Goal: Communication & Community: Answer question/provide support

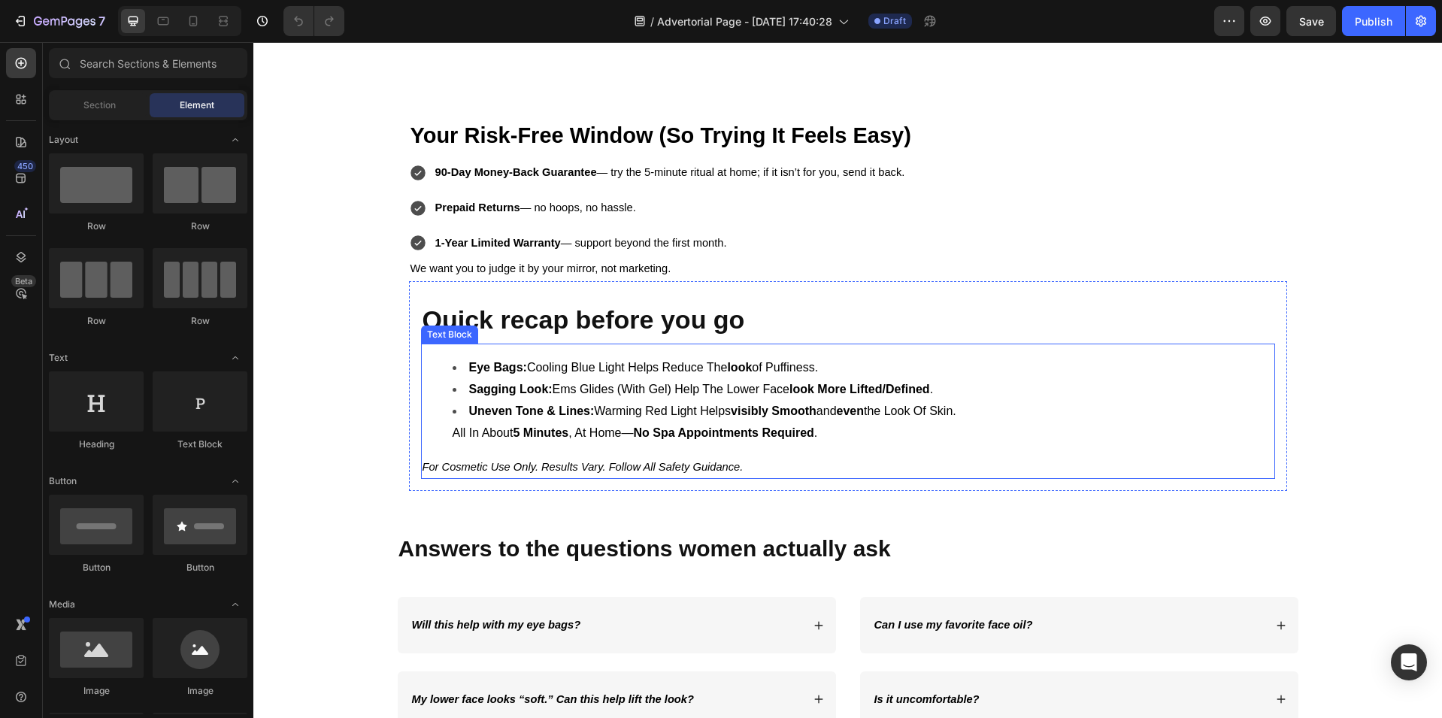
scroll to position [4611, 0]
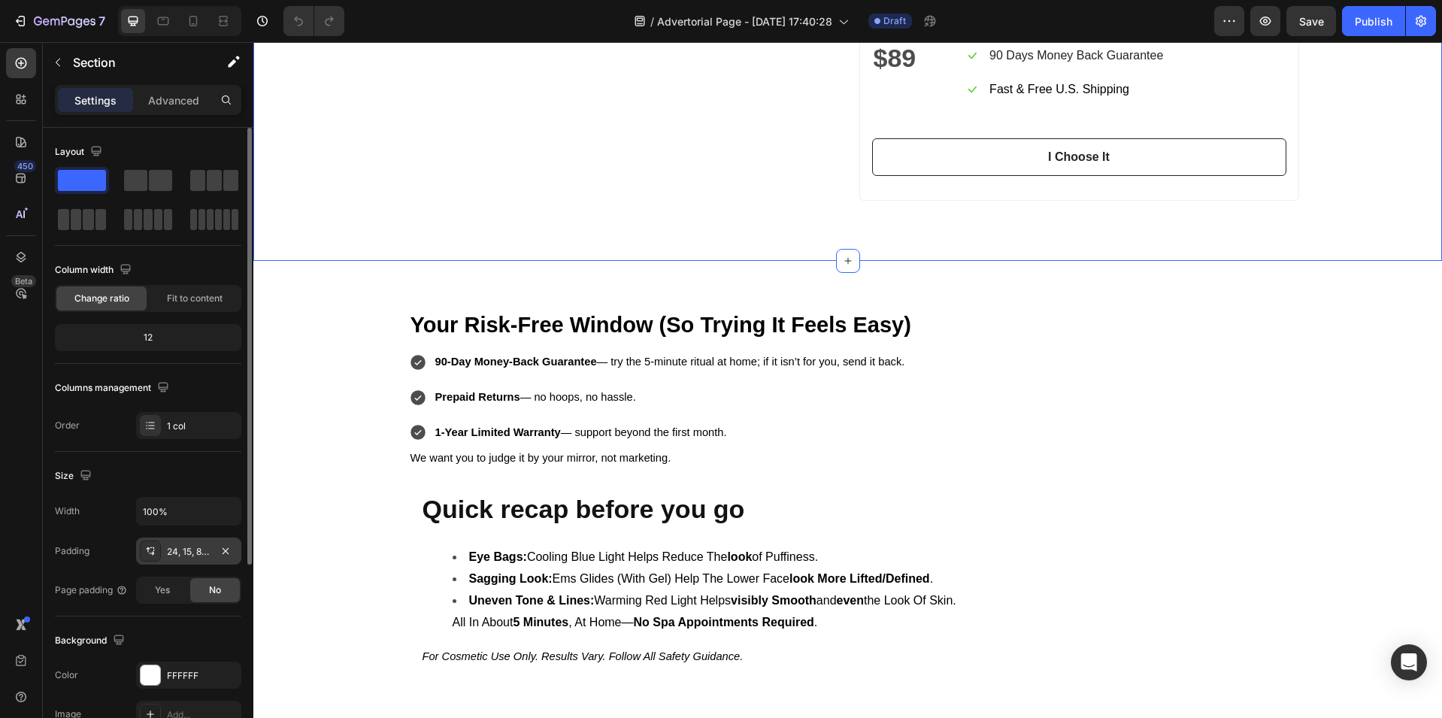
click at [192, 555] on div "24, 15, 80, 15" at bounding box center [189, 552] width 44 height 14
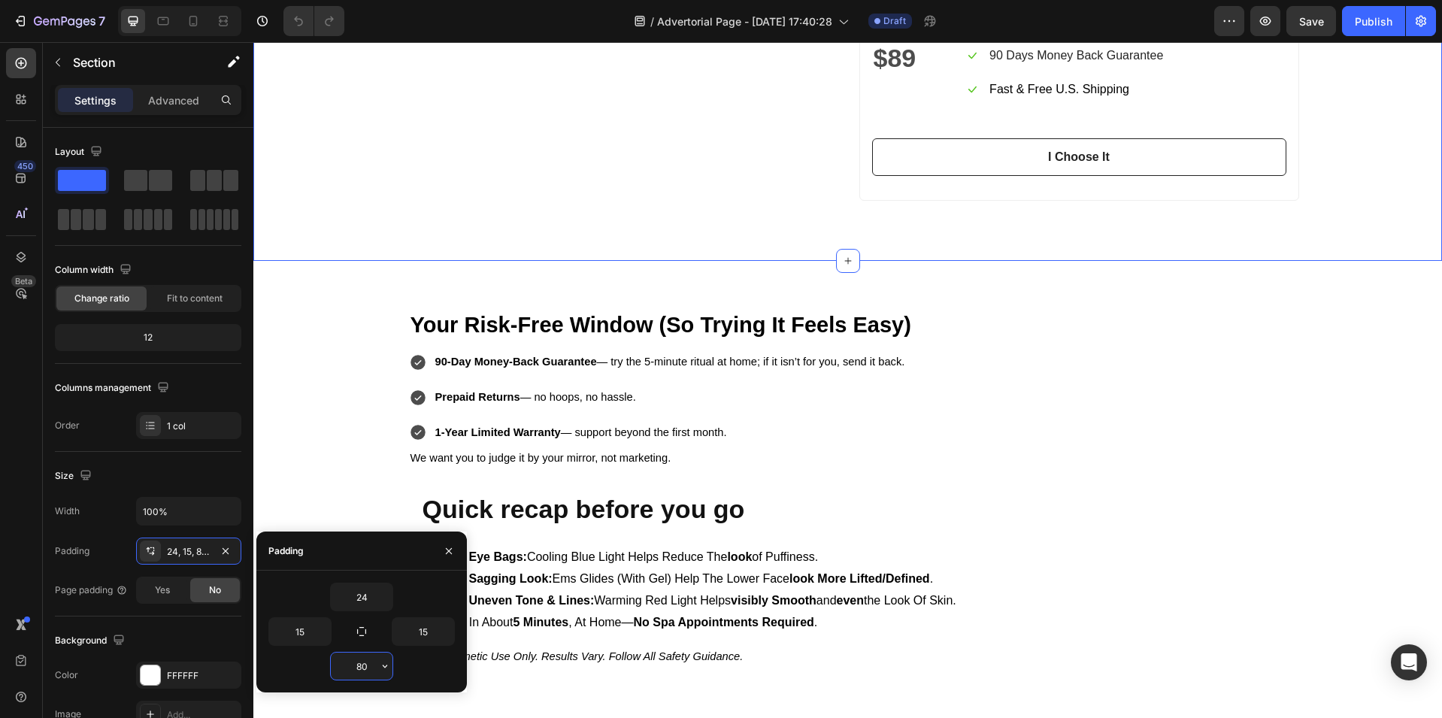
click at [362, 663] on input "80" at bounding box center [362, 665] width 62 height 27
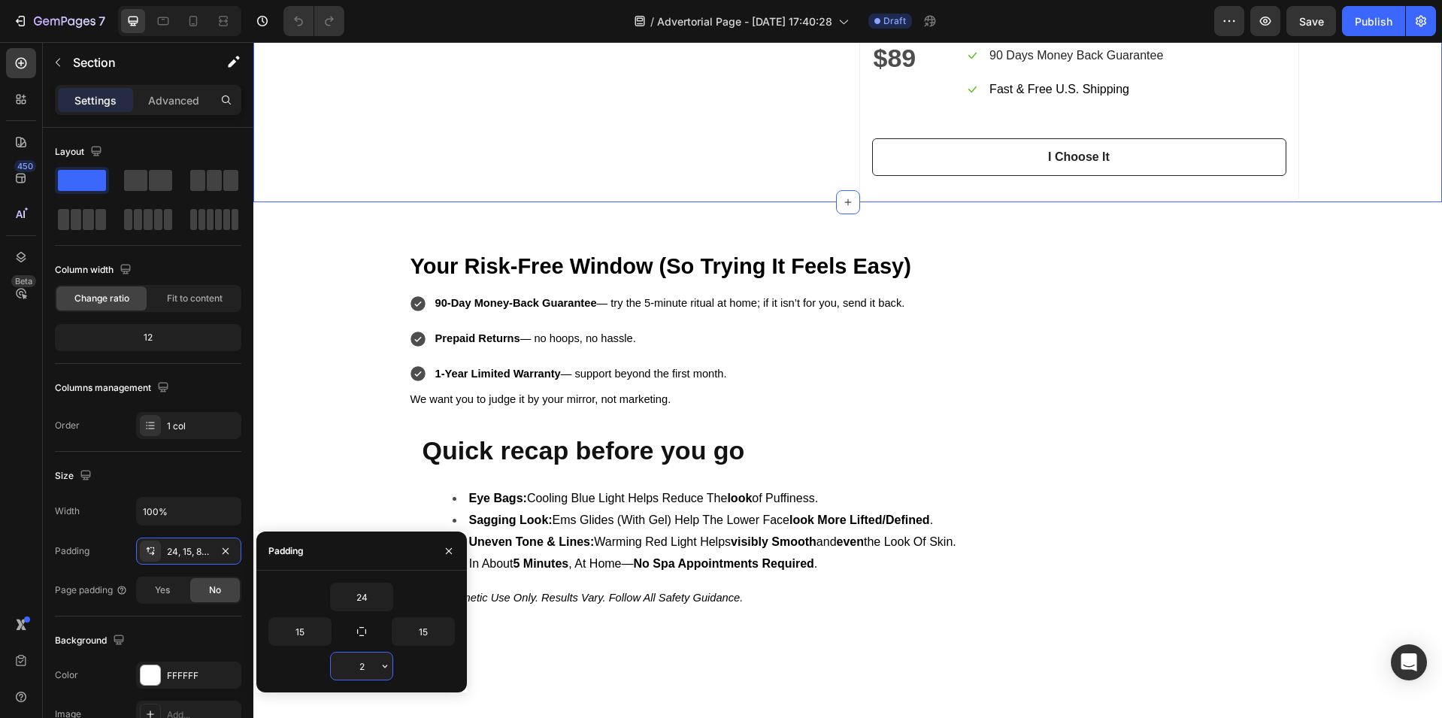
type input "24"
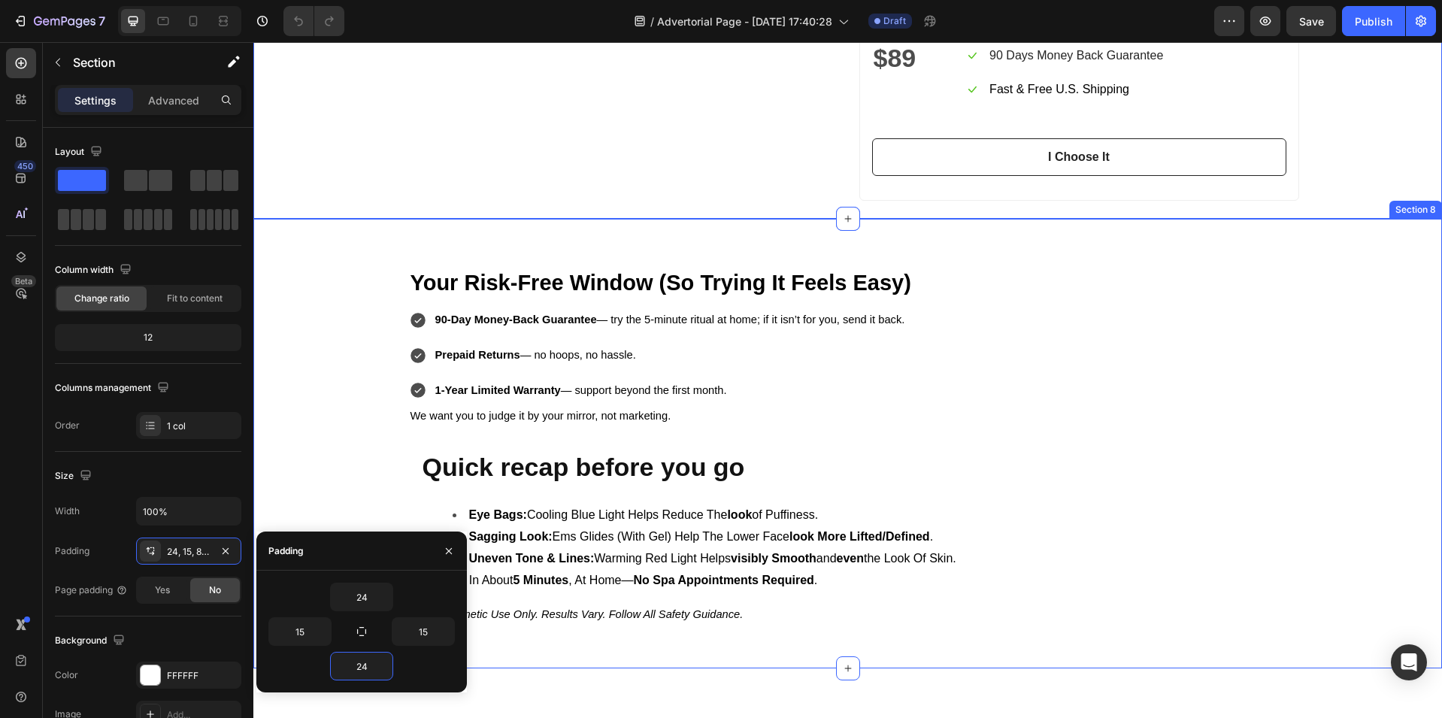
click at [309, 383] on div "Your Risk-Free Window (So Trying It Feels Easy) Heading 90-Day Money-Back Guara…" at bounding box center [847, 450] width 1188 height 414
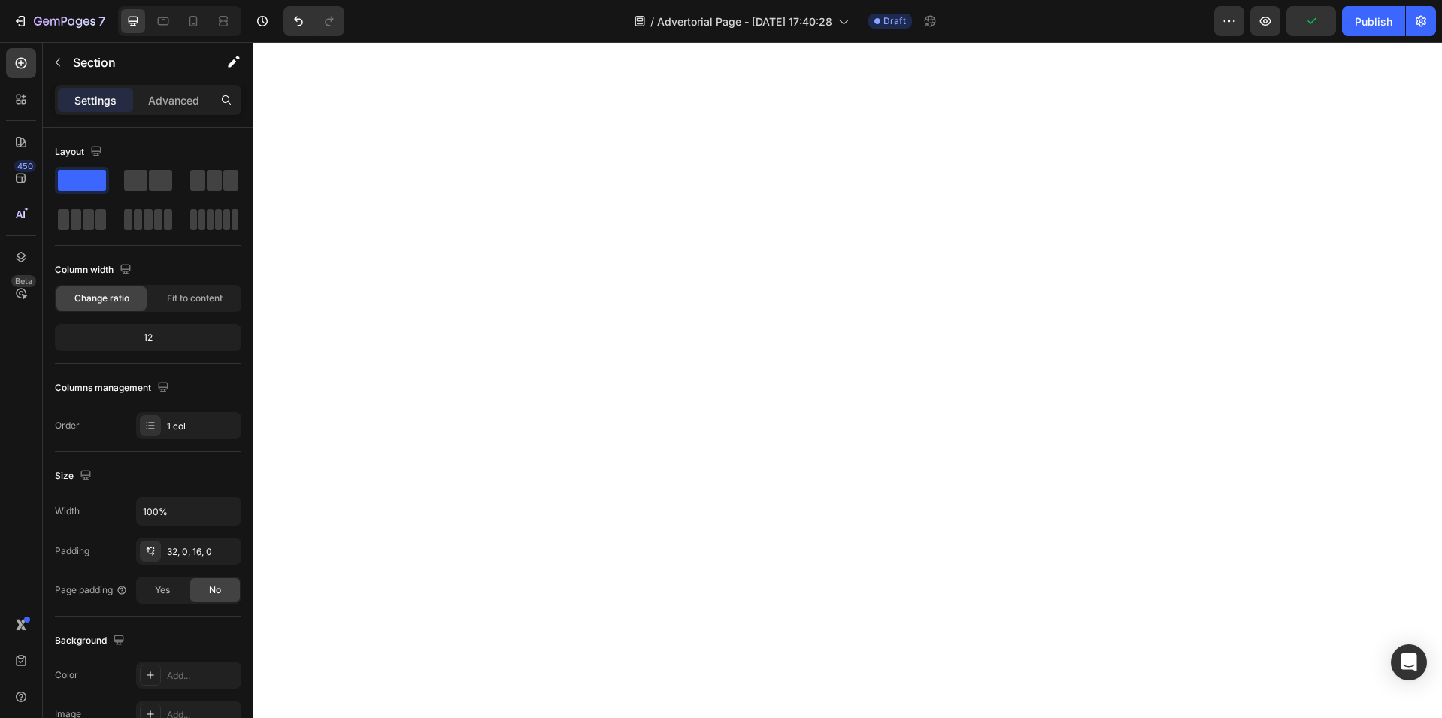
scroll to position [3670, 0]
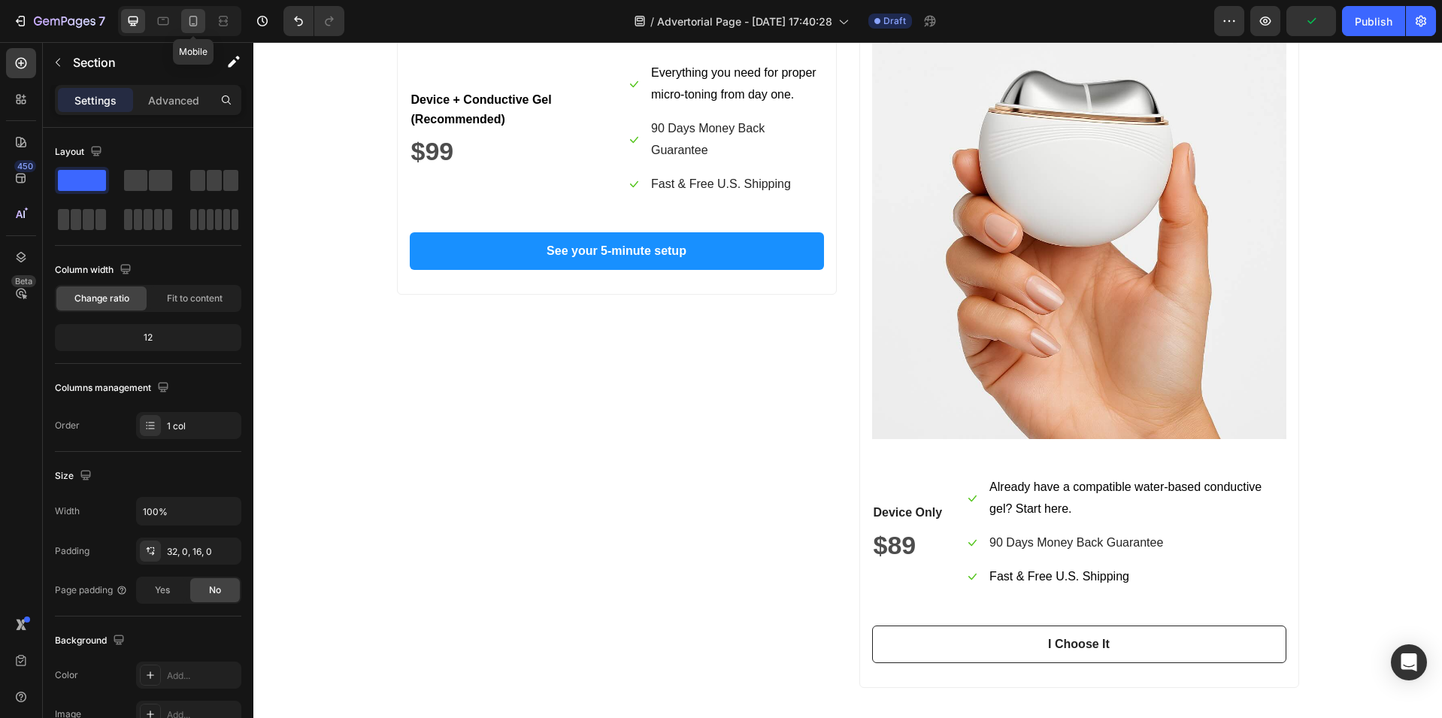
click at [196, 26] on icon at bounding box center [193, 21] width 15 height 15
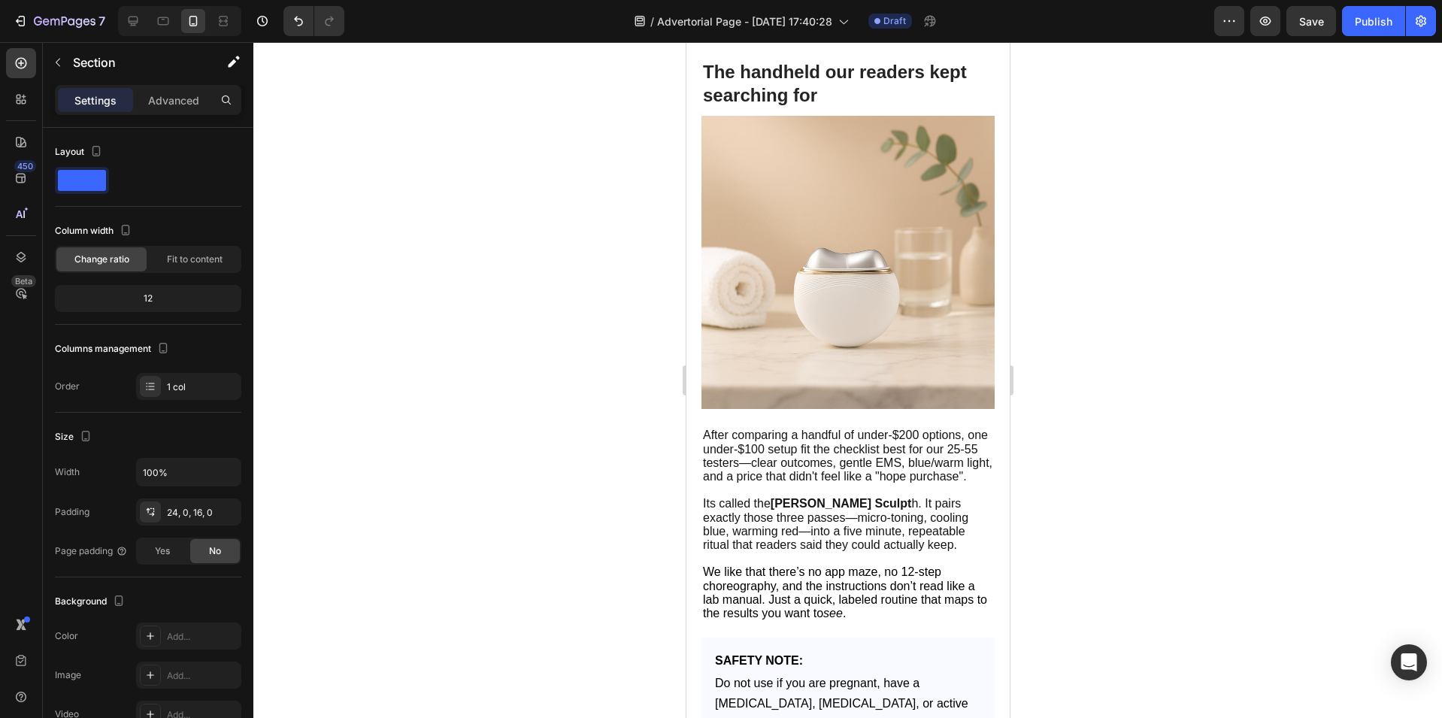
scroll to position [2466, 0]
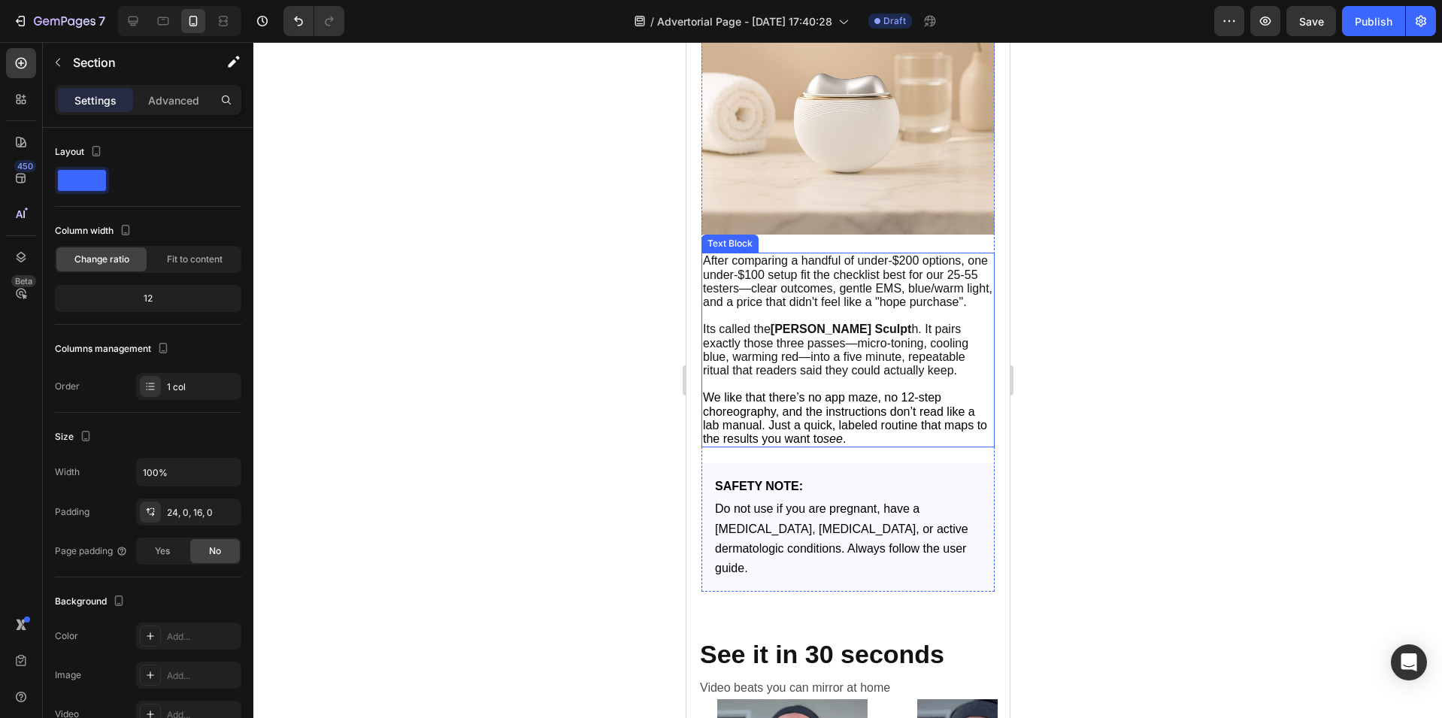
click at [869, 329] on span "Its called the [PERSON_NAME] Sculpt h. It pairs exactly those three passes—micr…" at bounding box center [834, 349] width 265 height 54
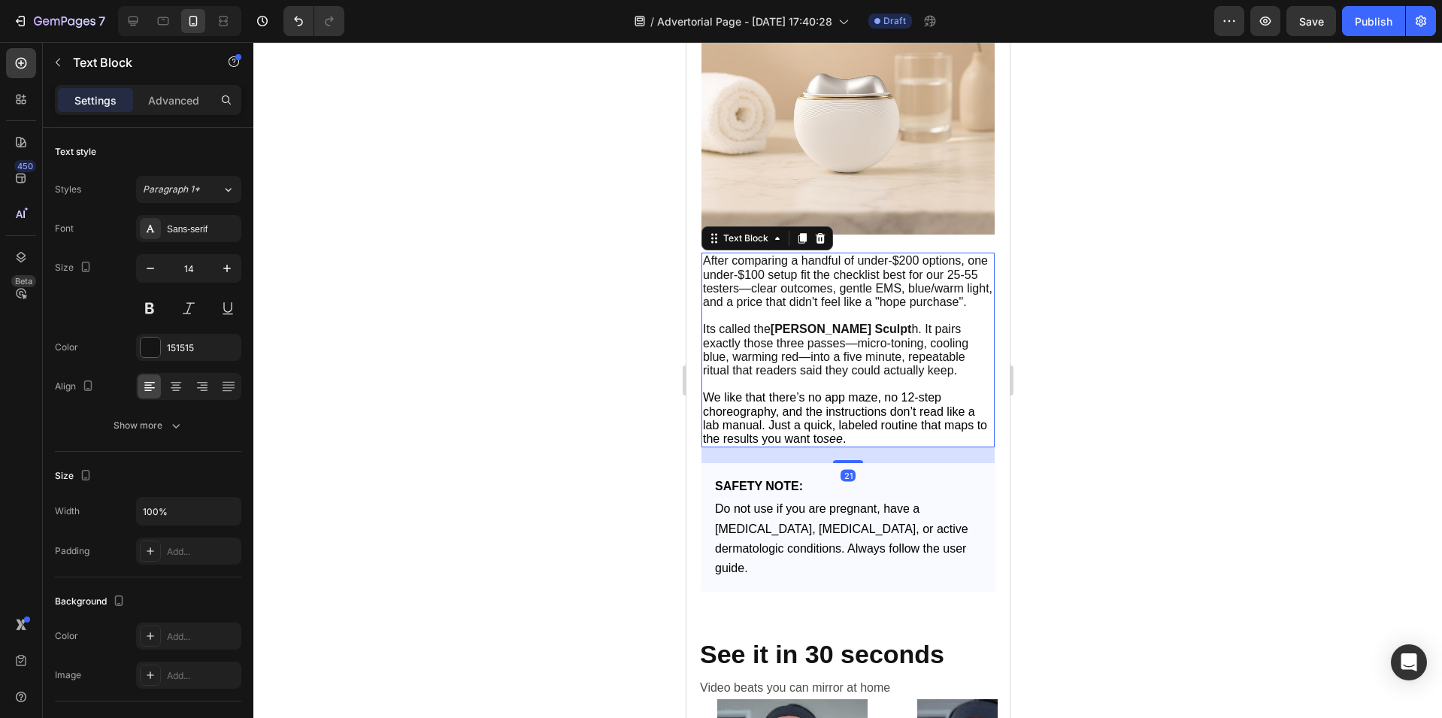
click at [874, 333] on span "Its called the [PERSON_NAME] Sculpt h. It pairs exactly those three passes—micr…" at bounding box center [834, 349] width 265 height 54
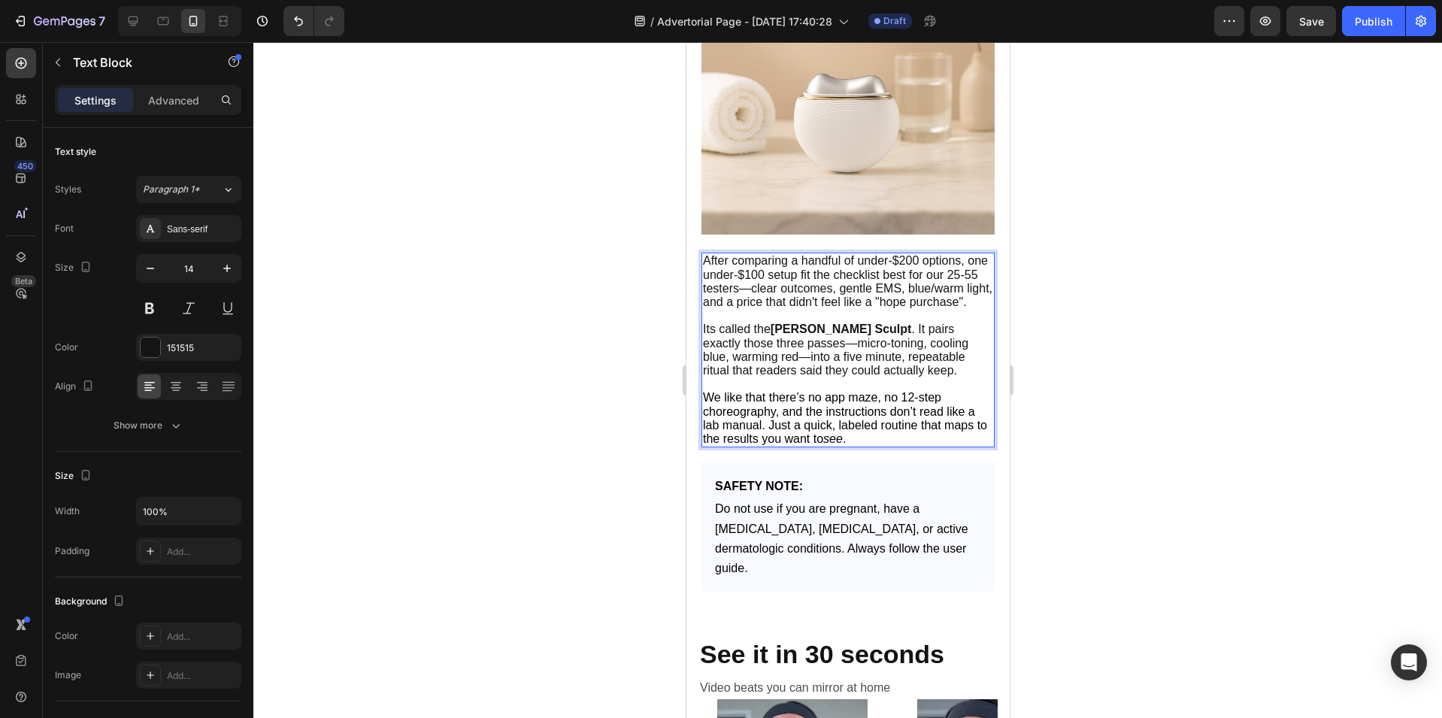
click at [520, 290] on div at bounding box center [847, 380] width 1188 height 676
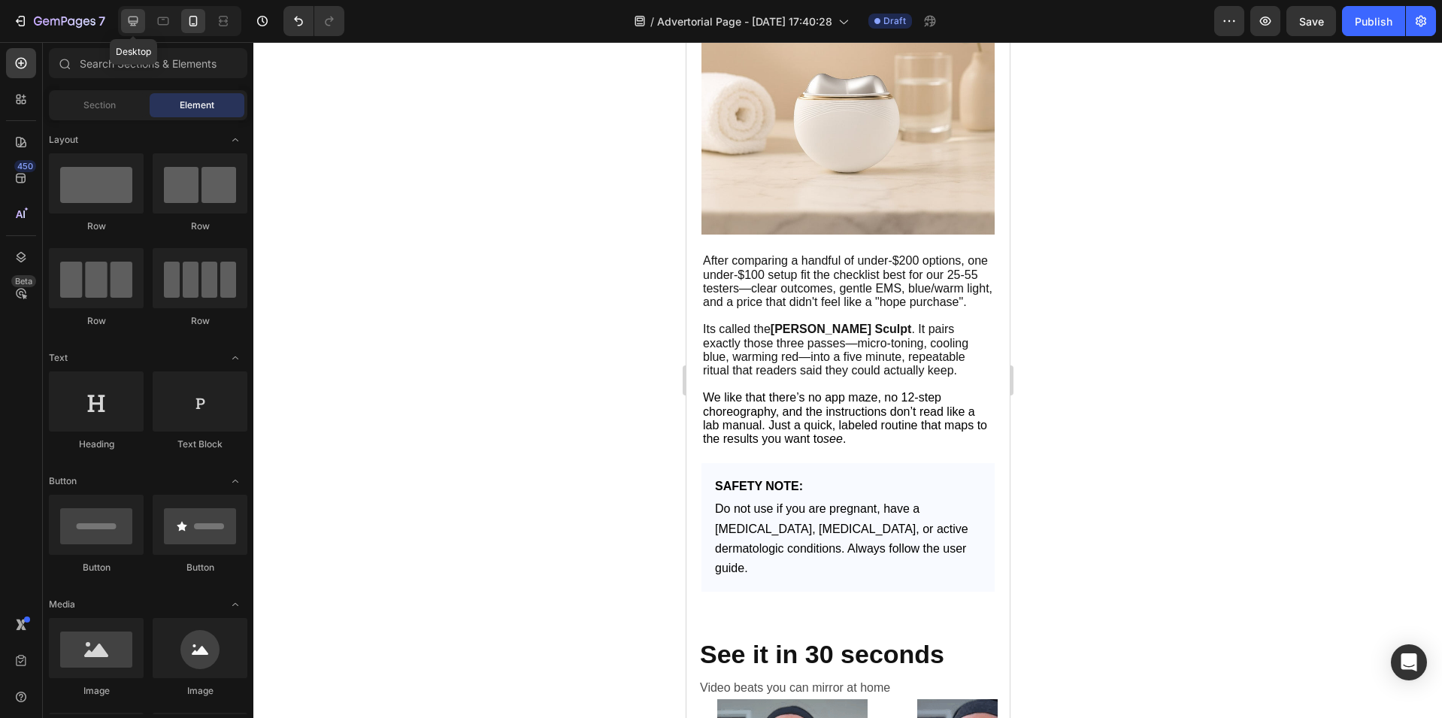
click at [135, 24] on icon at bounding box center [133, 21] width 15 height 15
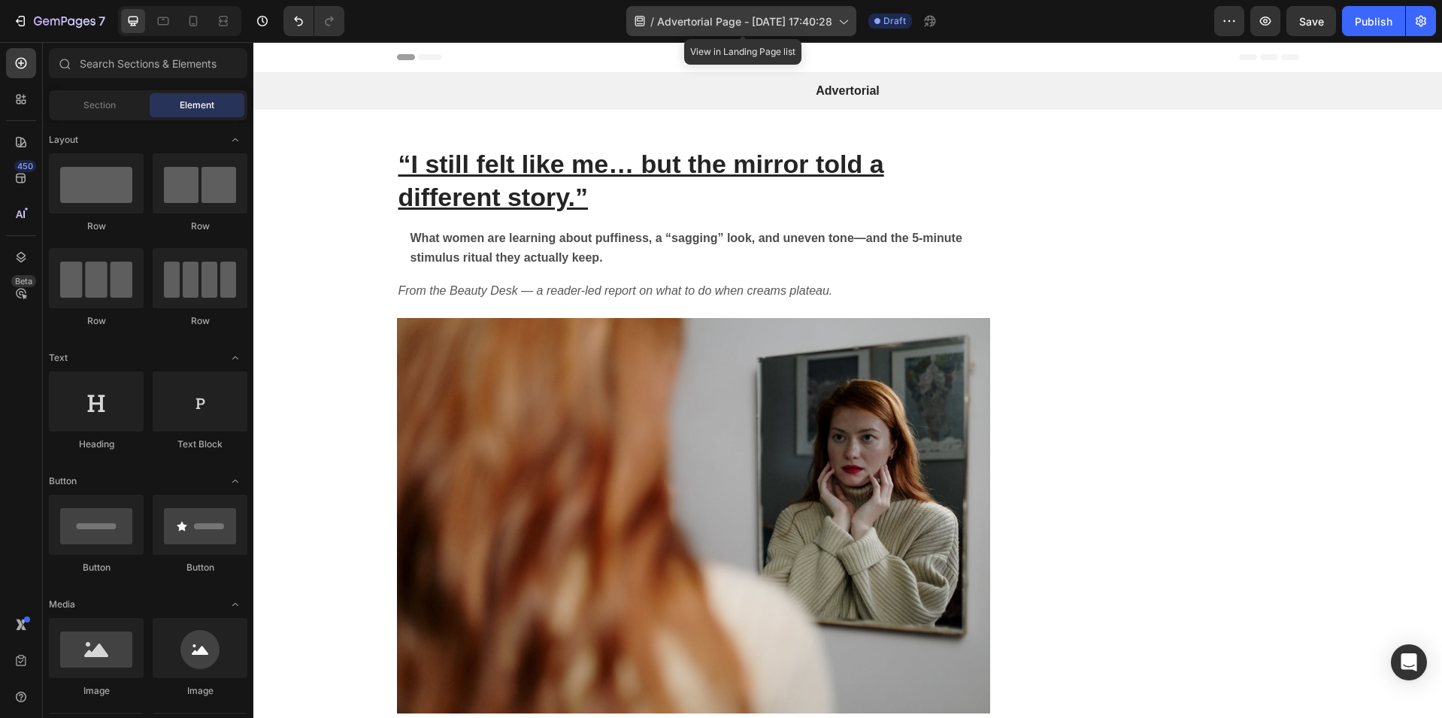
click at [850, 20] on icon at bounding box center [842, 21] width 15 height 15
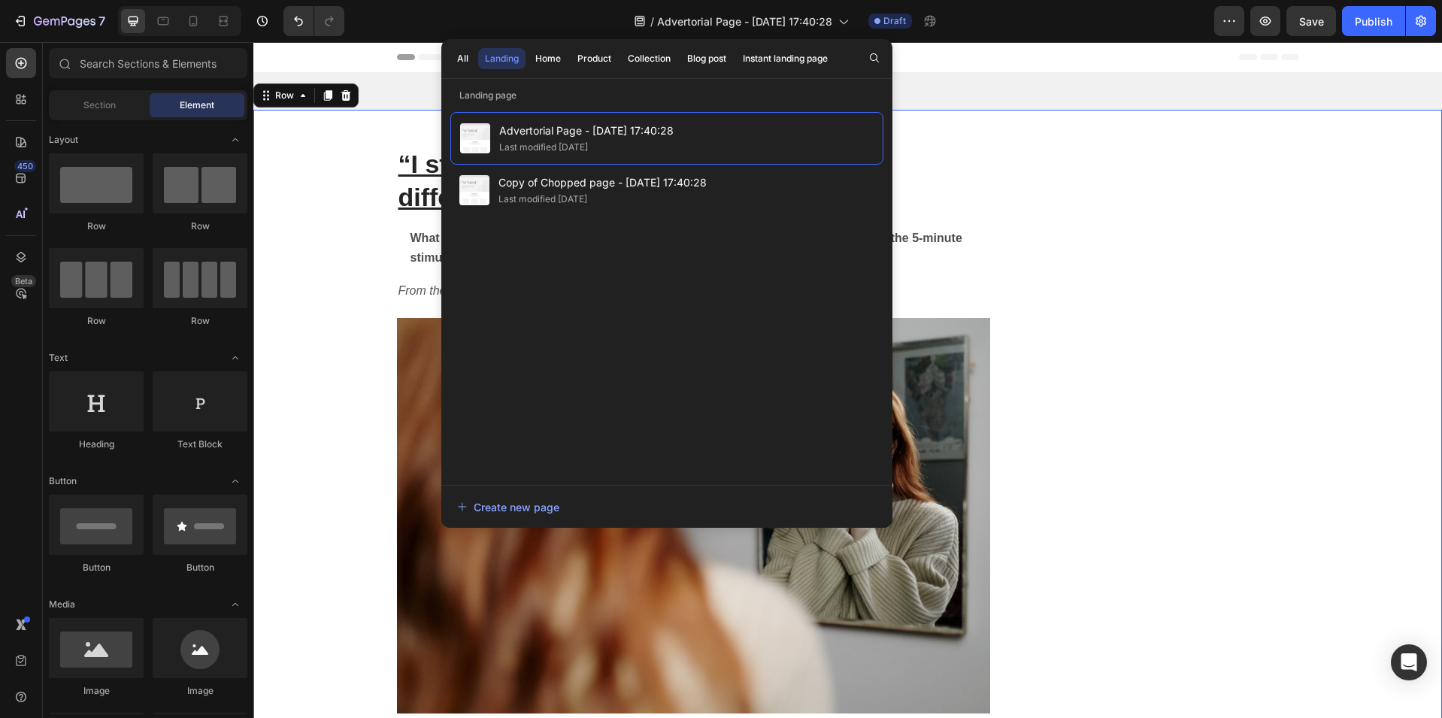
click at [1307, 197] on div "“I still felt like me… but the mirror told a different story.” Heading What wom…" at bounding box center [847, 678] width 1158 height 1065
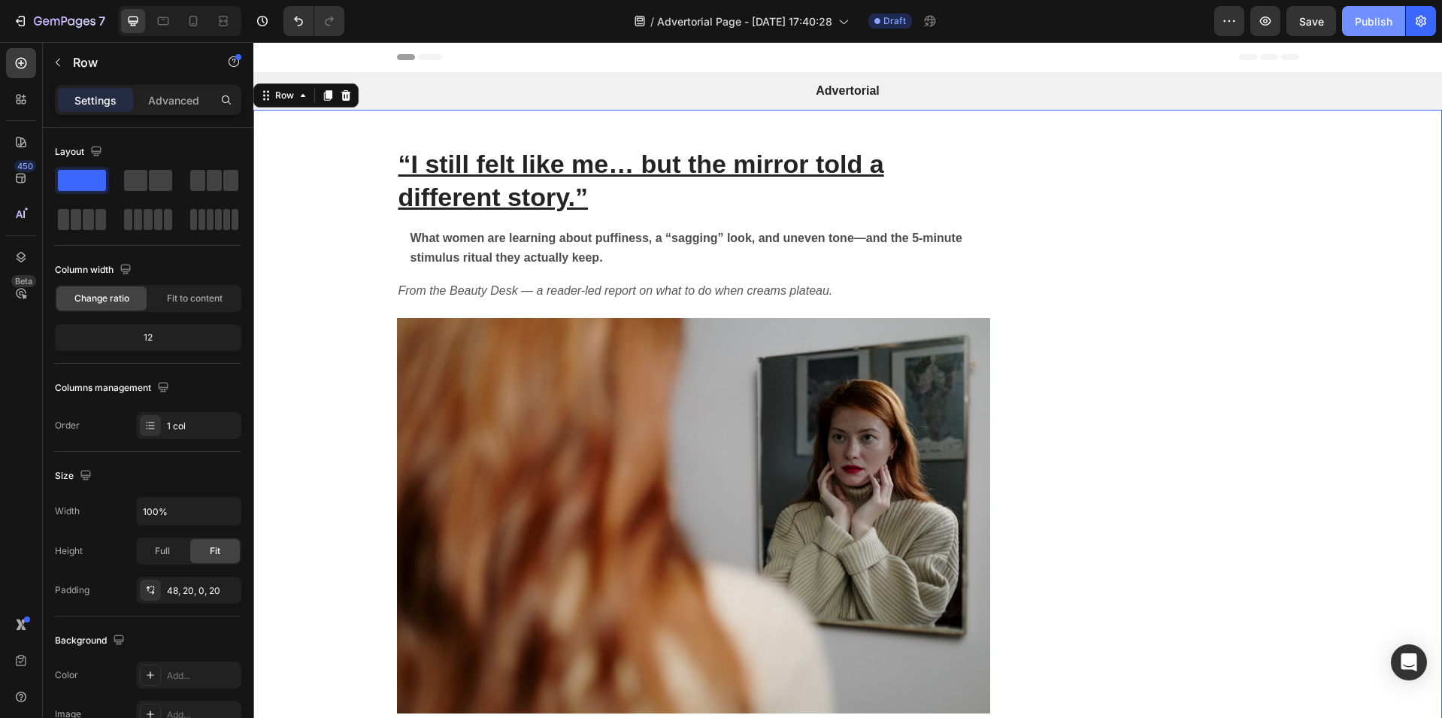
click at [1364, 17] on div "Publish" at bounding box center [1373, 22] width 38 height 16
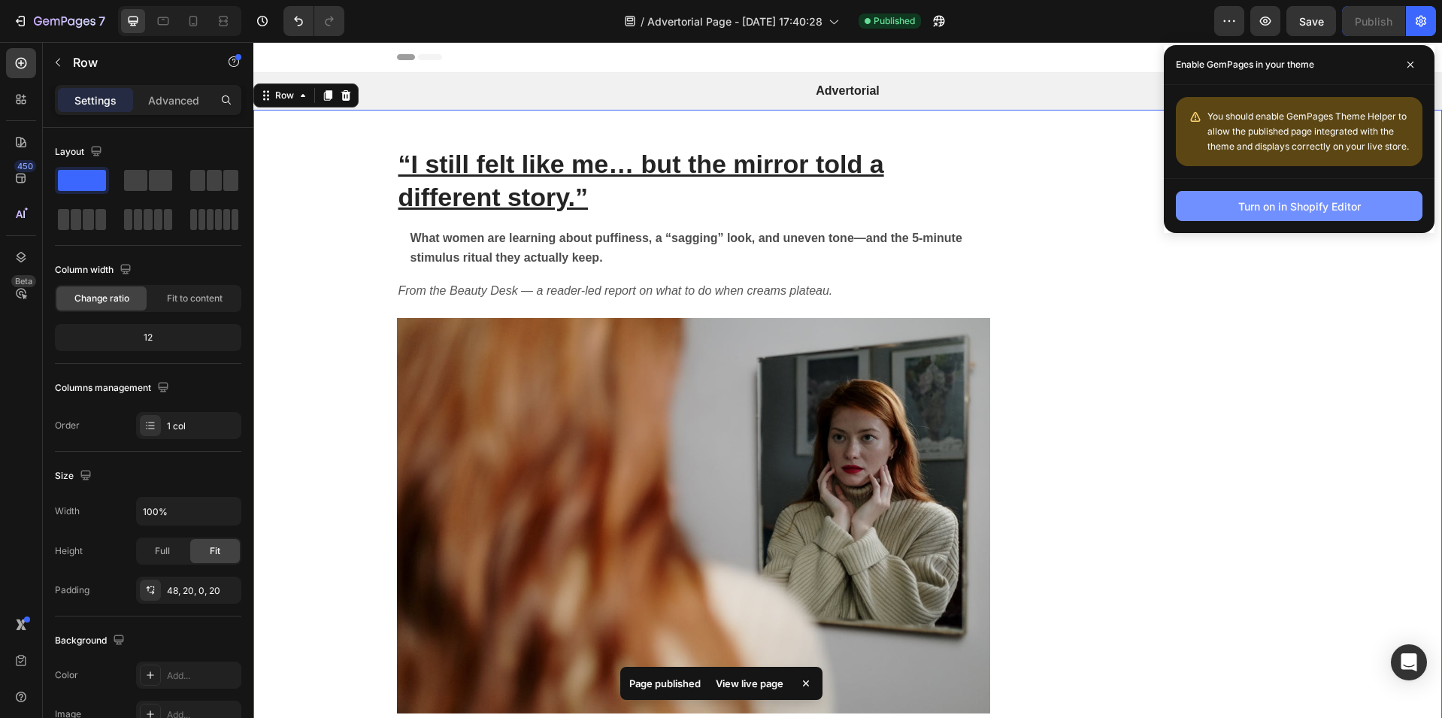
click at [1308, 203] on div "Turn on in Shopify Editor" at bounding box center [1299, 206] width 123 height 16
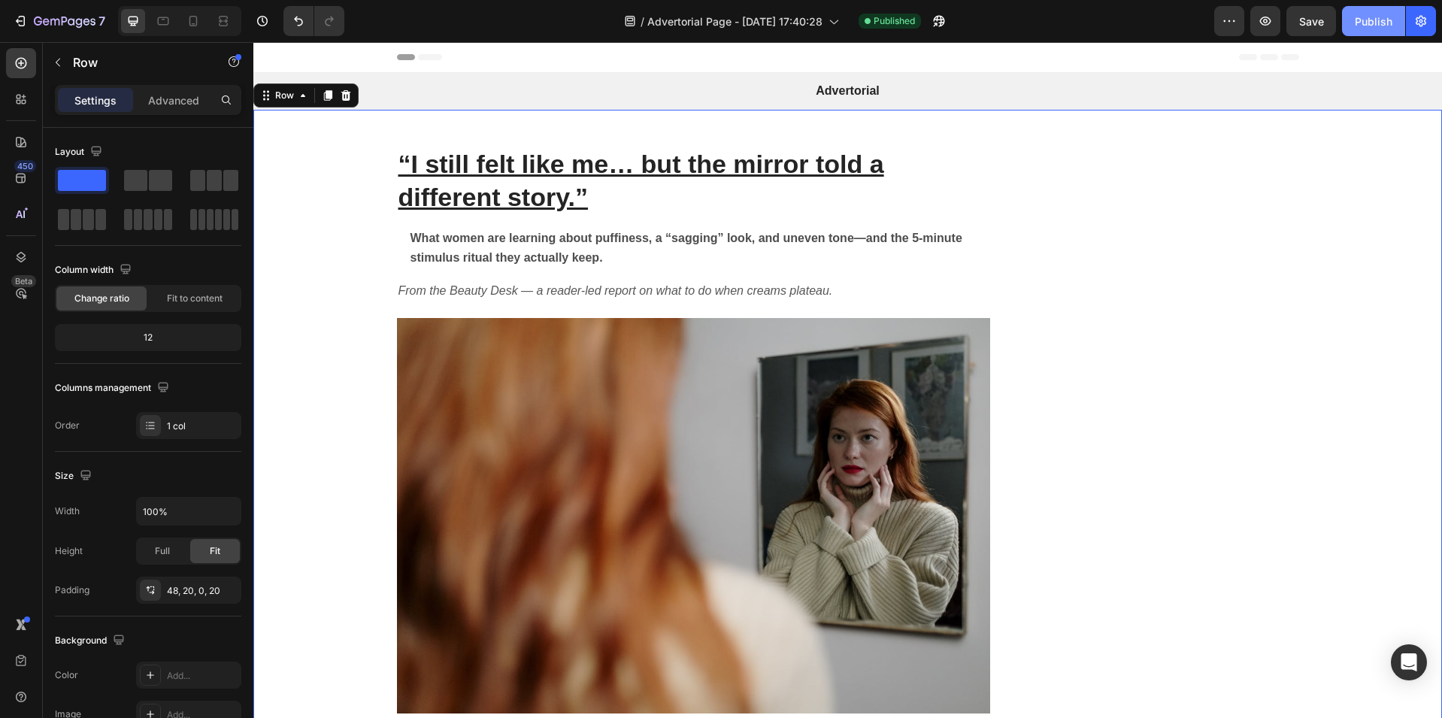
click at [1366, 20] on div "Publish" at bounding box center [1373, 22] width 38 height 16
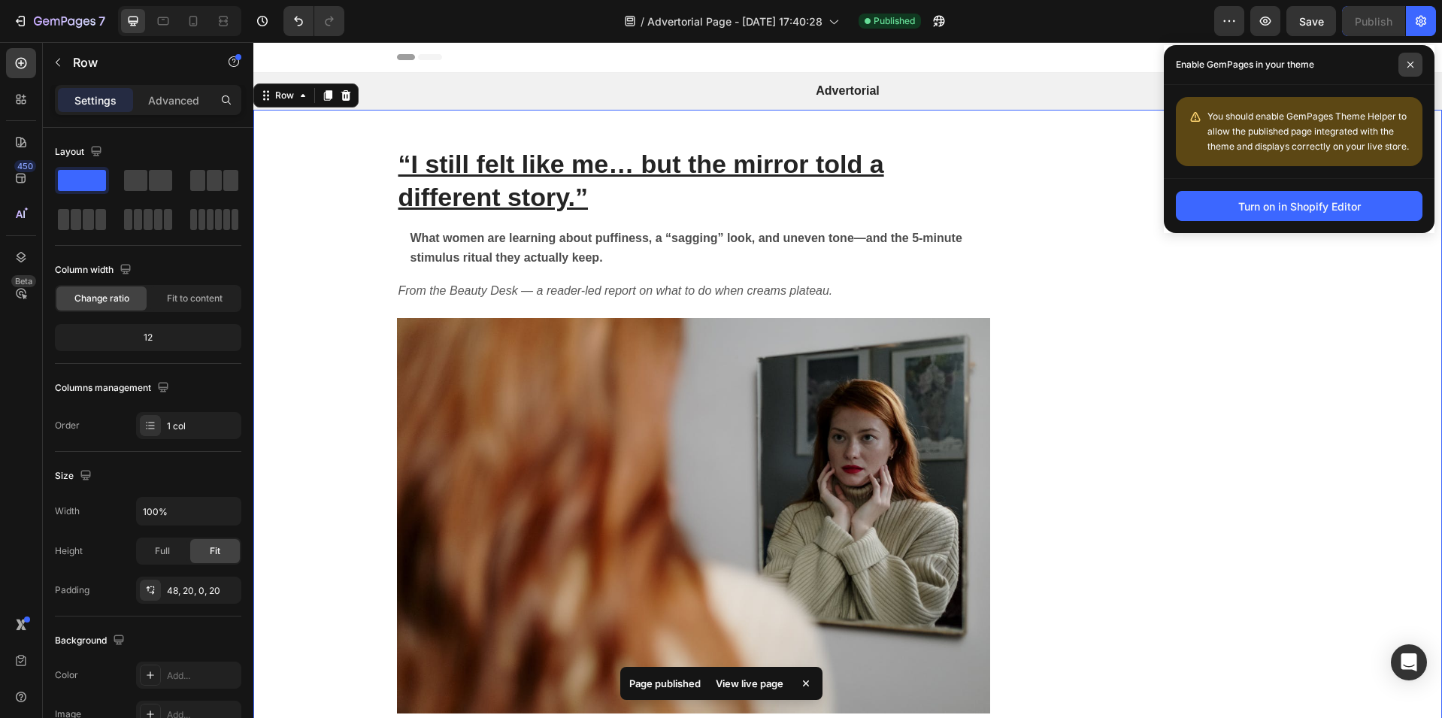
click at [1411, 66] on icon at bounding box center [1410, 65] width 6 height 6
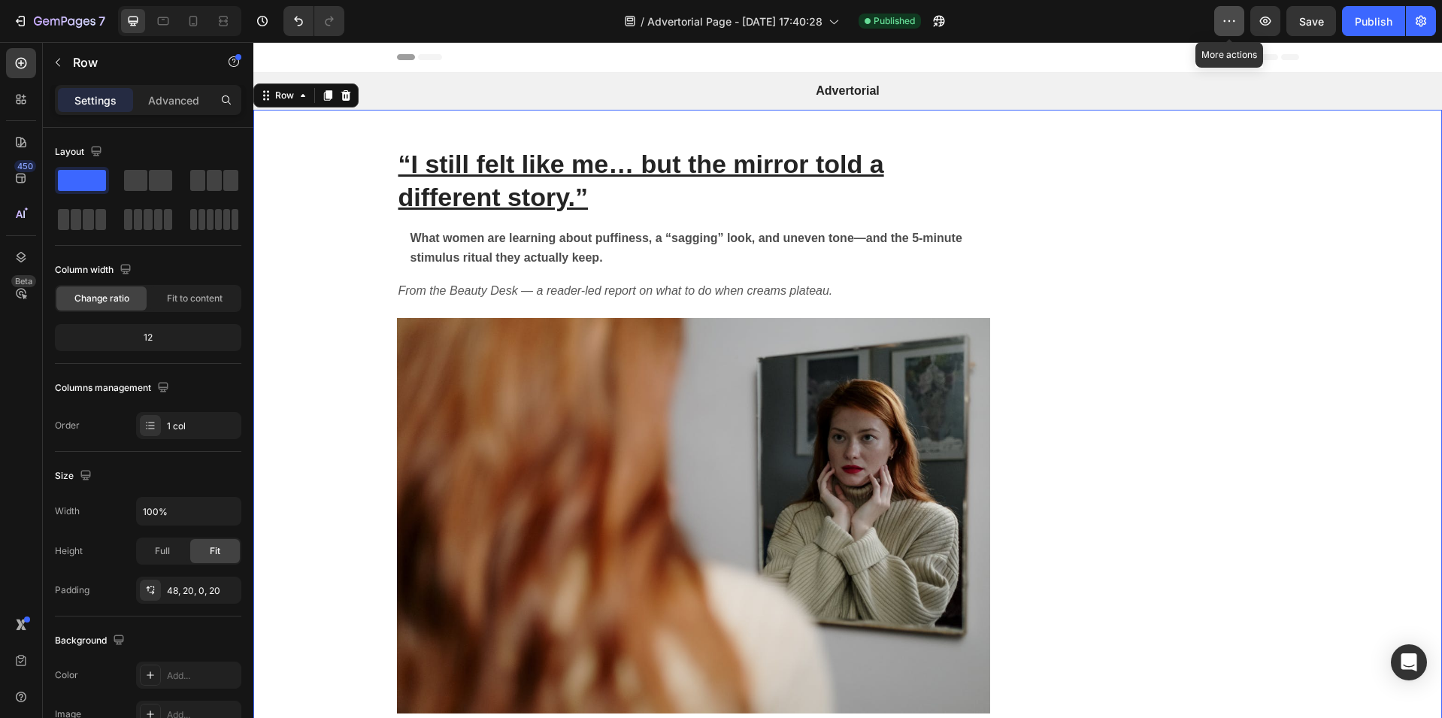
click at [1233, 23] on icon "button" at bounding box center [1228, 21] width 15 height 15
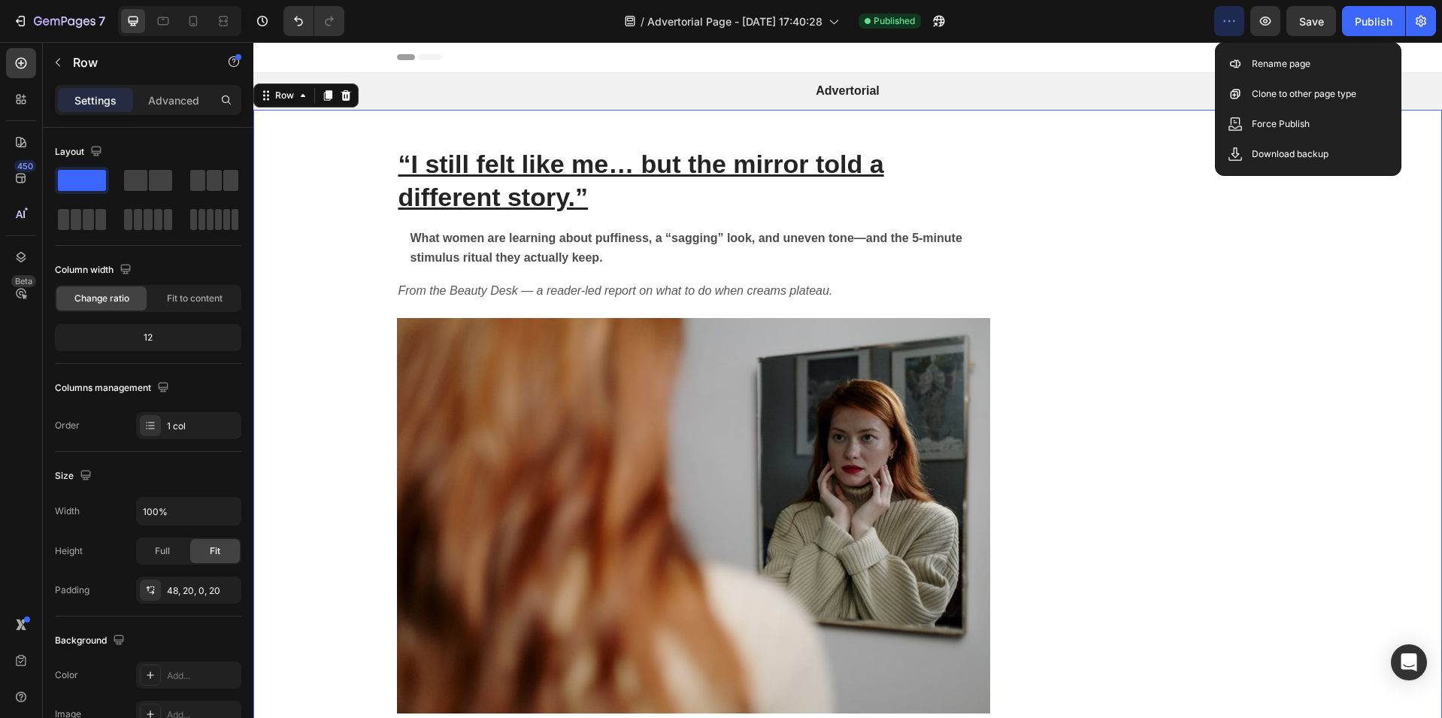
click at [1357, 245] on div "“I still felt like me… but the mirror told a different story.” Heading What wom…" at bounding box center [847, 678] width 1158 height 1065
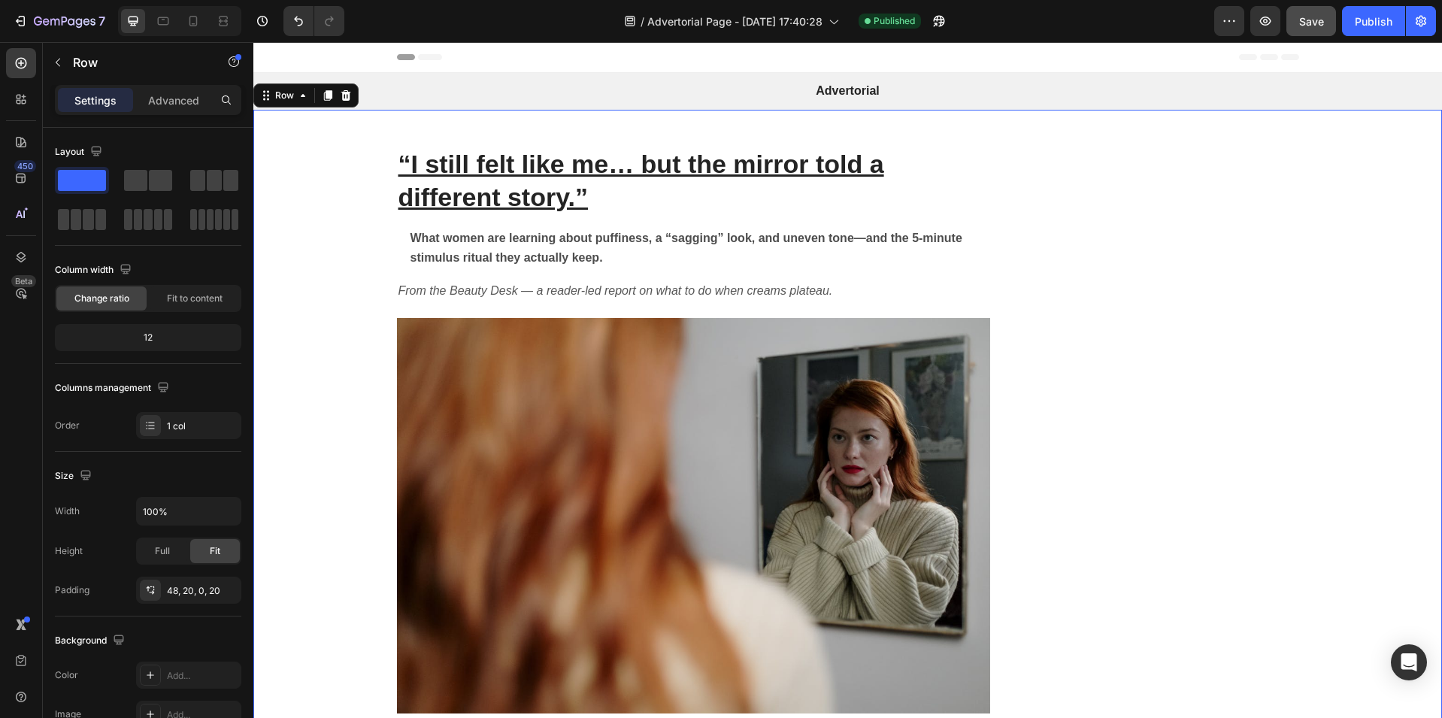
click at [1322, 34] on button "Save" at bounding box center [1311, 21] width 50 height 30
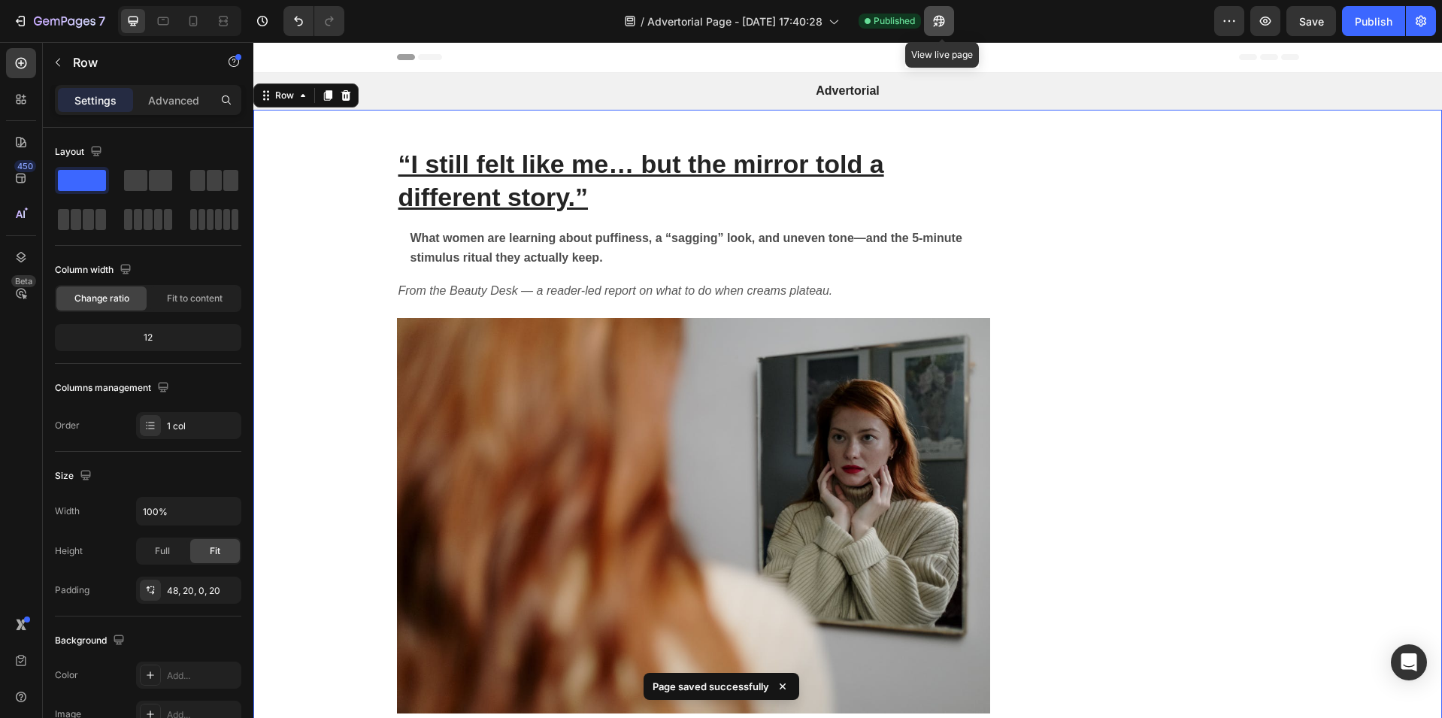
click at [944, 24] on icon "button" at bounding box center [938, 21] width 15 height 15
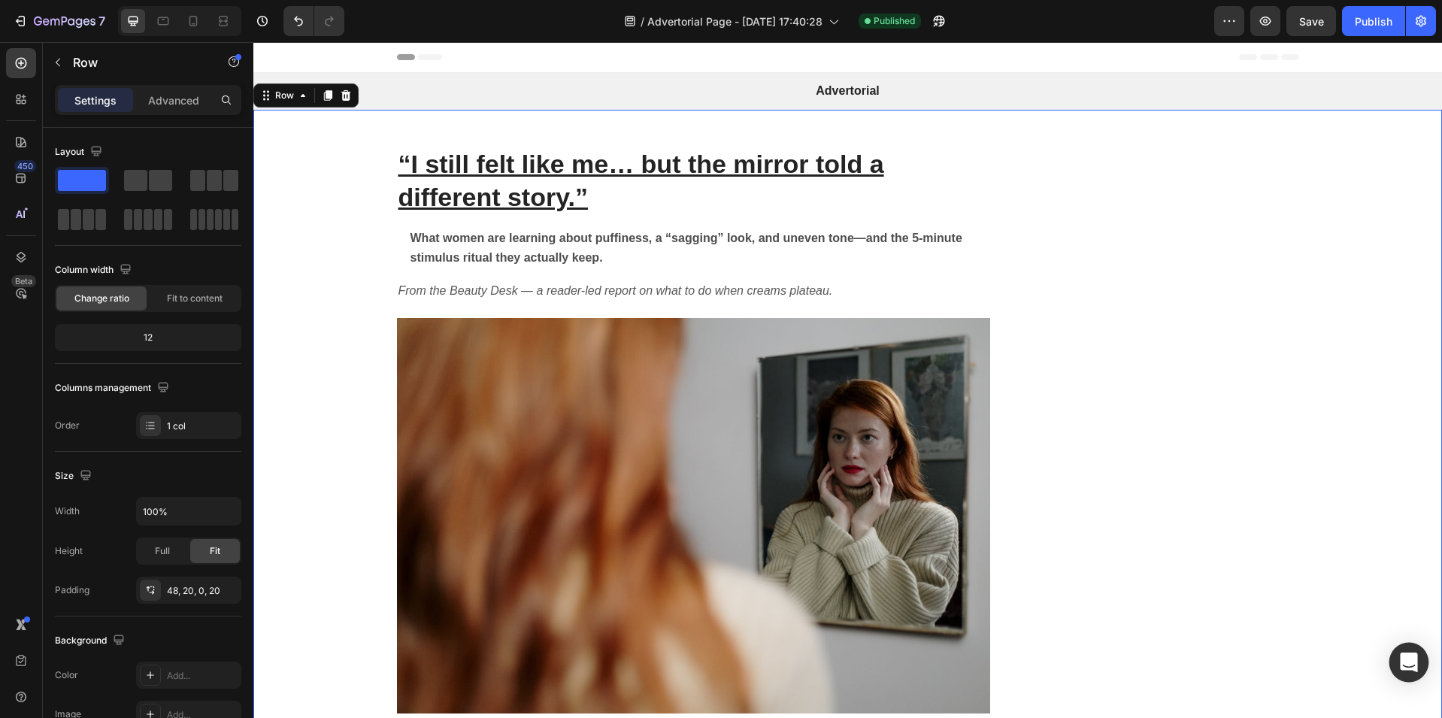
click at [1402, 658] on icon "Open Intercom Messenger" at bounding box center [1407, 662] width 17 height 20
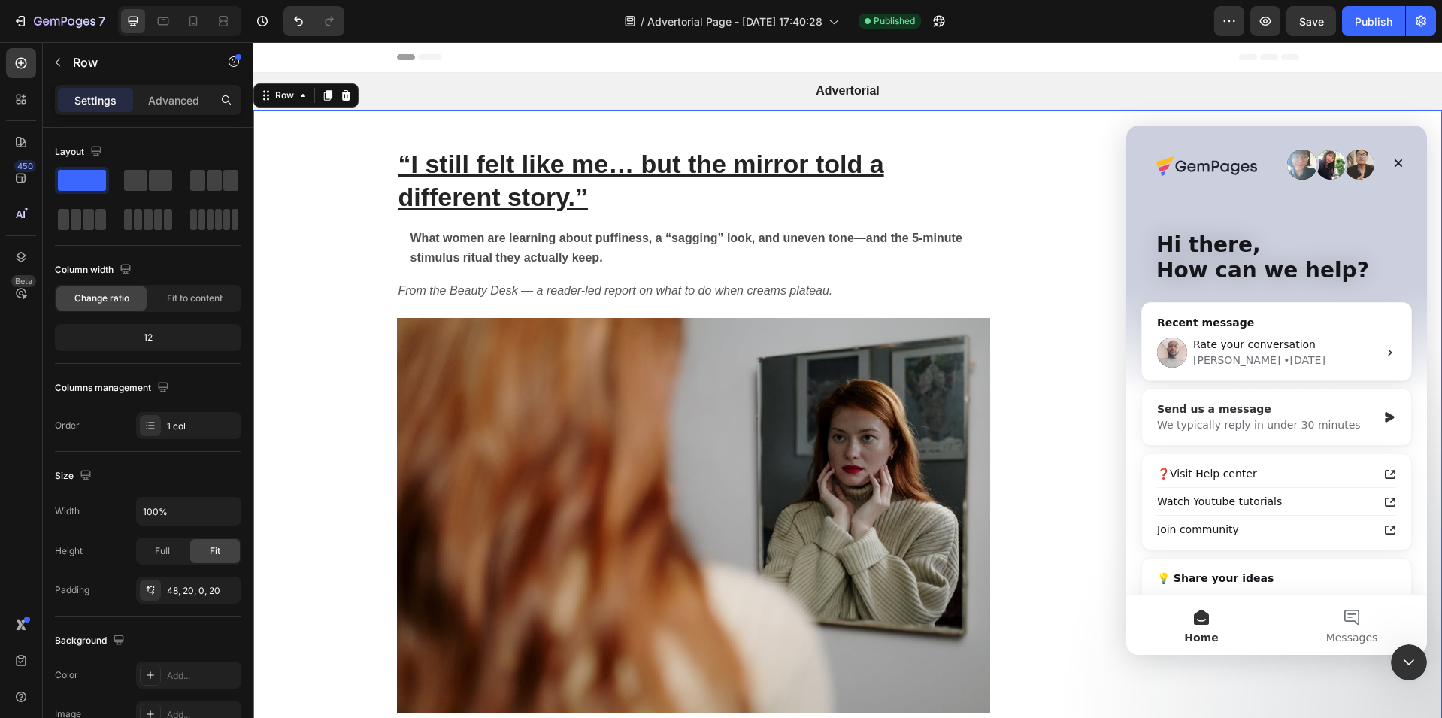
click at [1297, 426] on div "We typically reply in under 30 minutes" at bounding box center [1267, 425] width 220 height 16
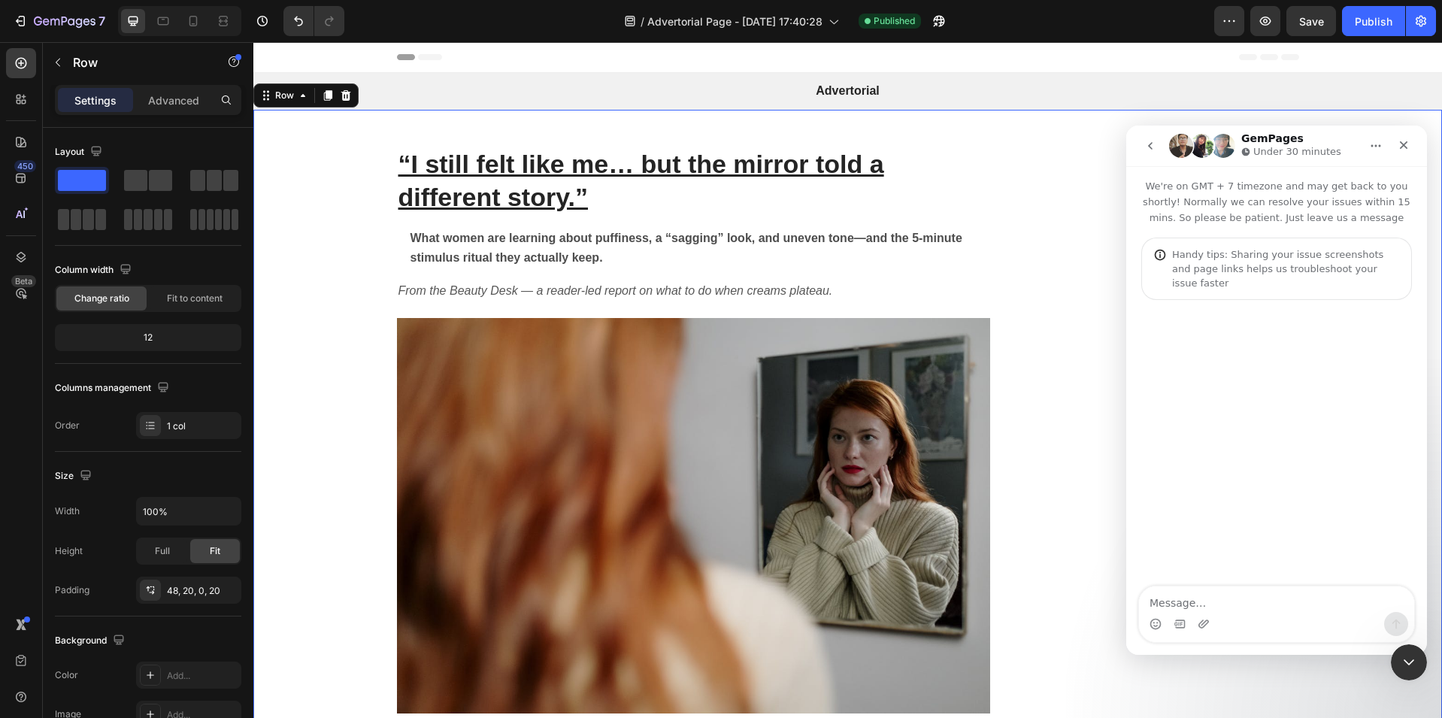
click at [1259, 601] on textarea "Message…" at bounding box center [1276, 599] width 275 height 26
type textarea "Hello, I am reaching out because I published my advertorial page and the format…"
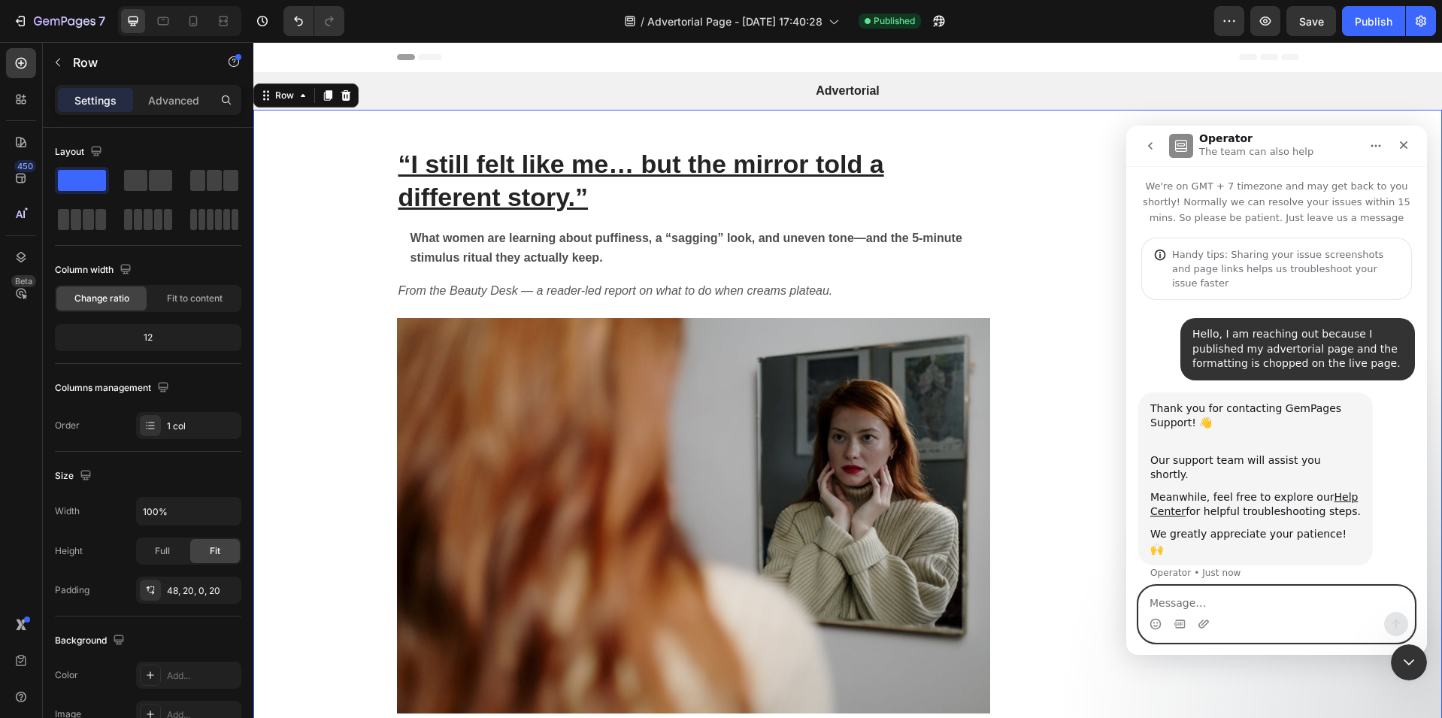
paste textarea "[URL][DOMAIN_NAME]"
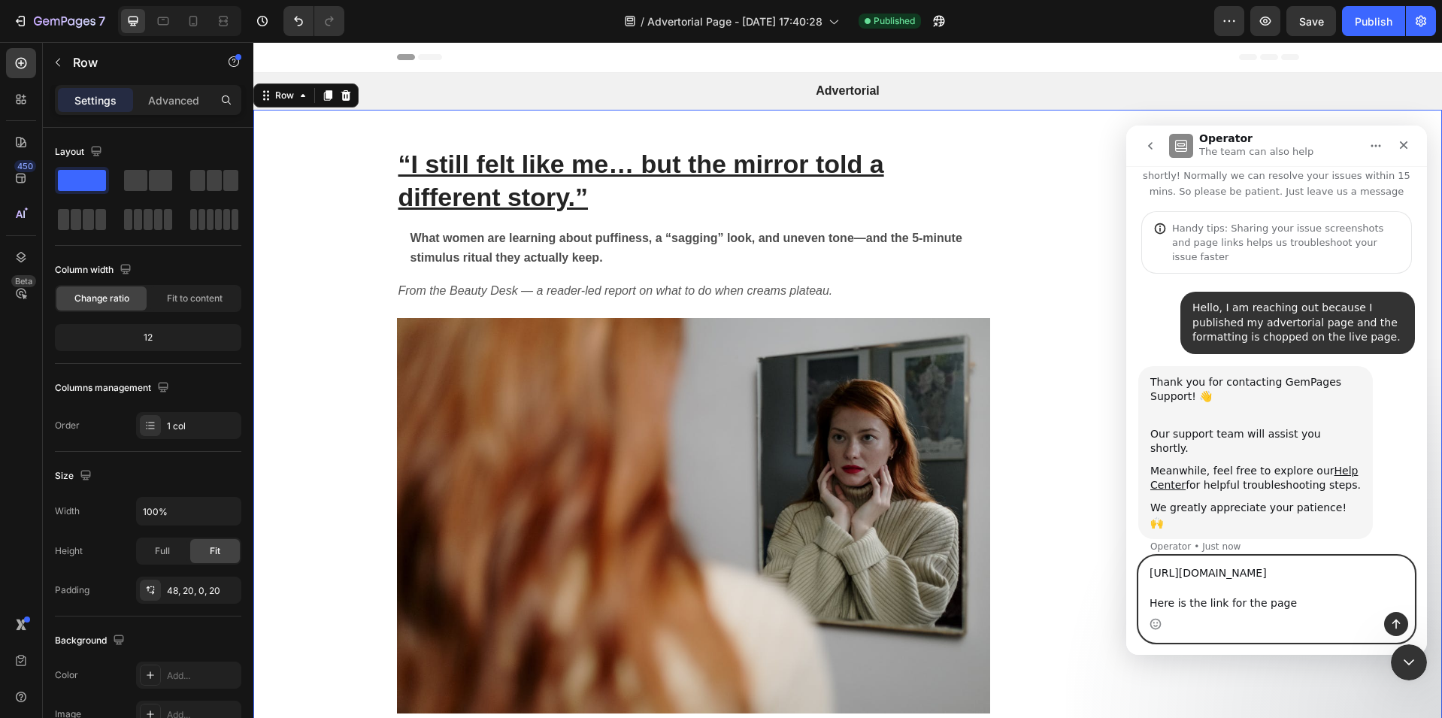
type textarea "[URL][DOMAIN_NAME] Here is the link for the page."
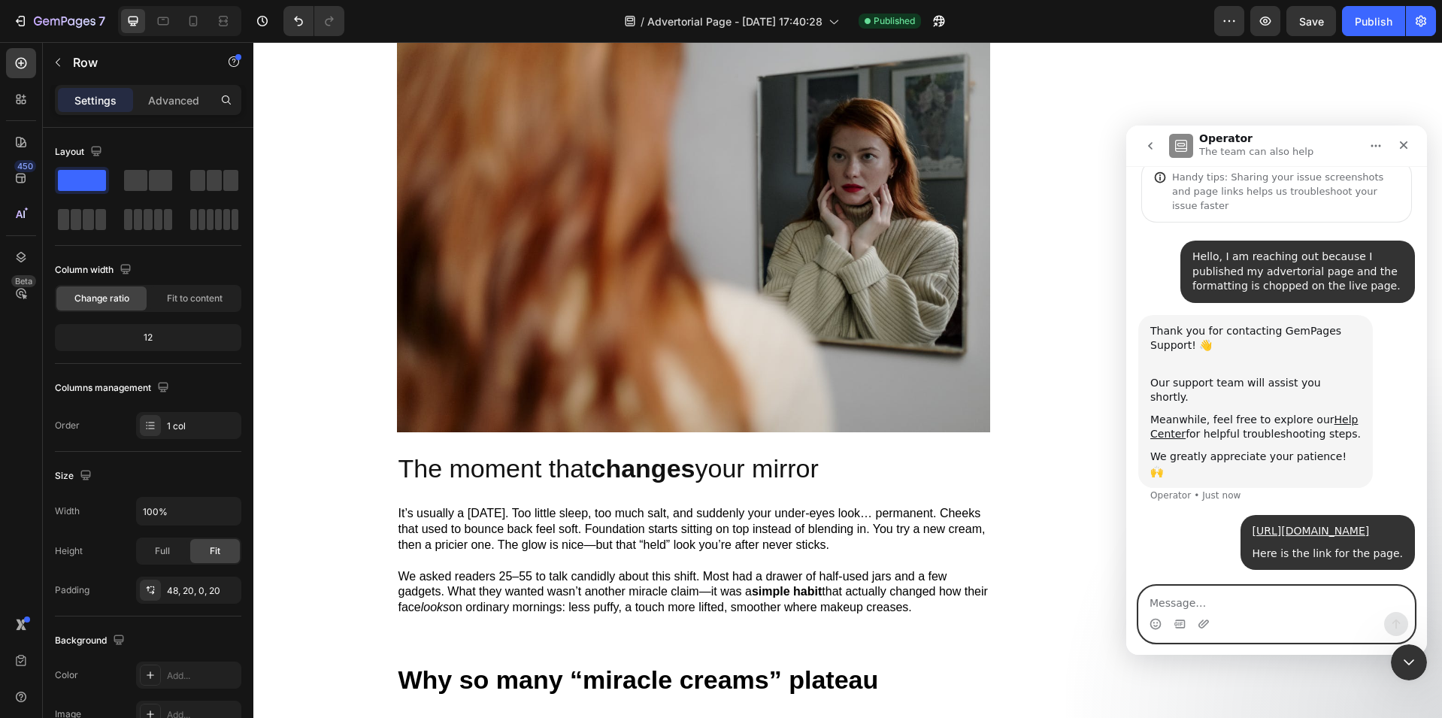
scroll to position [0, 0]
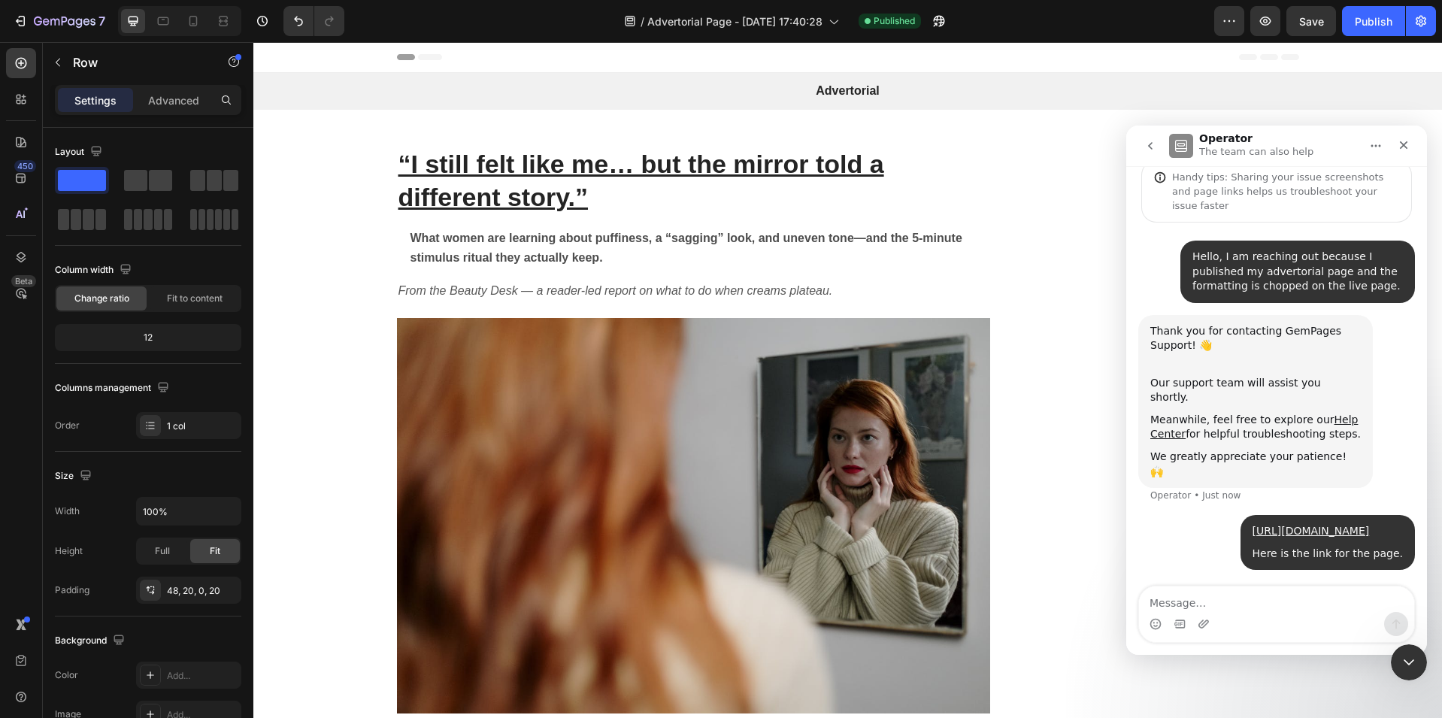
click at [1380, 151] on icon "Home" at bounding box center [1375, 146] width 12 height 12
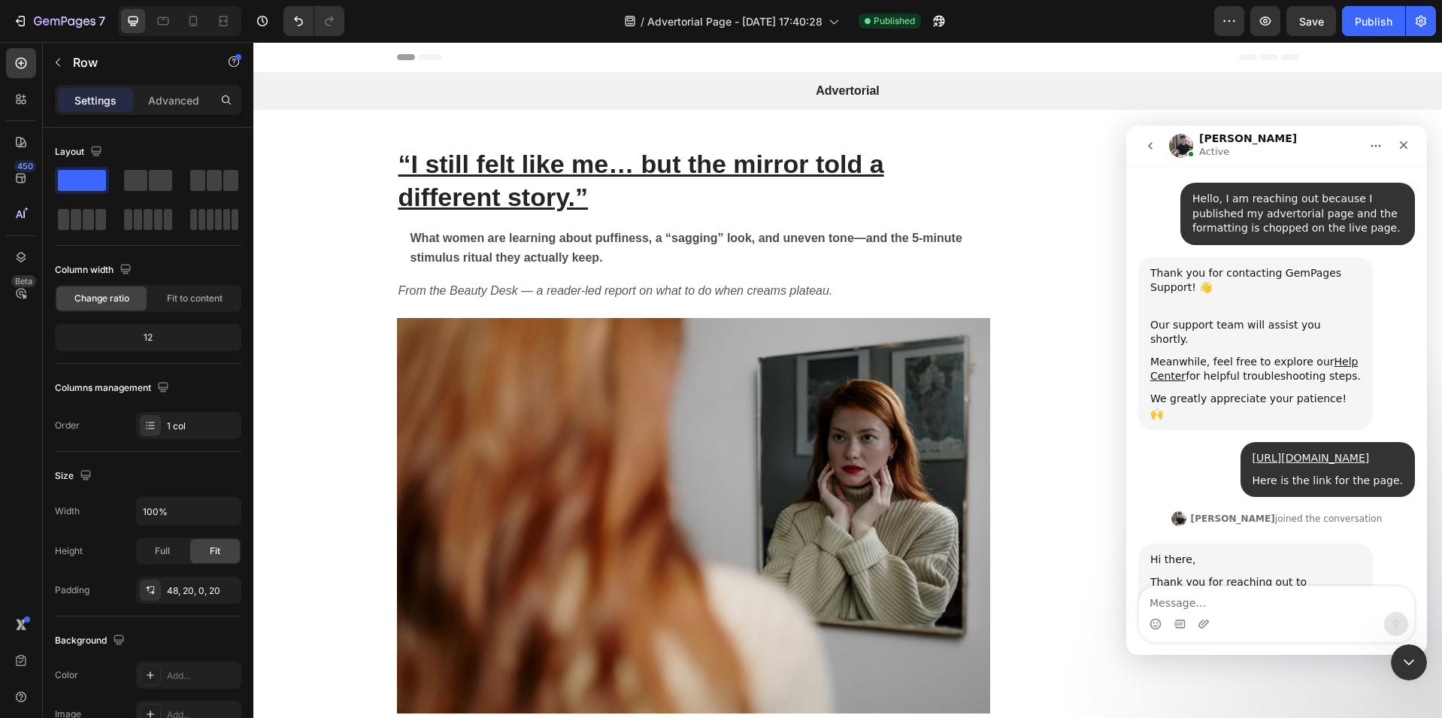
scroll to position [281, 0]
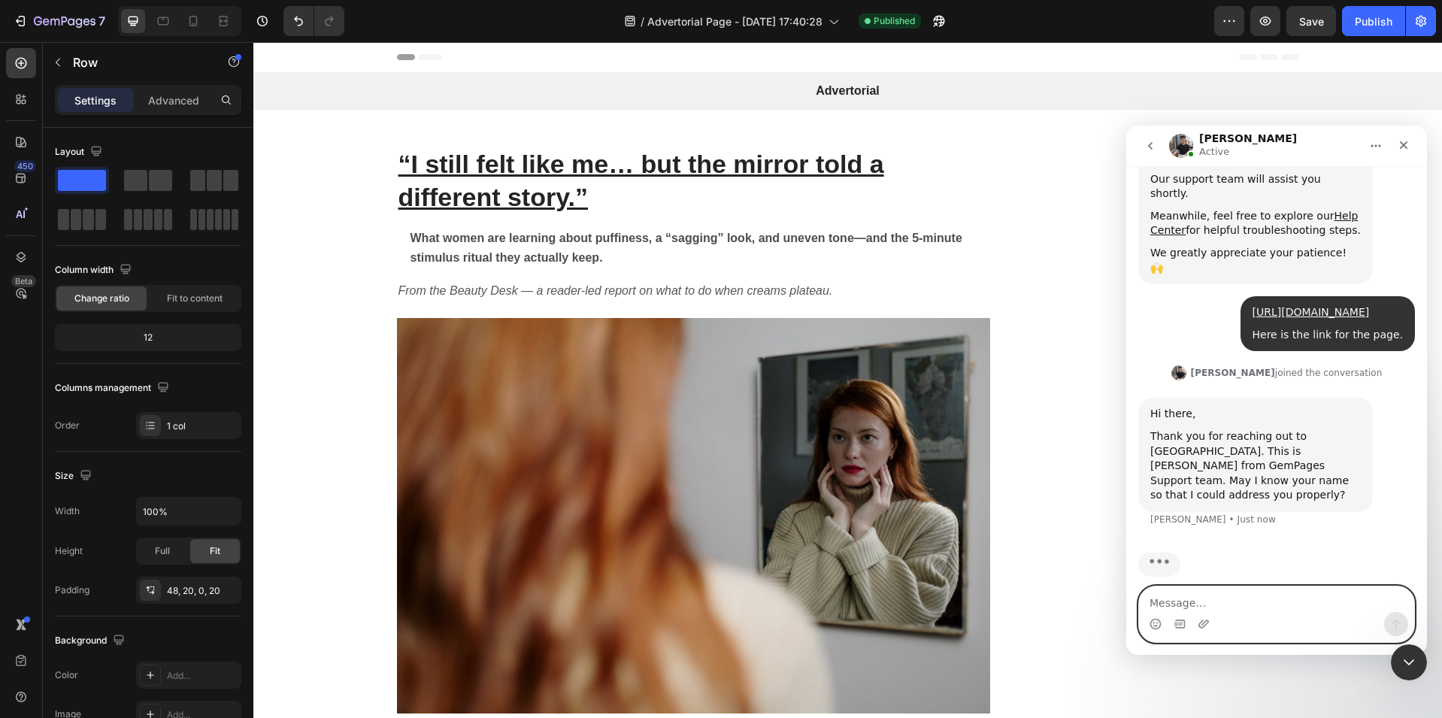
click at [1236, 604] on textarea "Message…" at bounding box center [1276, 599] width 275 height 26
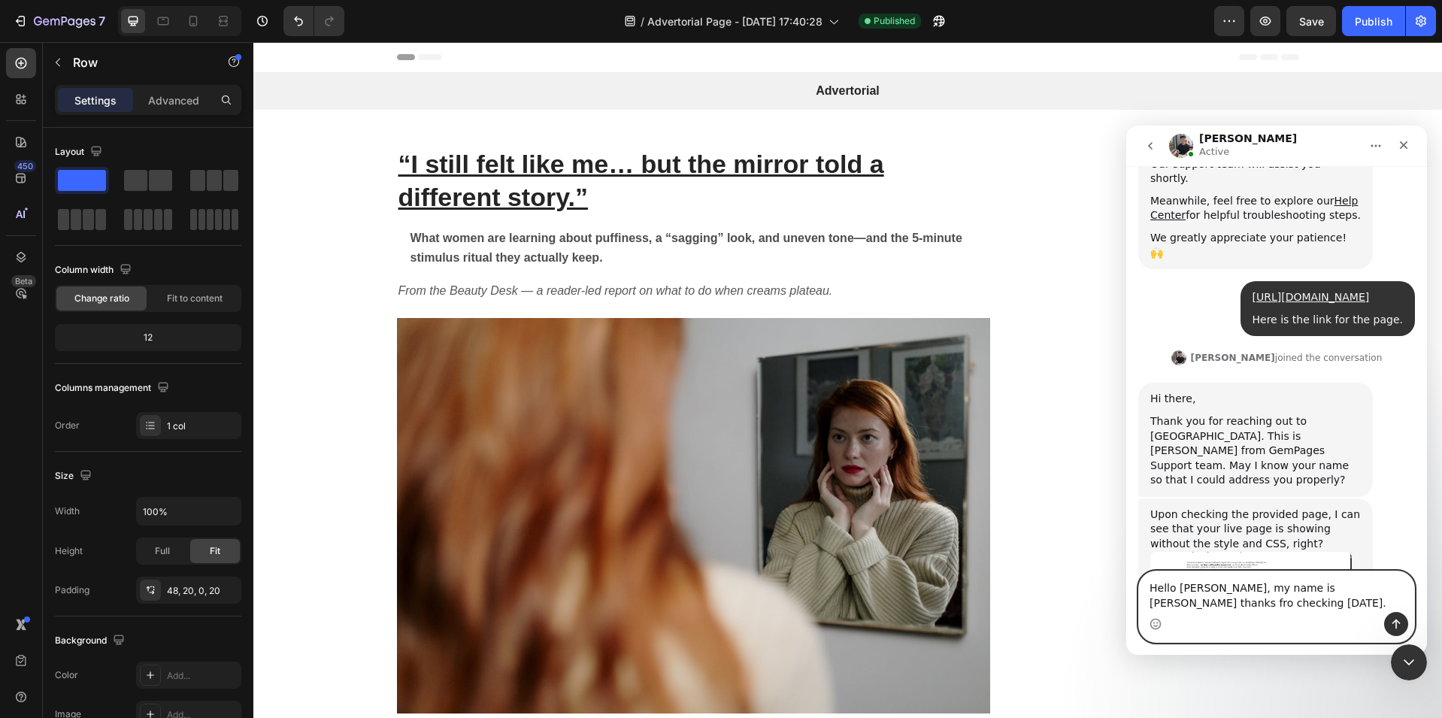
scroll to position [398, 0]
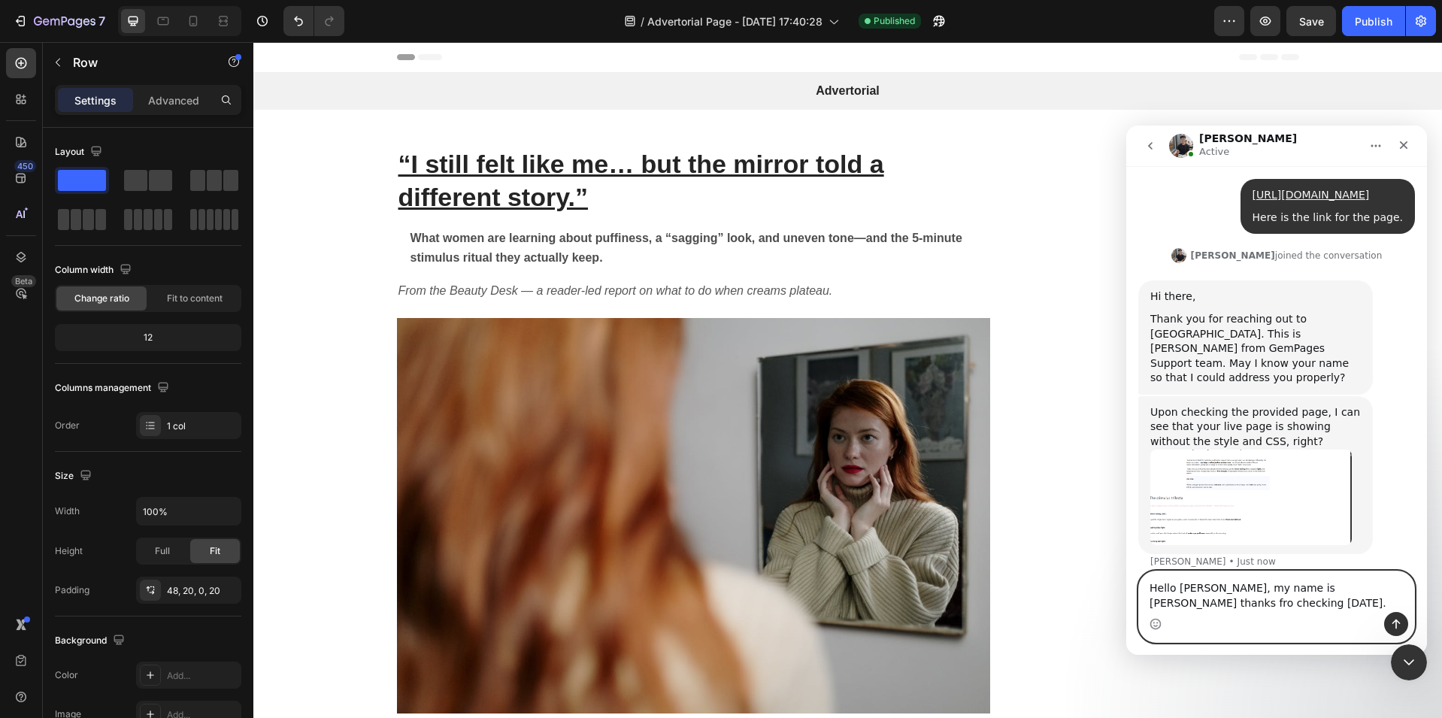
click at [1342, 591] on textarea "Hello [PERSON_NAME], my name is [PERSON_NAME] thanks fro checking [DATE]." at bounding box center [1276, 591] width 275 height 41
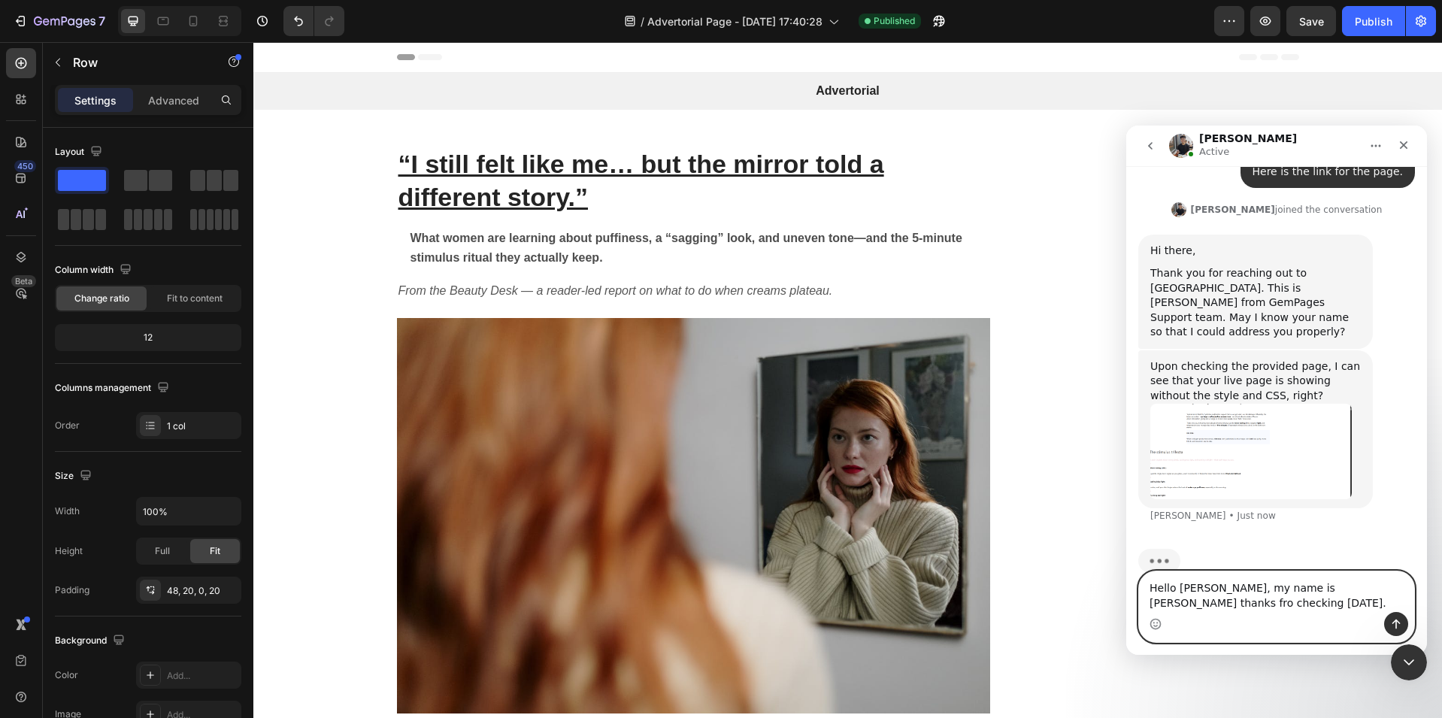
scroll to position [456, 0]
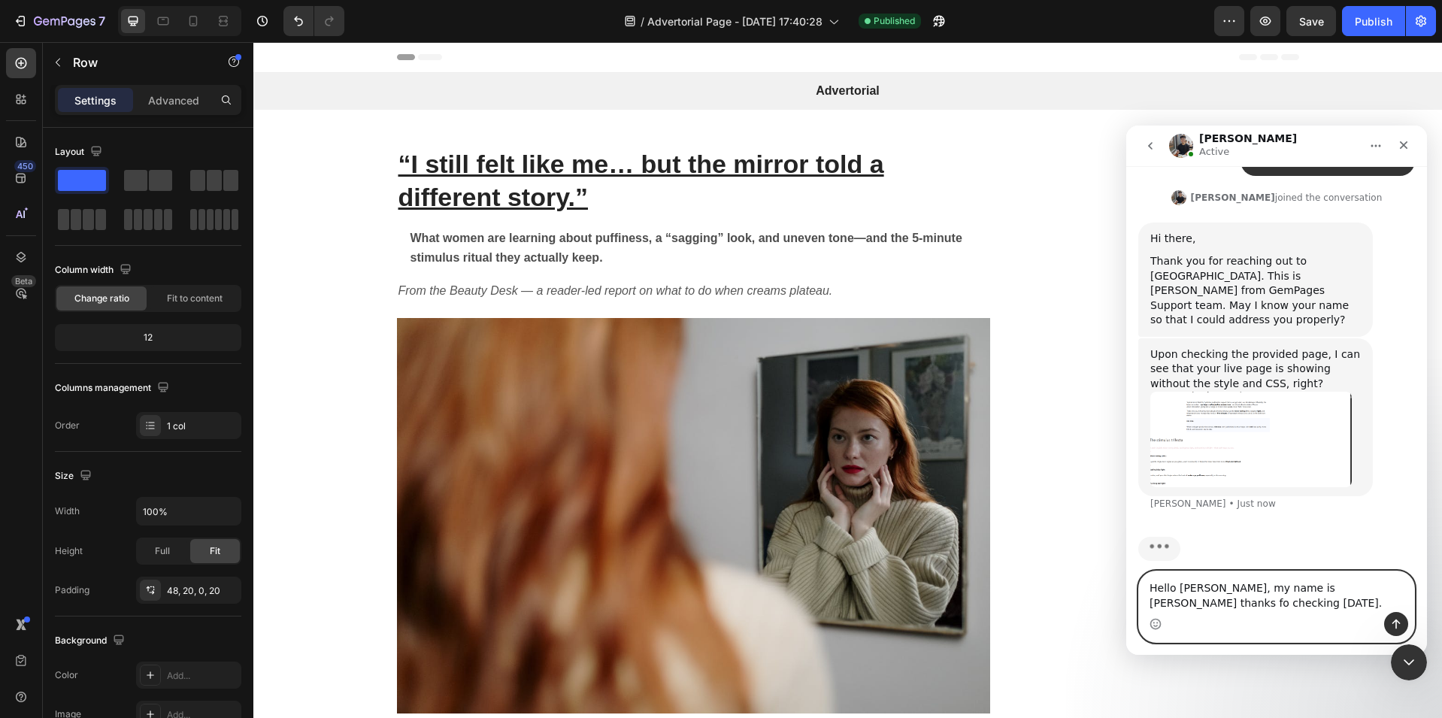
type textarea "Hello [PERSON_NAME], my name is [PERSON_NAME] thanks for checking [DATE]."
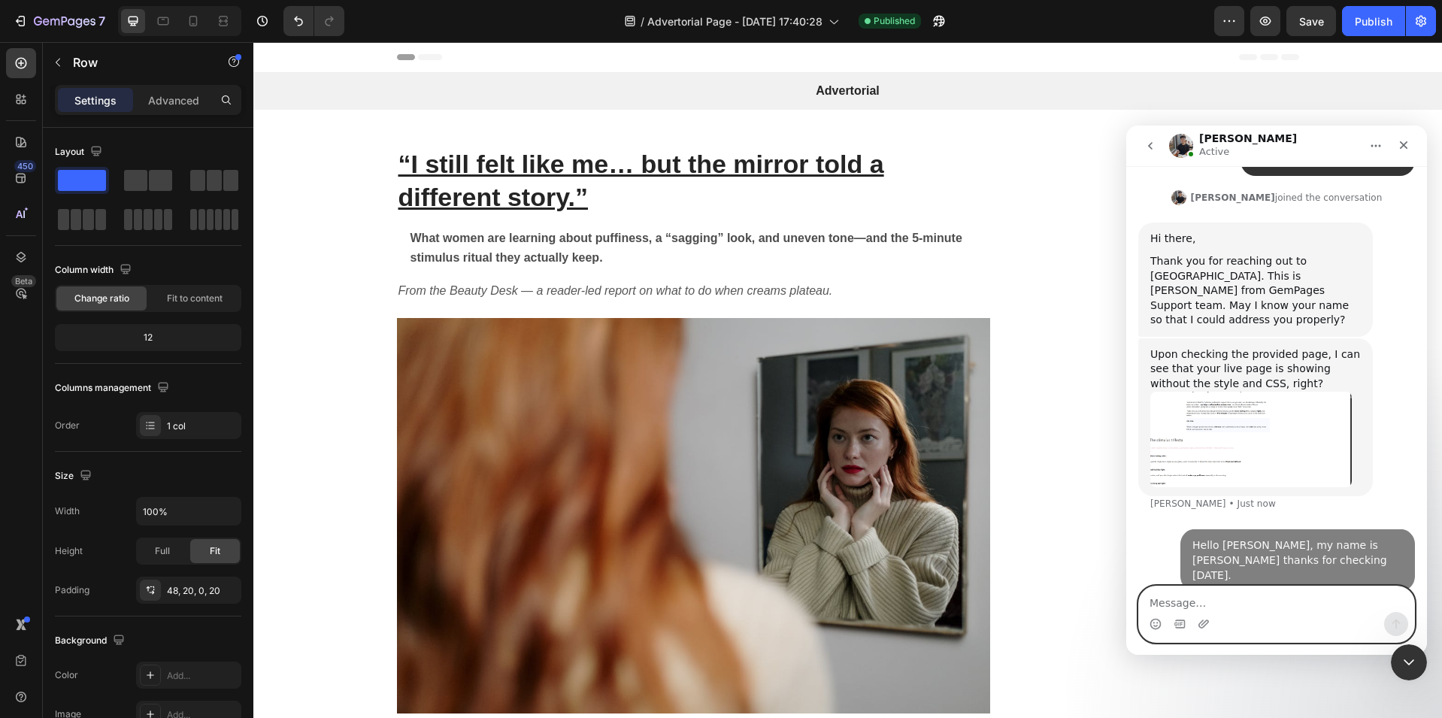
scroll to position [501, 0]
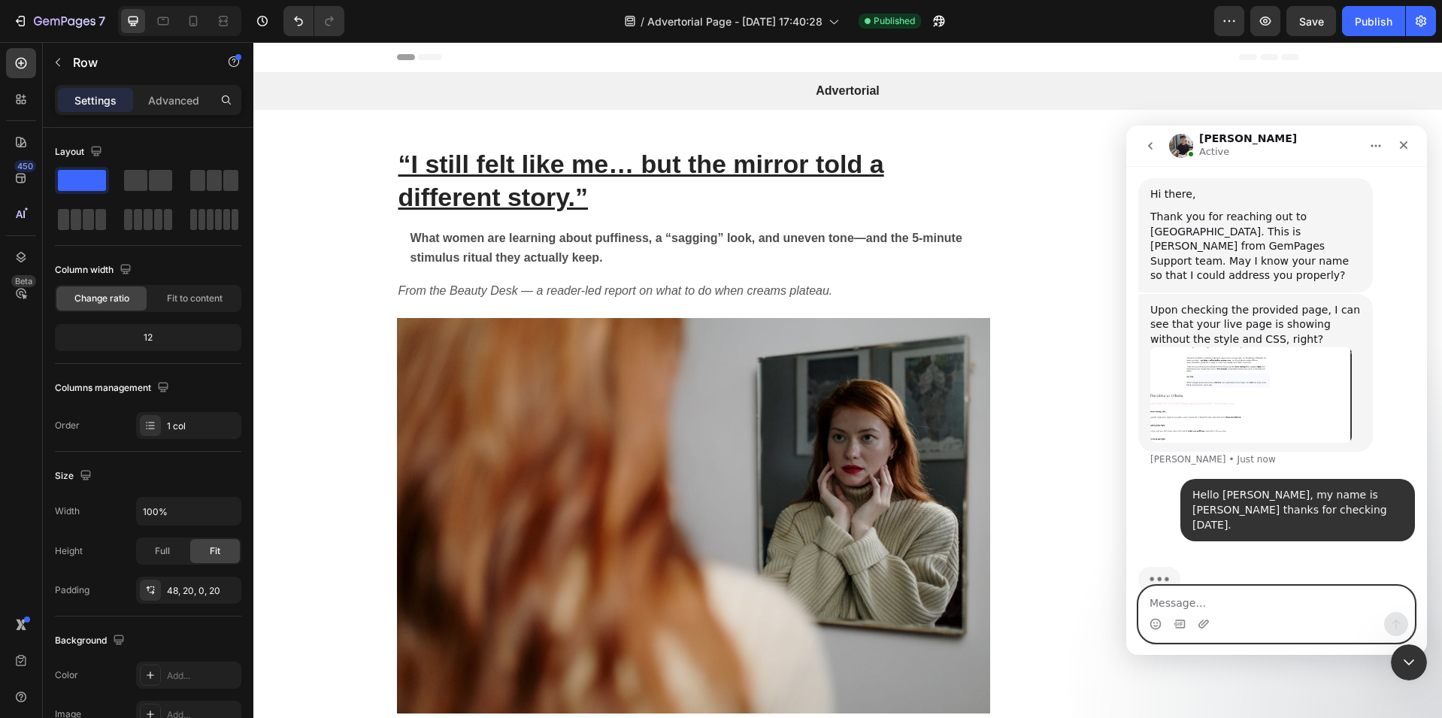
click at [1248, 603] on textarea "Message…" at bounding box center [1276, 599] width 275 height 26
type textarea "Yes, its showing the same for me."
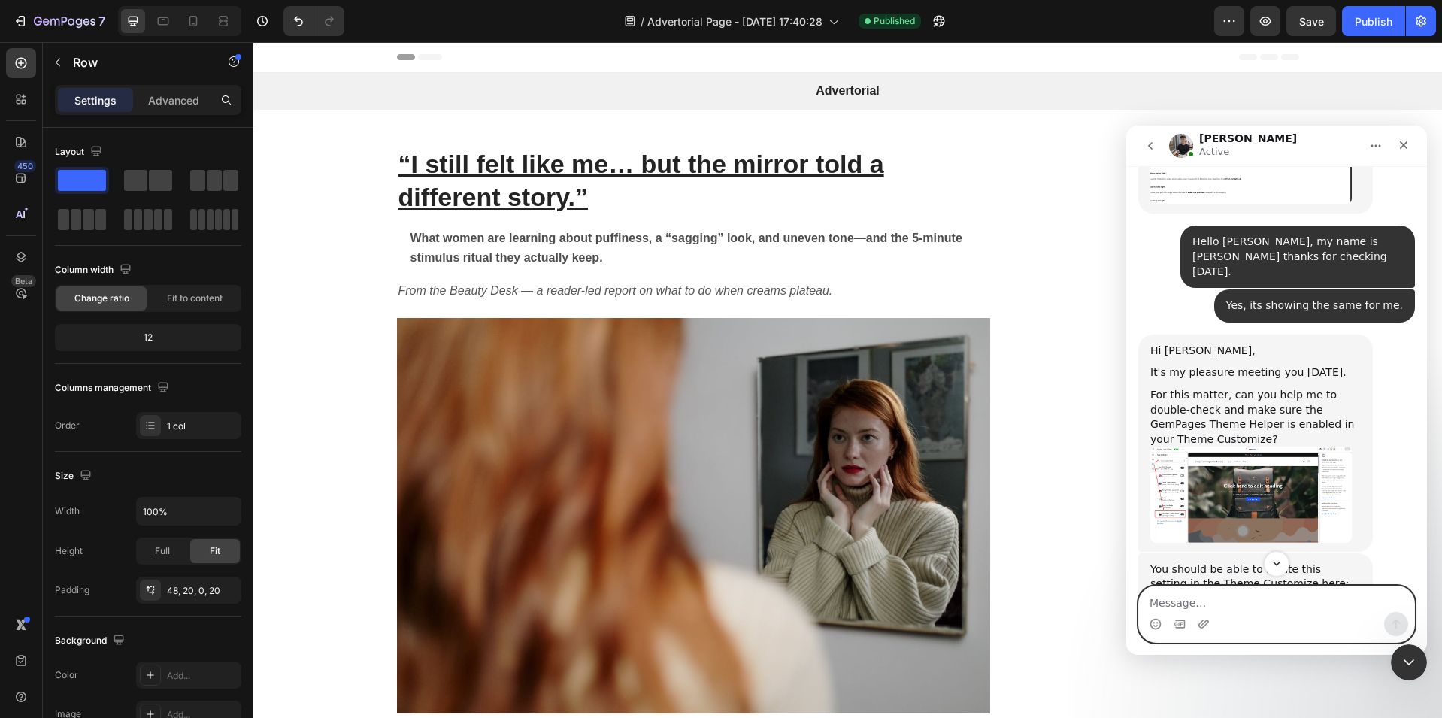
scroll to position [873, 0]
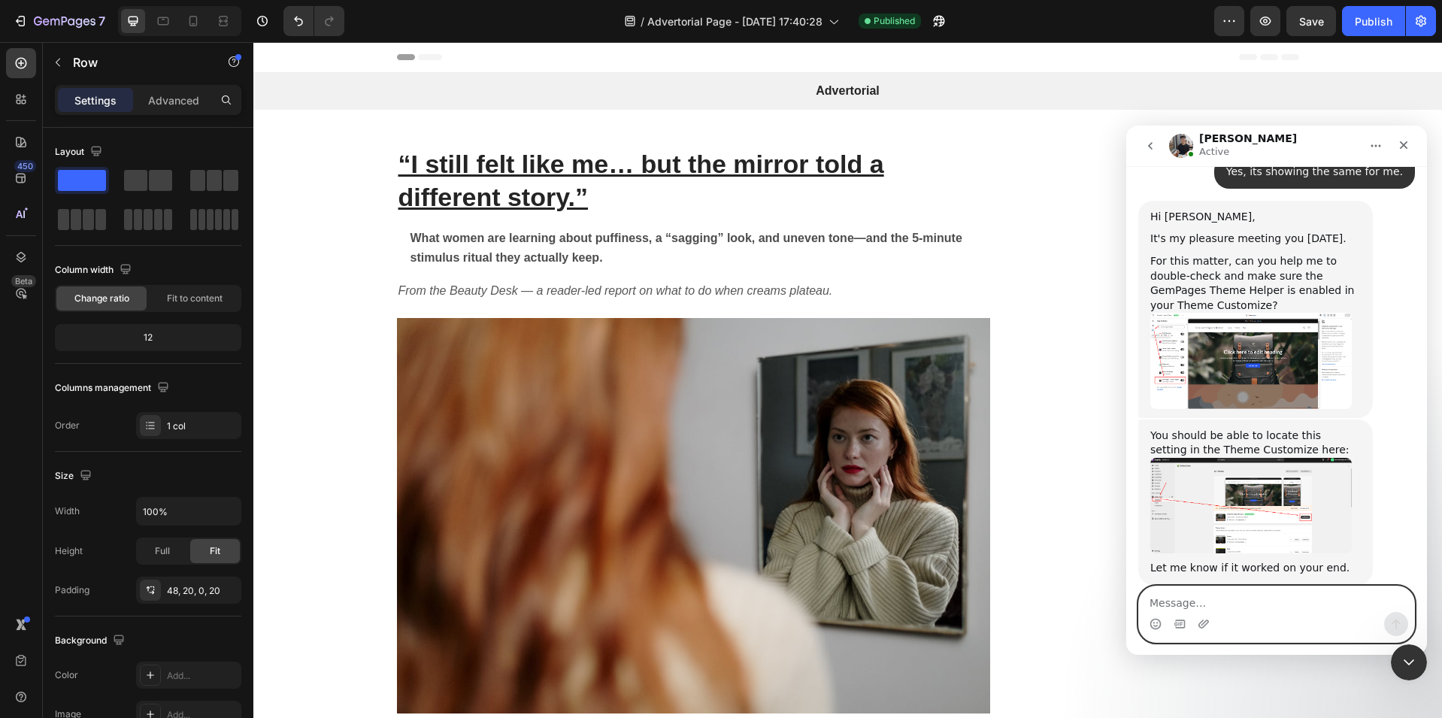
click at [1259, 598] on textarea "Message…" at bounding box center [1276, 599] width 275 height 26
type textarea "I did turn it on, let me double check for you."
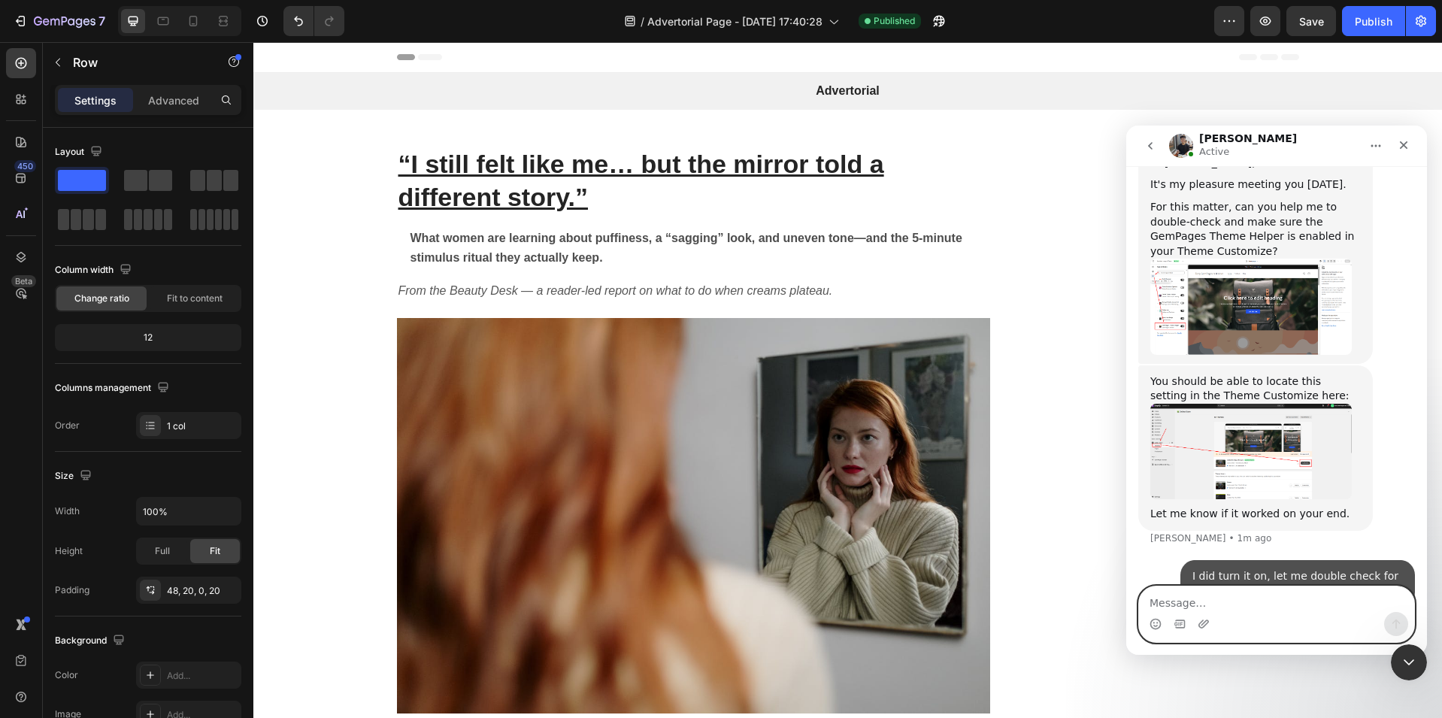
scroll to position [933, 0]
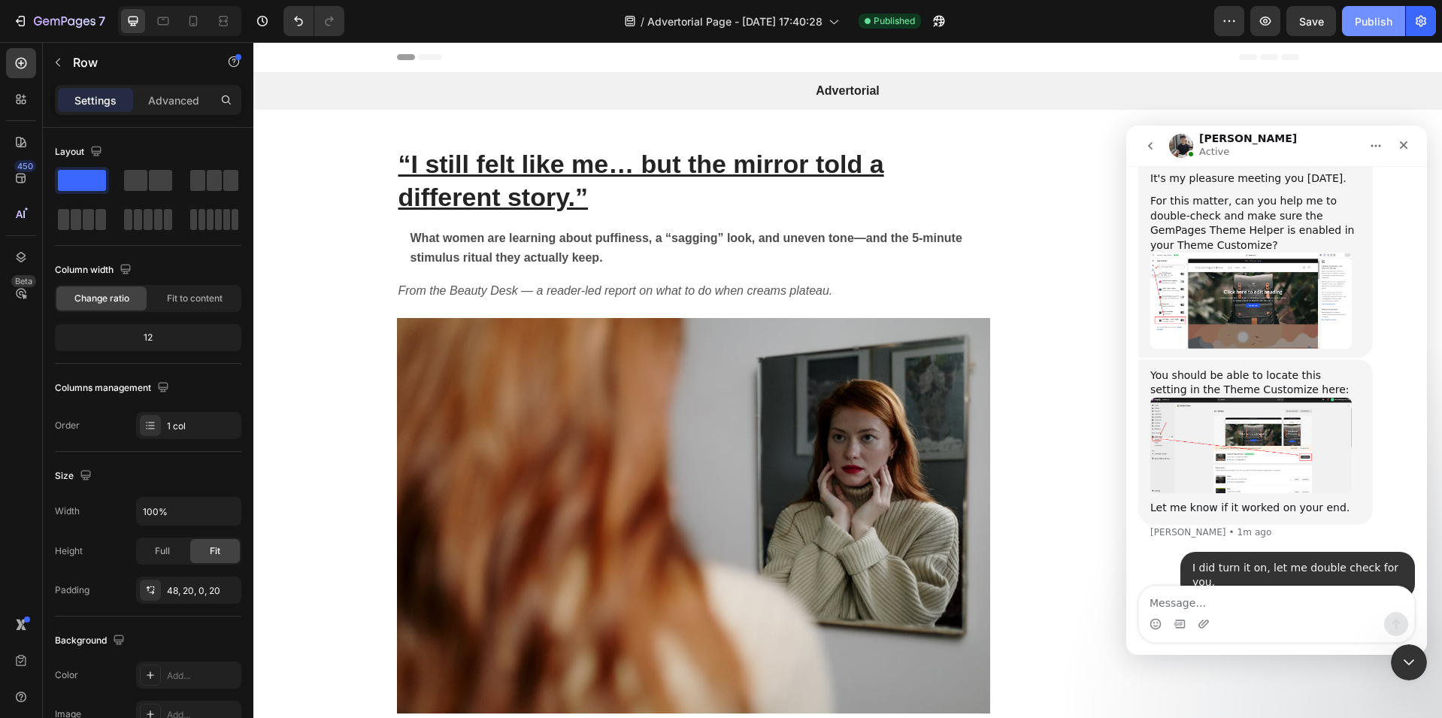
click at [1371, 24] on div "Publish" at bounding box center [1373, 22] width 38 height 16
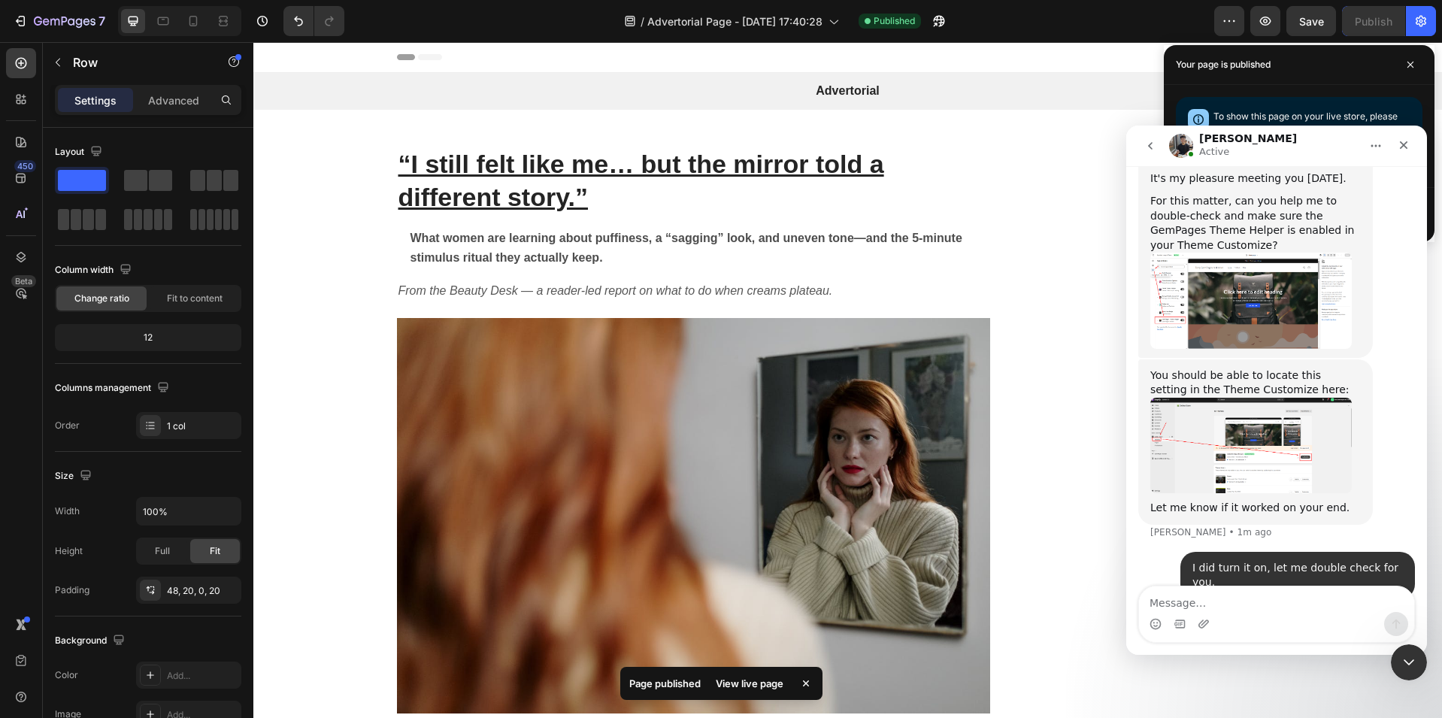
click at [1374, 147] on icon "Home" at bounding box center [1375, 146] width 12 height 12
click at [1398, 145] on icon "Close" at bounding box center [1403, 145] width 12 height 12
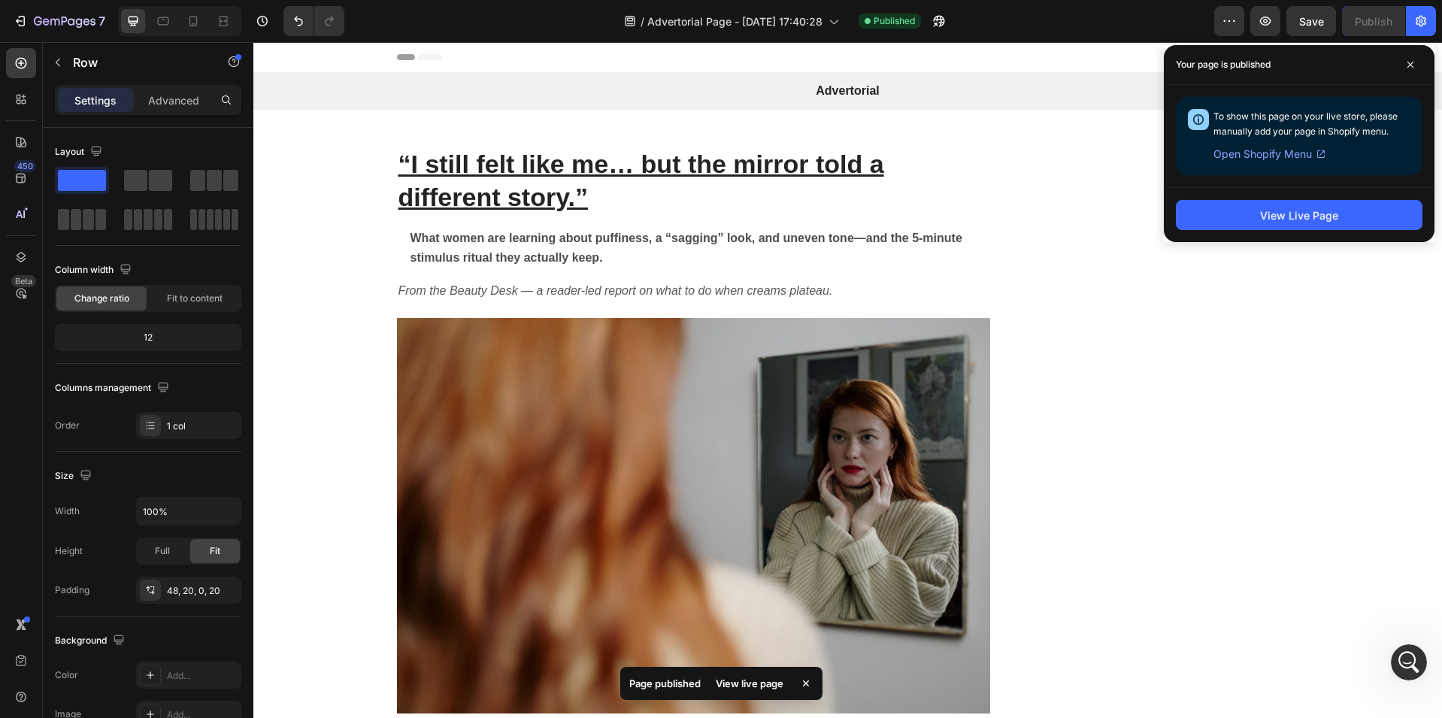
click at [1254, 152] on span "Open Shopify Menu" at bounding box center [1262, 154] width 98 height 18
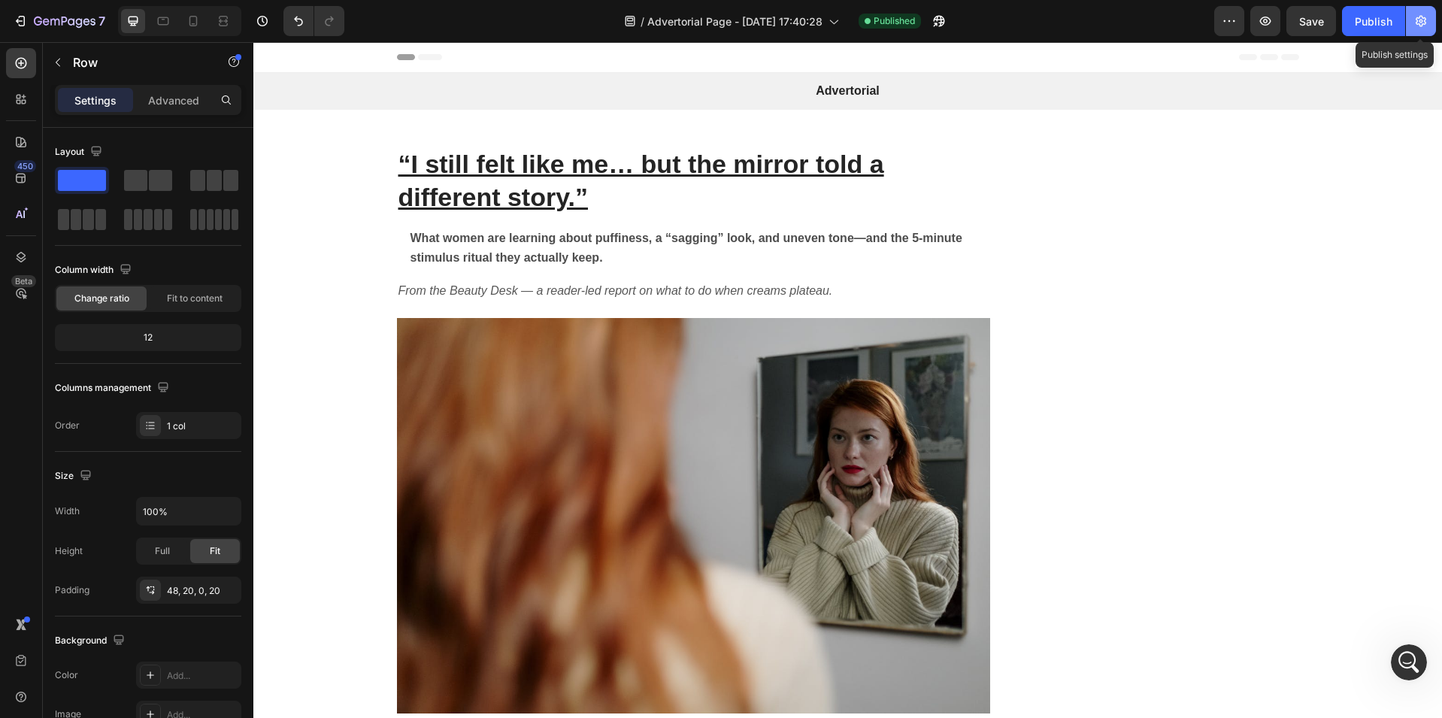
click at [1423, 28] on icon "button" at bounding box center [1420, 21] width 15 height 15
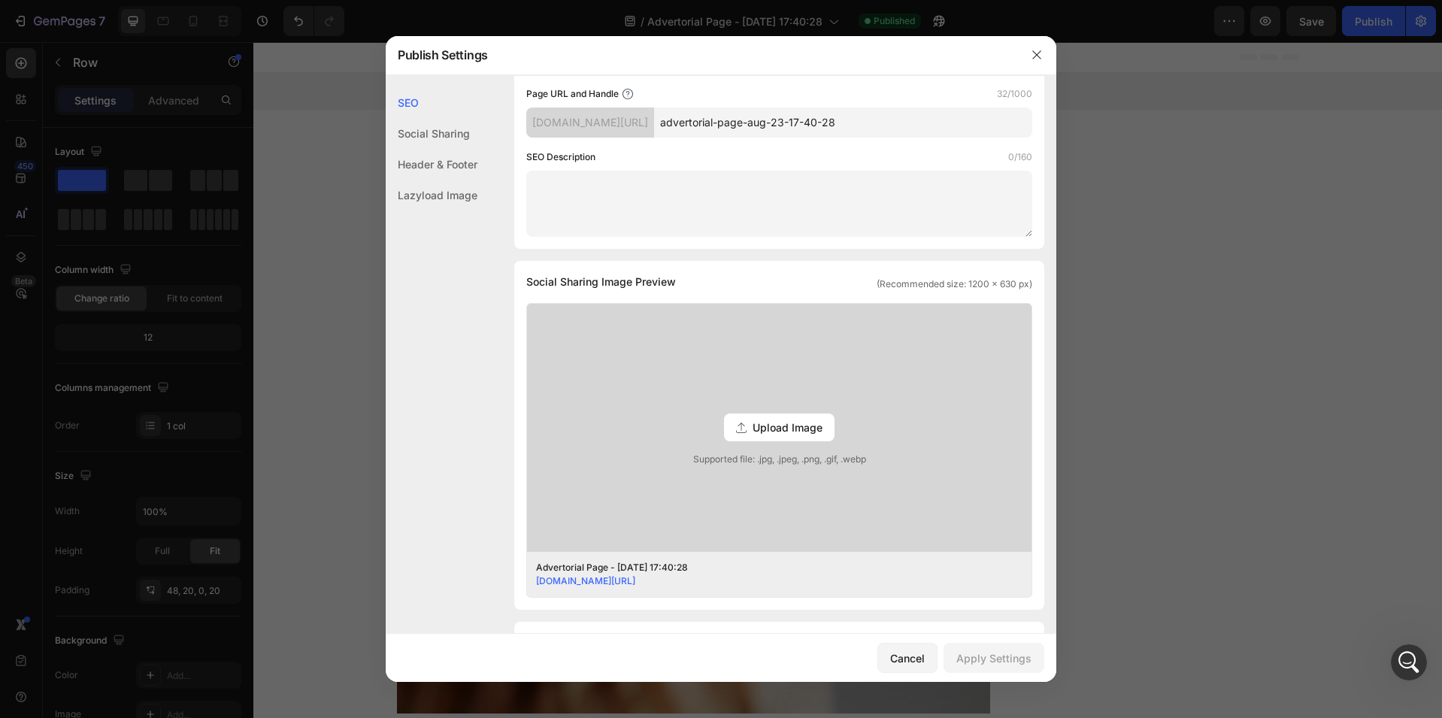
scroll to position [0, 0]
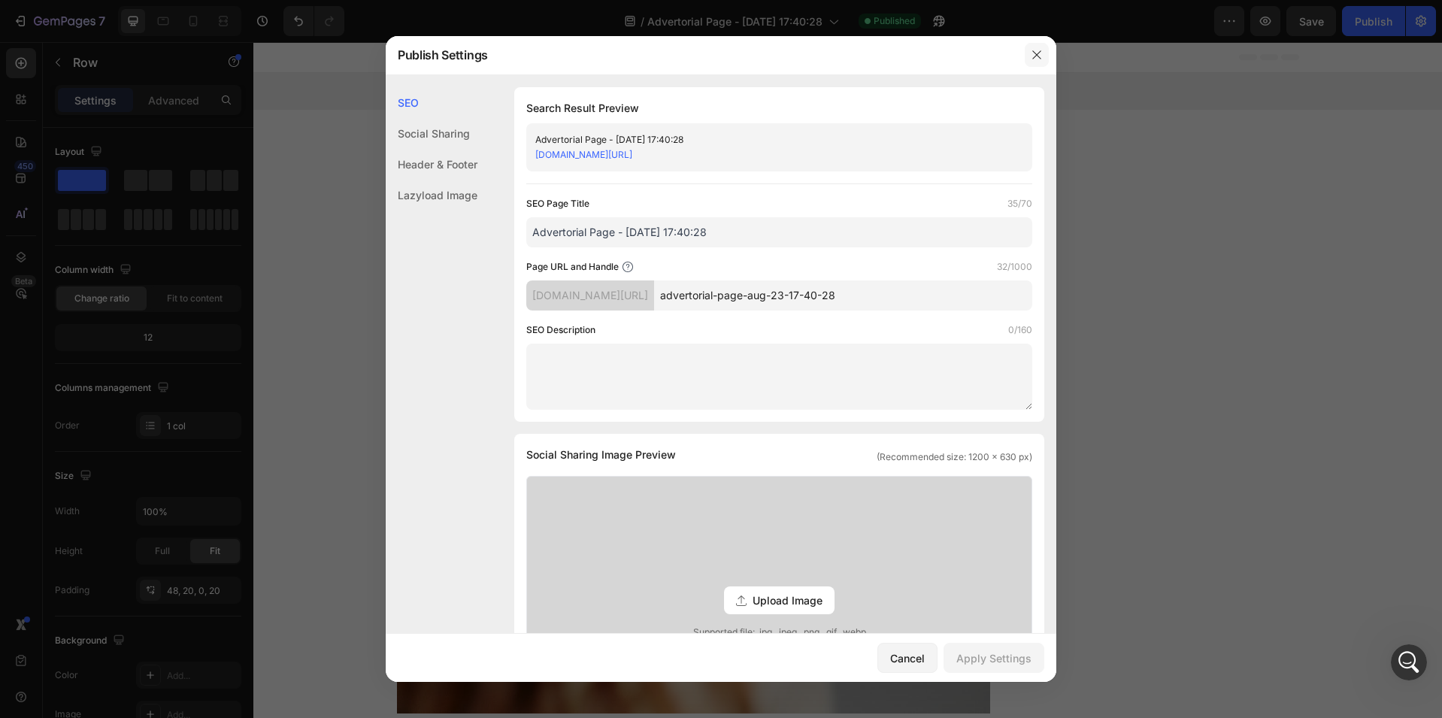
click at [1036, 58] on icon "button" at bounding box center [1036, 55] width 12 height 12
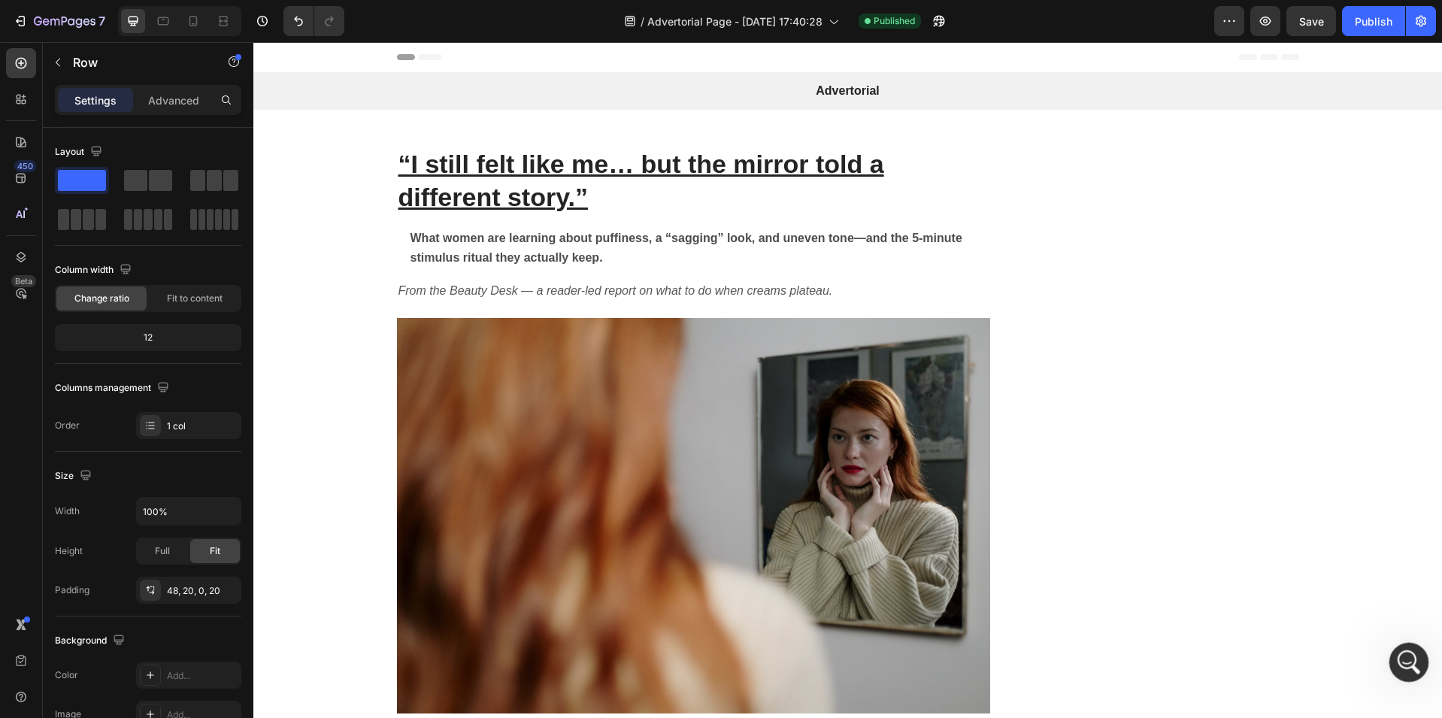
click at [1412, 655] on icon "Open Intercom Messenger" at bounding box center [1406, 660] width 25 height 25
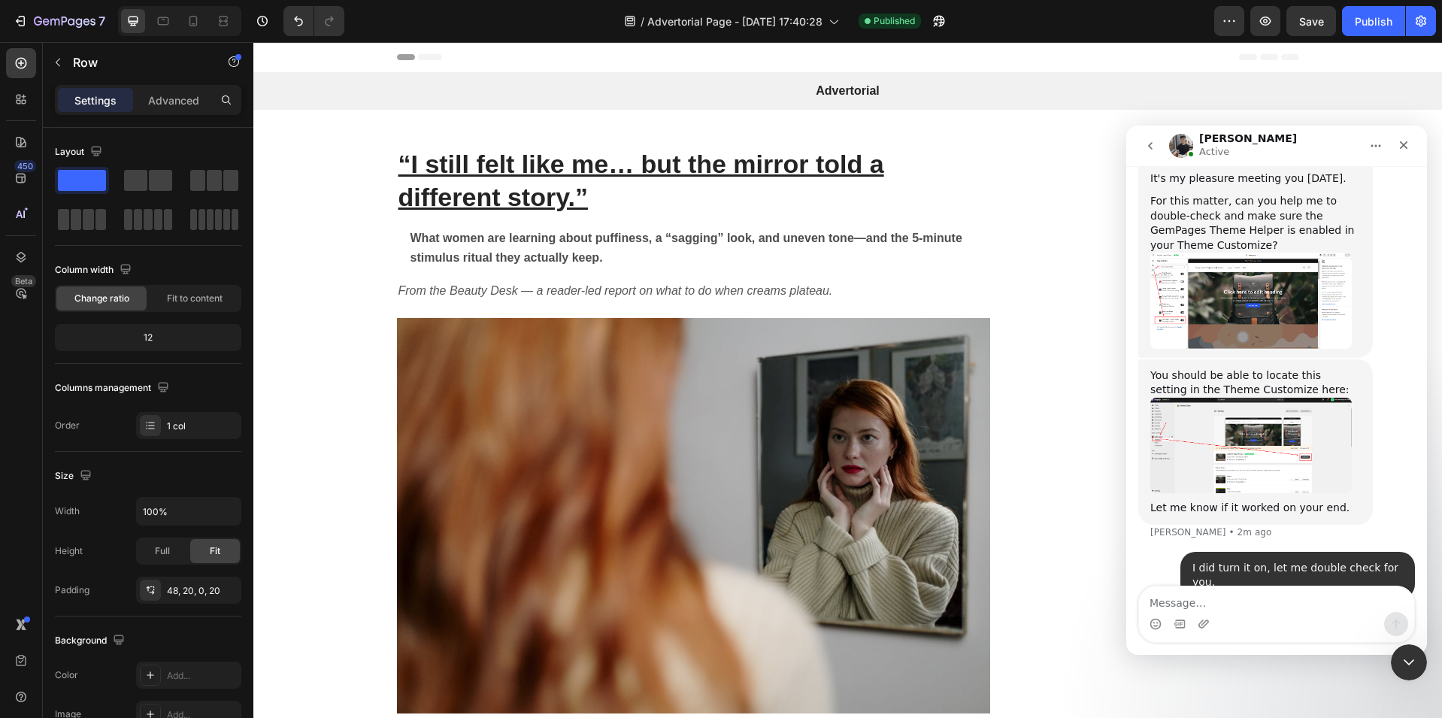
scroll to position [930, 0]
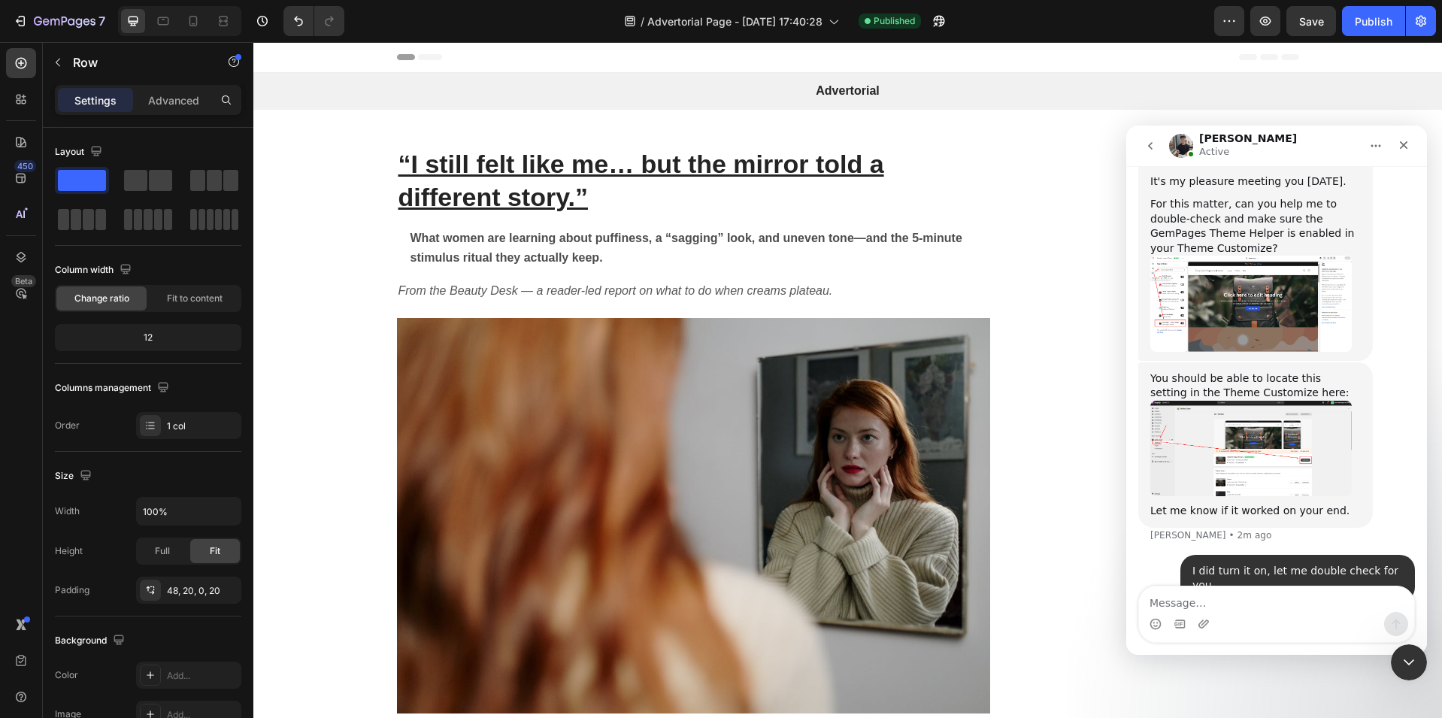
click at [1253, 295] on img "Tony says…" at bounding box center [1250, 303] width 201 height 95
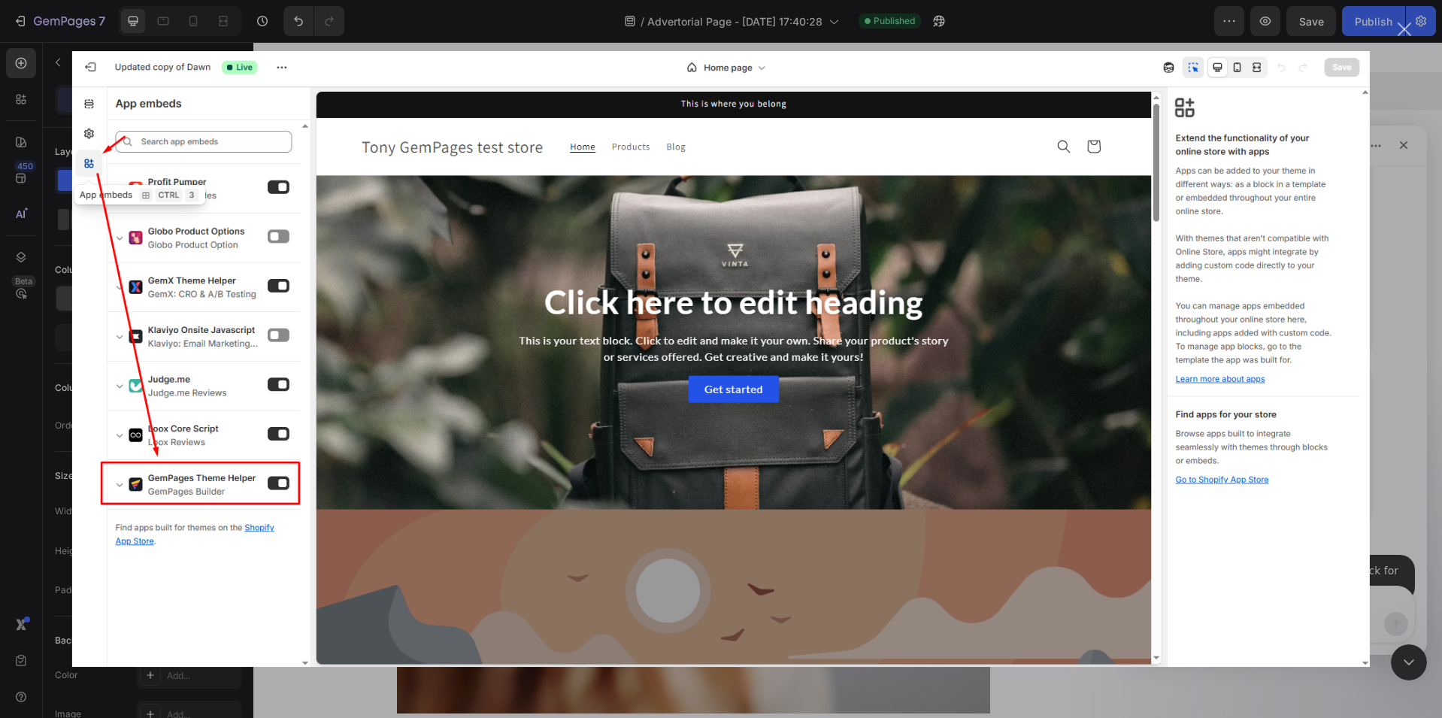
click at [1411, 25] on div "Intercom messenger" at bounding box center [721, 359] width 1442 height 718
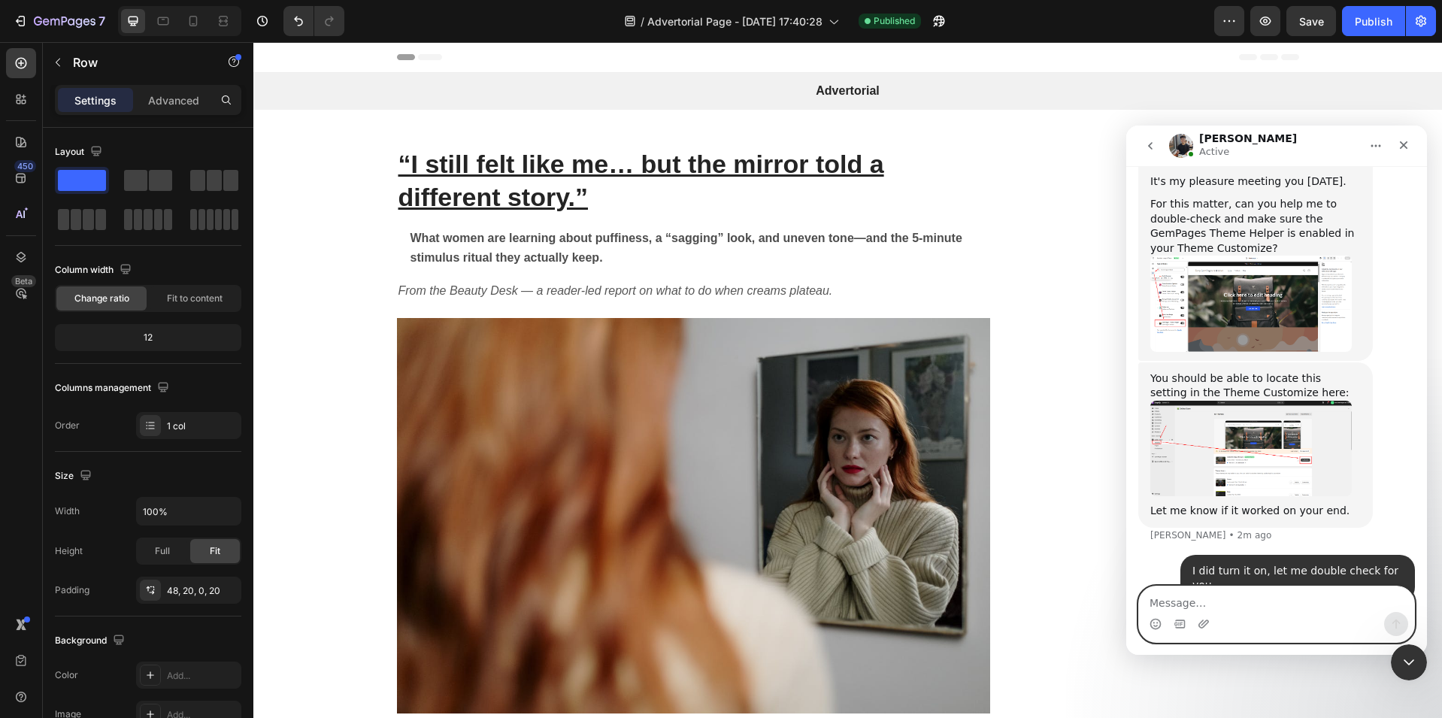
click at [1181, 600] on textarea "Message…" at bounding box center [1276, 599] width 275 height 26
type textarea "Ahh it didnt save correctly. I just toggled it on again."
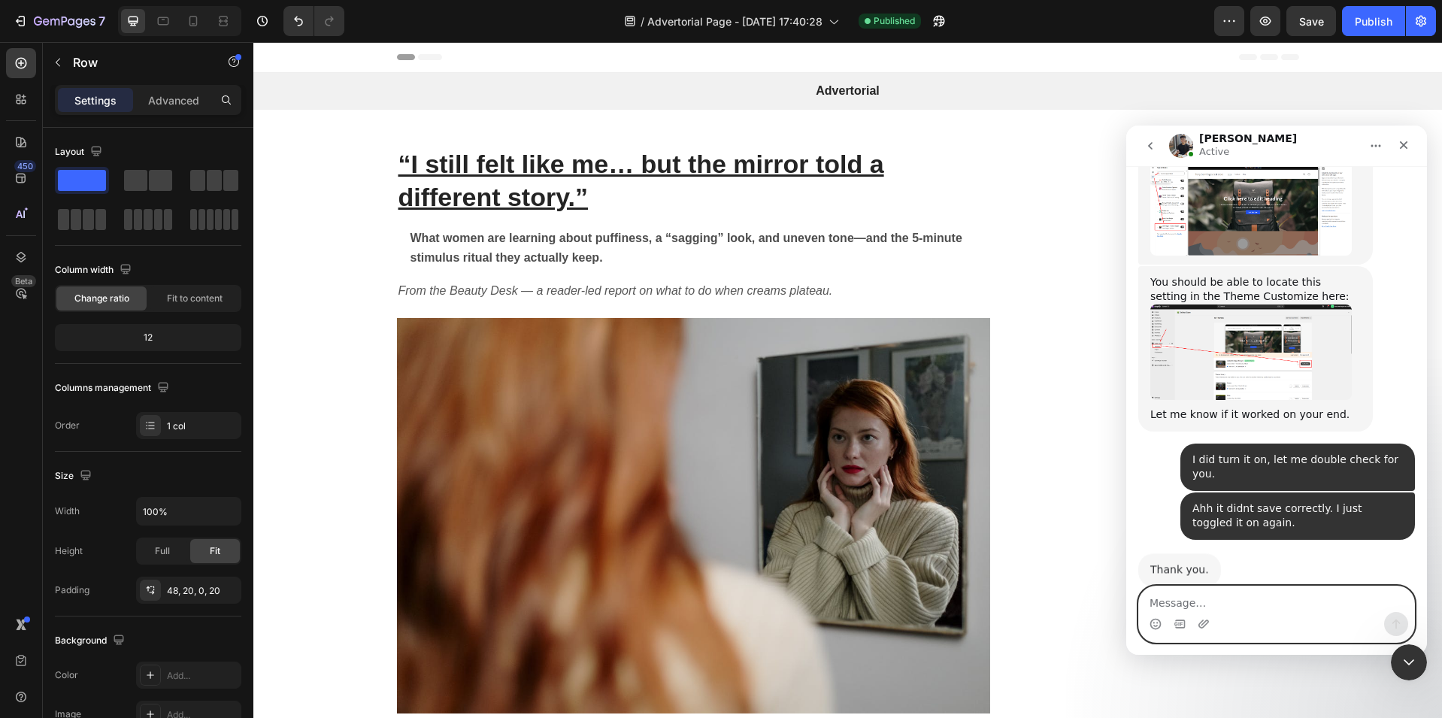
scroll to position [1026, 0]
click at [1217, 599] on textarea "Message…" at bounding box center [1276, 599] width 275 height 26
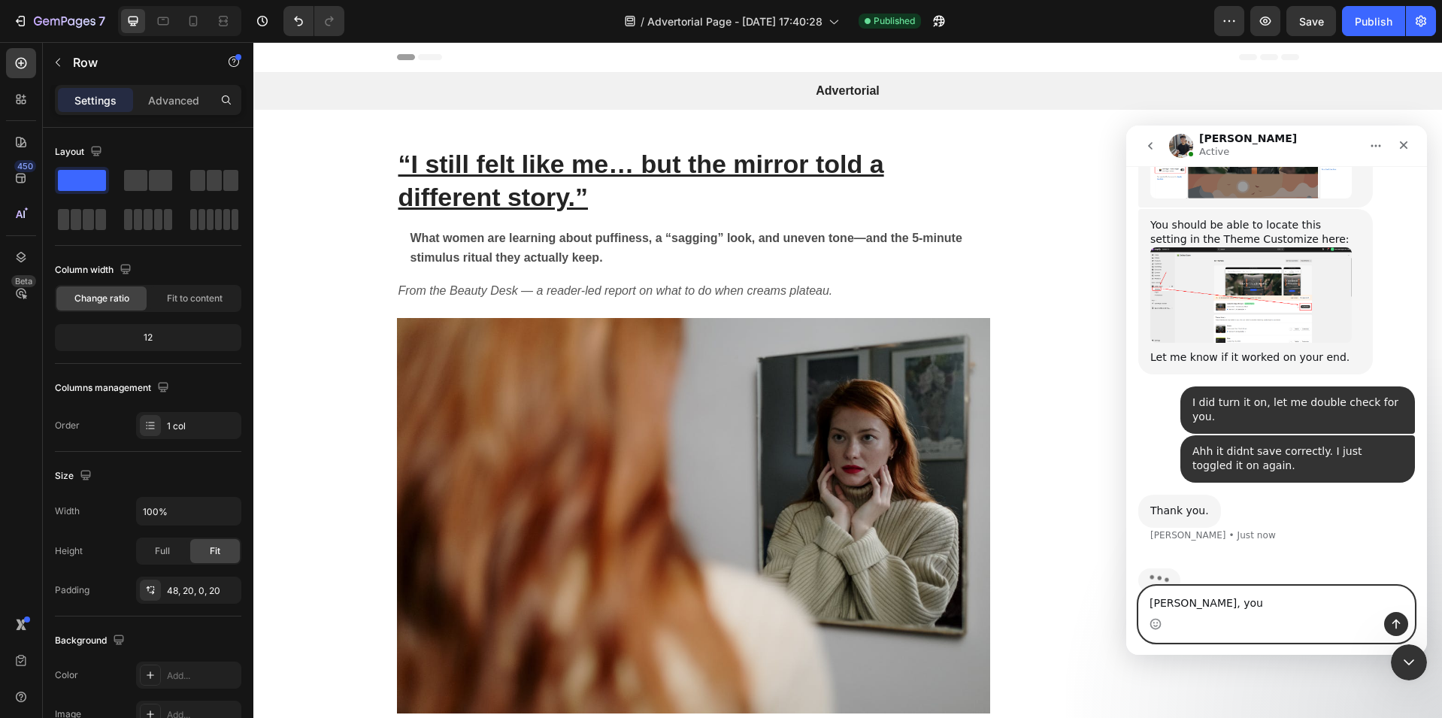
scroll to position [1084, 0]
type textarea "[PERSON_NAME], you're the man! We got the page active."
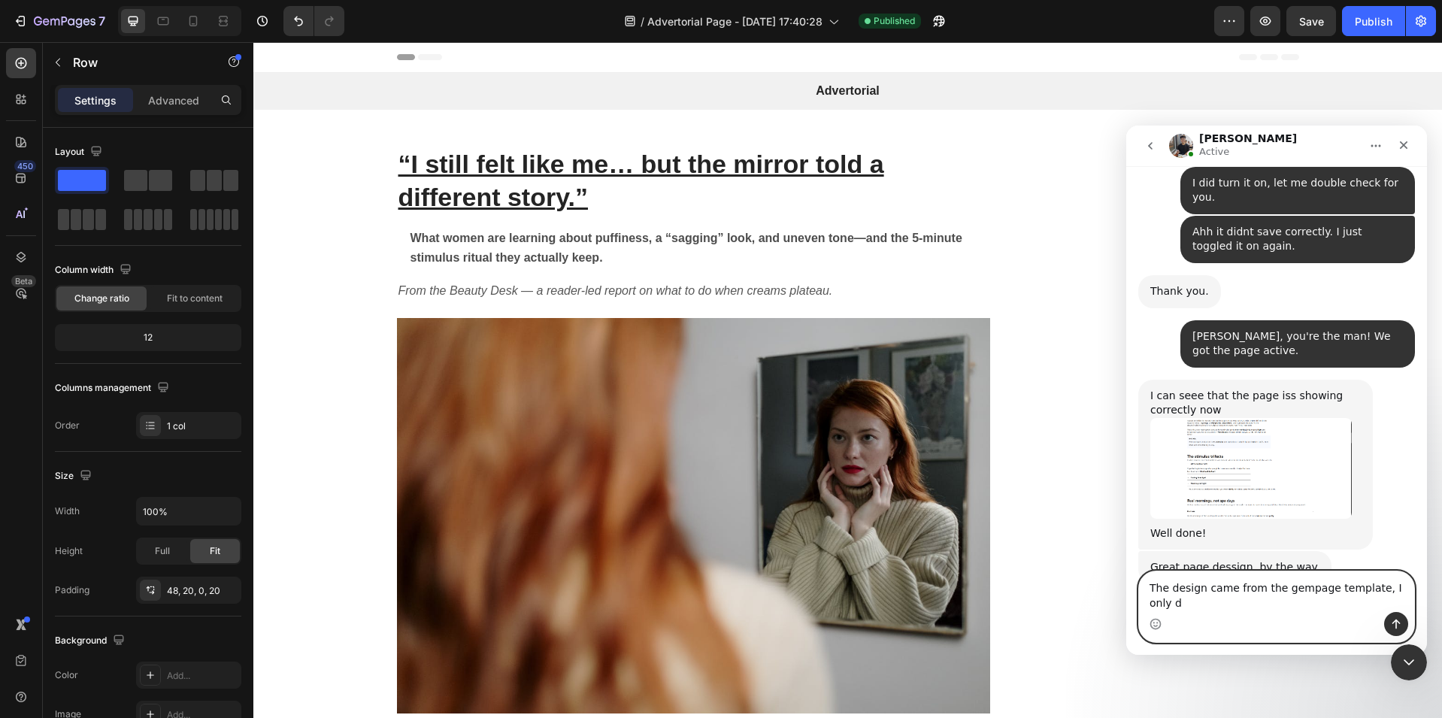
scroll to position [1318, 0]
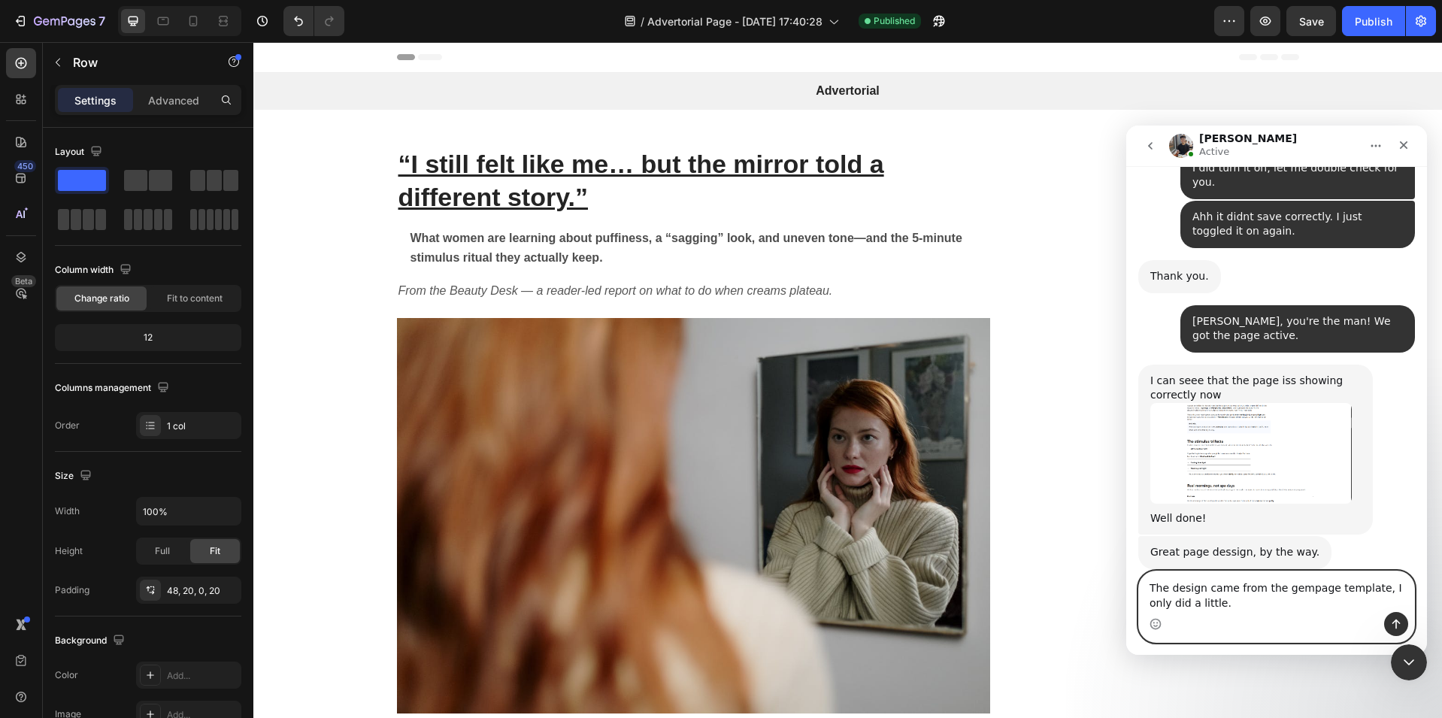
type textarea "The design came from the gempage template, I only did a little."
click at [1393, 630] on button "Send a message…" at bounding box center [1396, 624] width 24 height 24
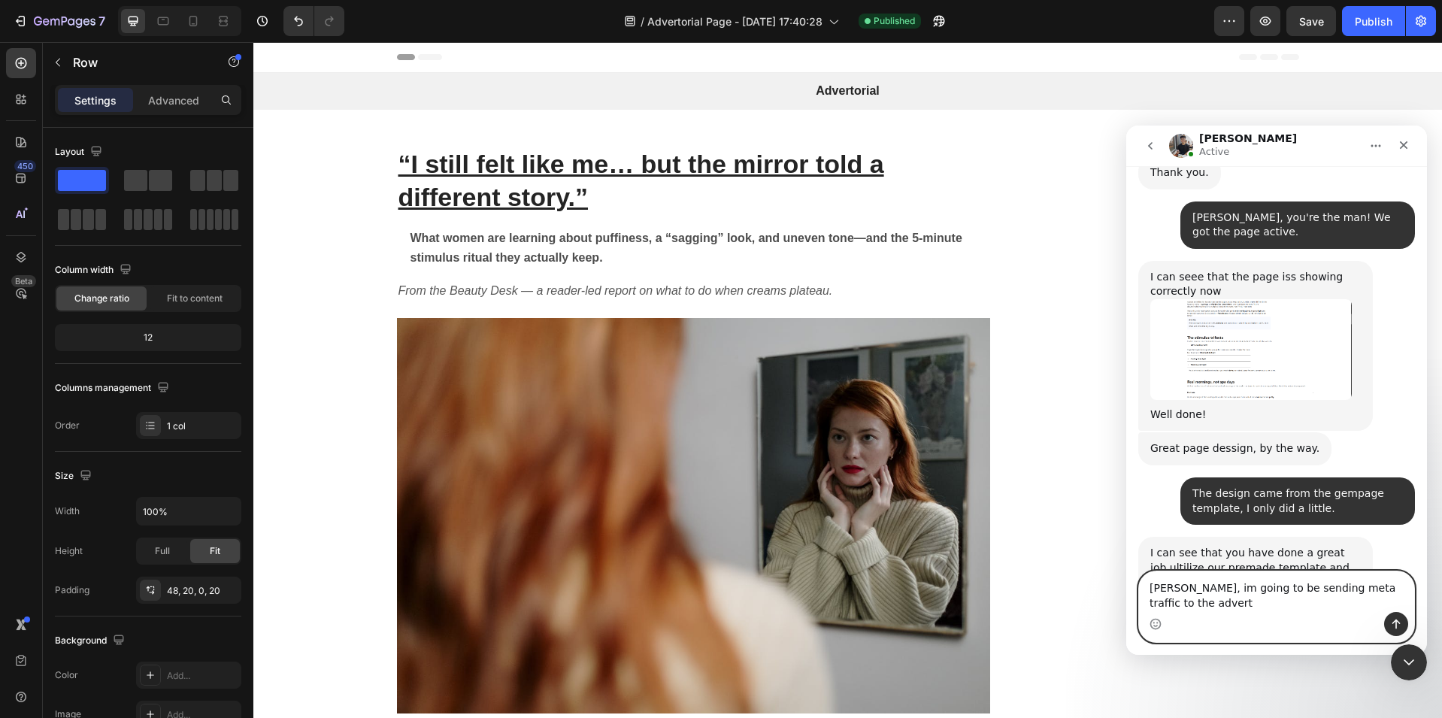
scroll to position [1436, 0]
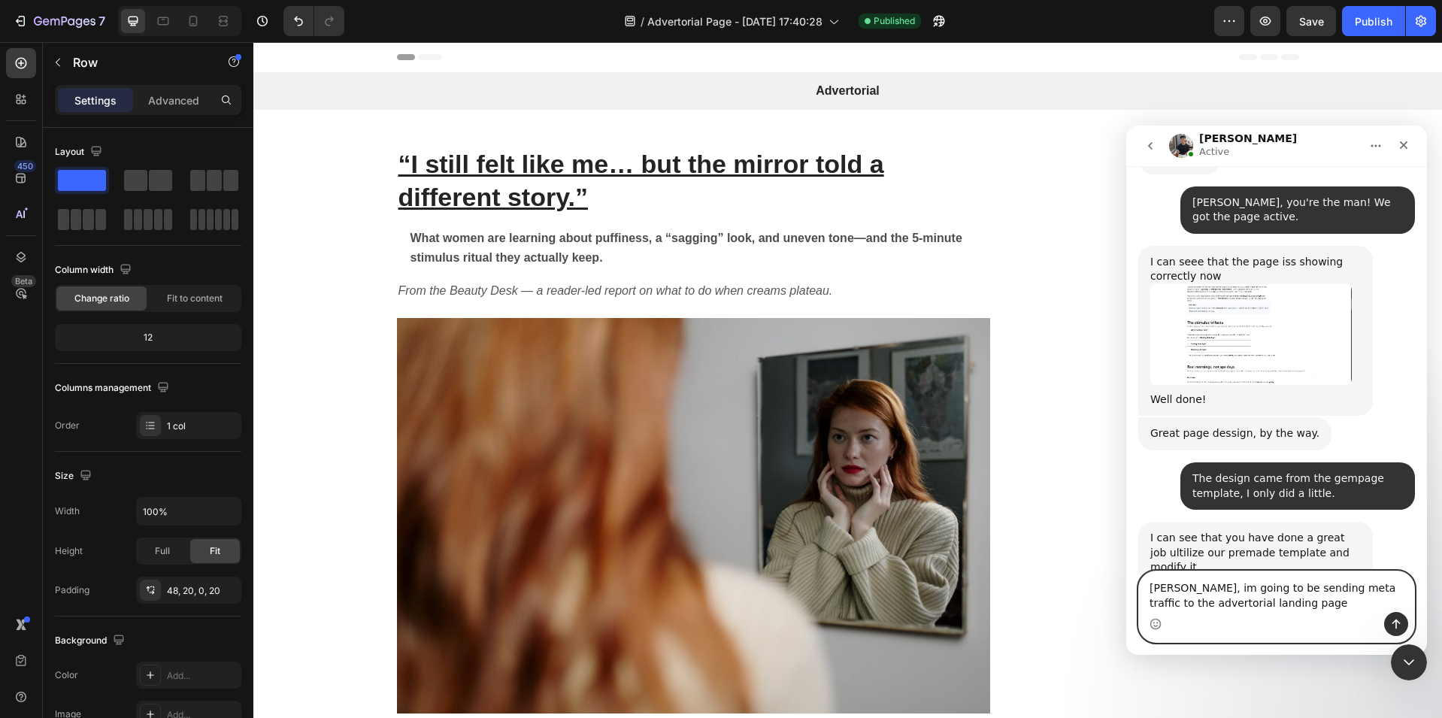
type textarea "[PERSON_NAME], im going to be sending meta traffic to the advertorial landing p…"
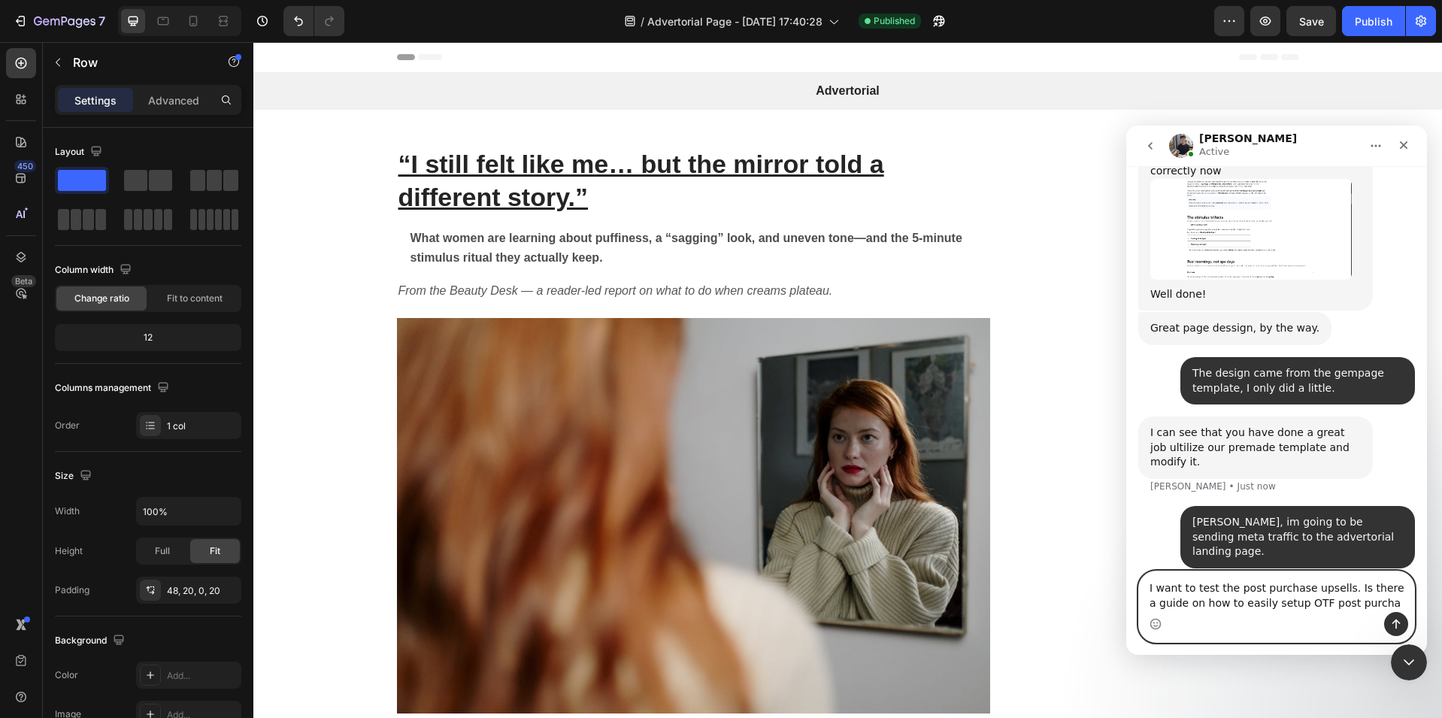
scroll to position [1554, 0]
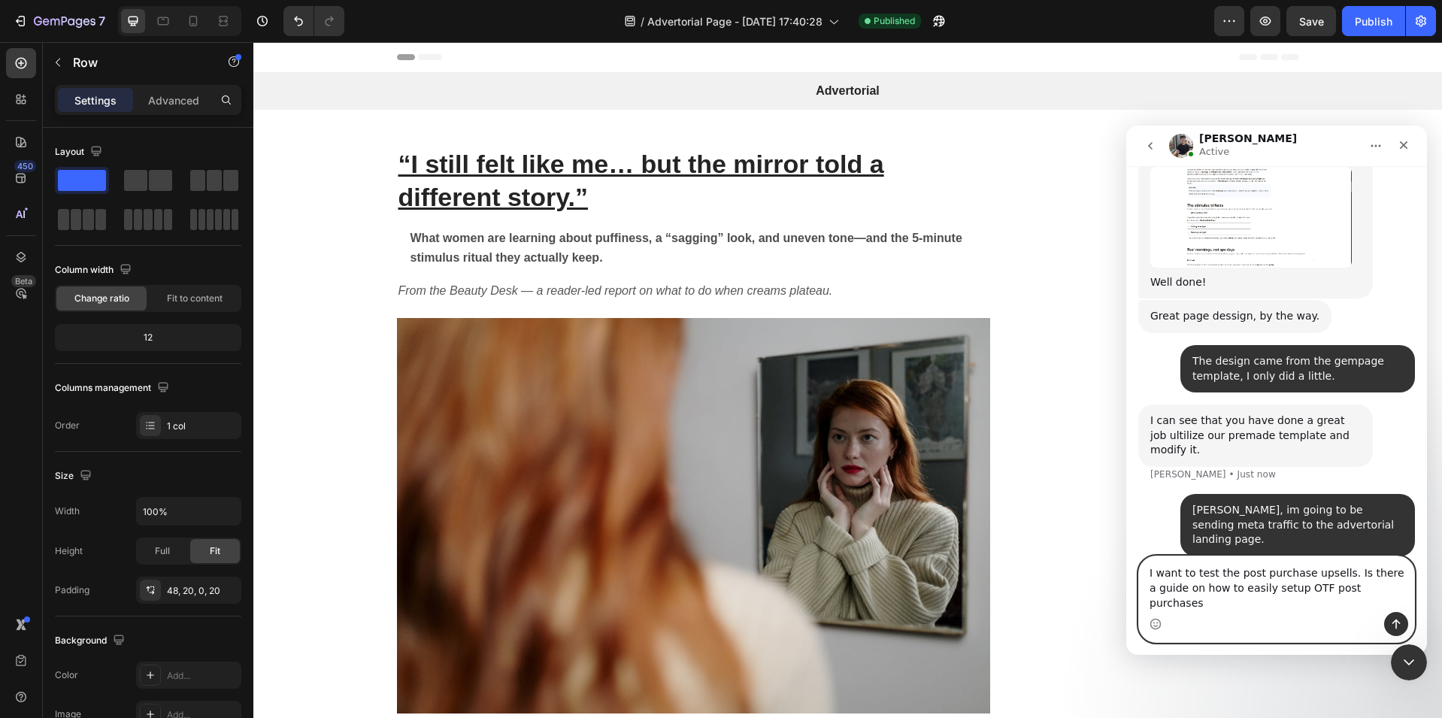
type textarea "I want to test the post purchase upsells. Is there a guide on how to easily set…"
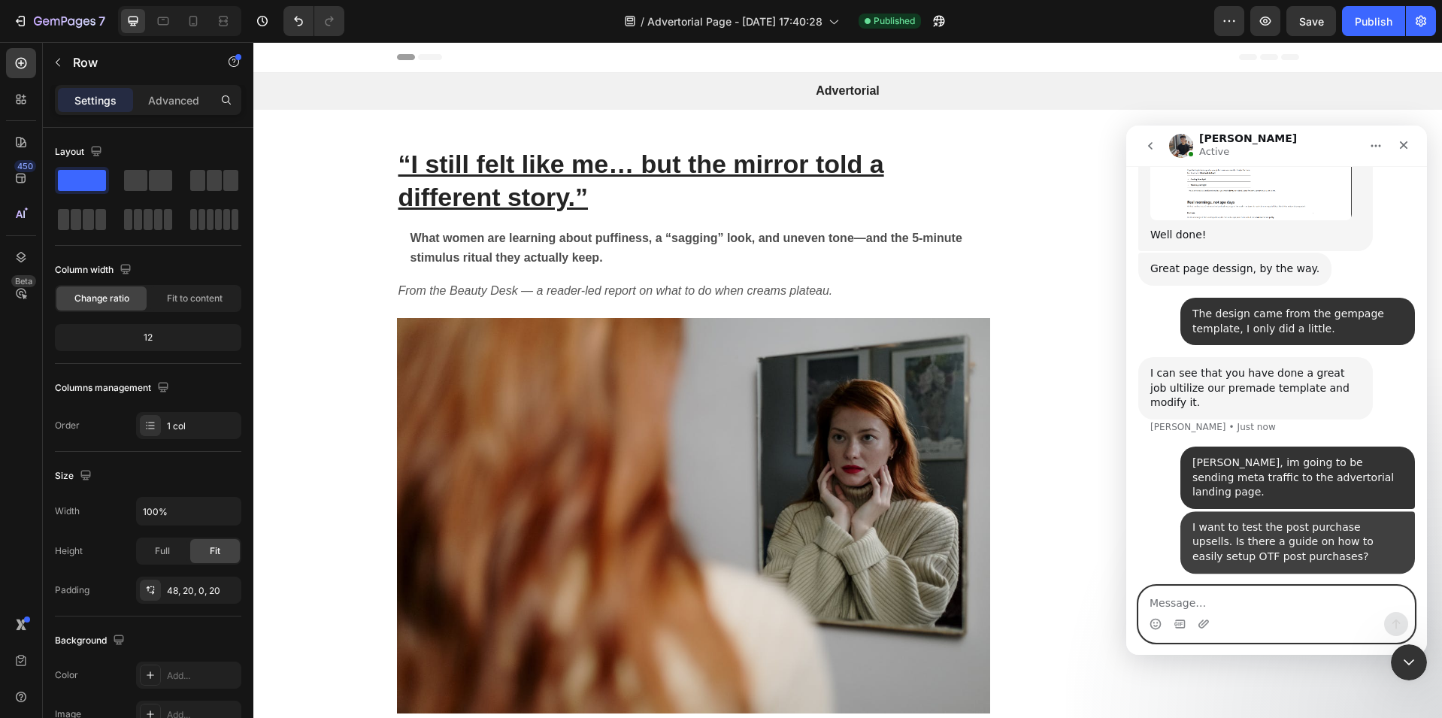
scroll to position [1602, 0]
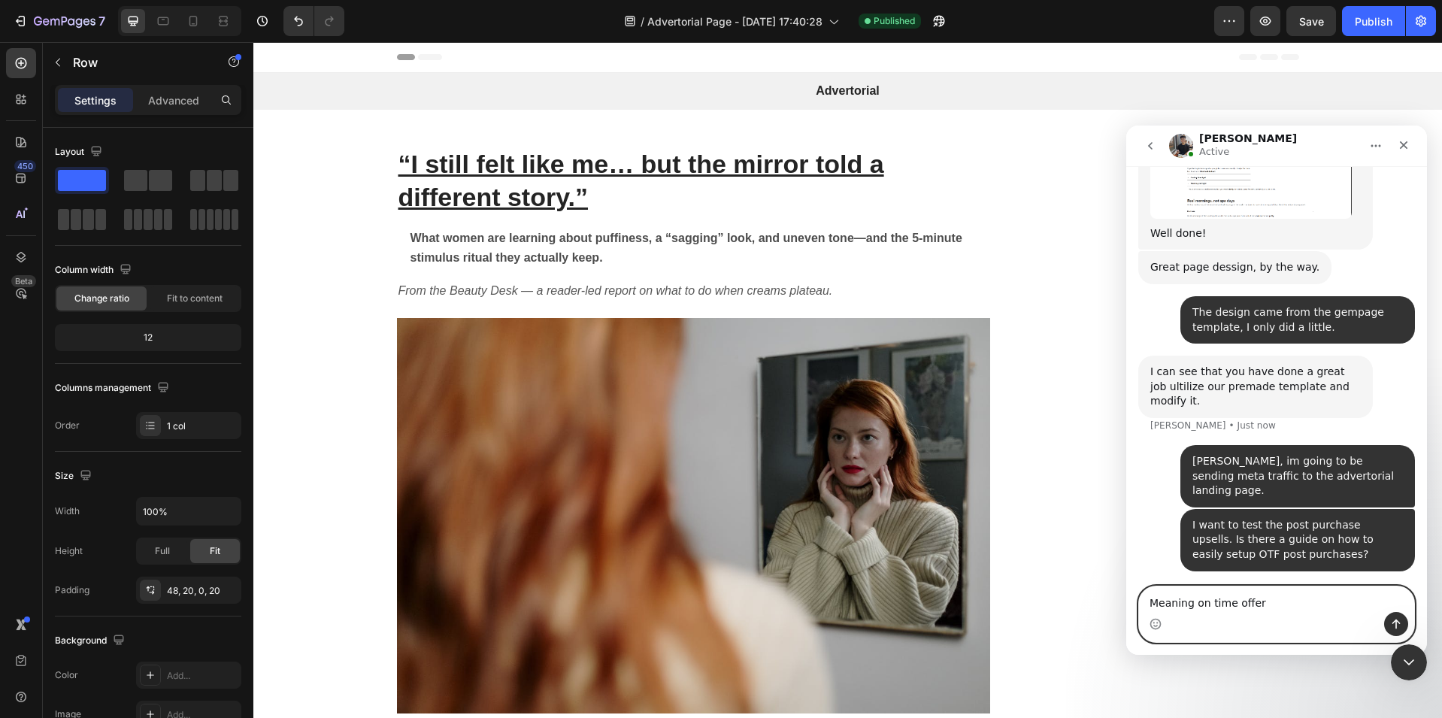
click at [1203, 608] on textarea "Meaning on time offer" at bounding box center [1276, 599] width 275 height 26
click at [1272, 604] on textarea "Meaning one time offer" at bounding box center [1276, 599] width 275 height 26
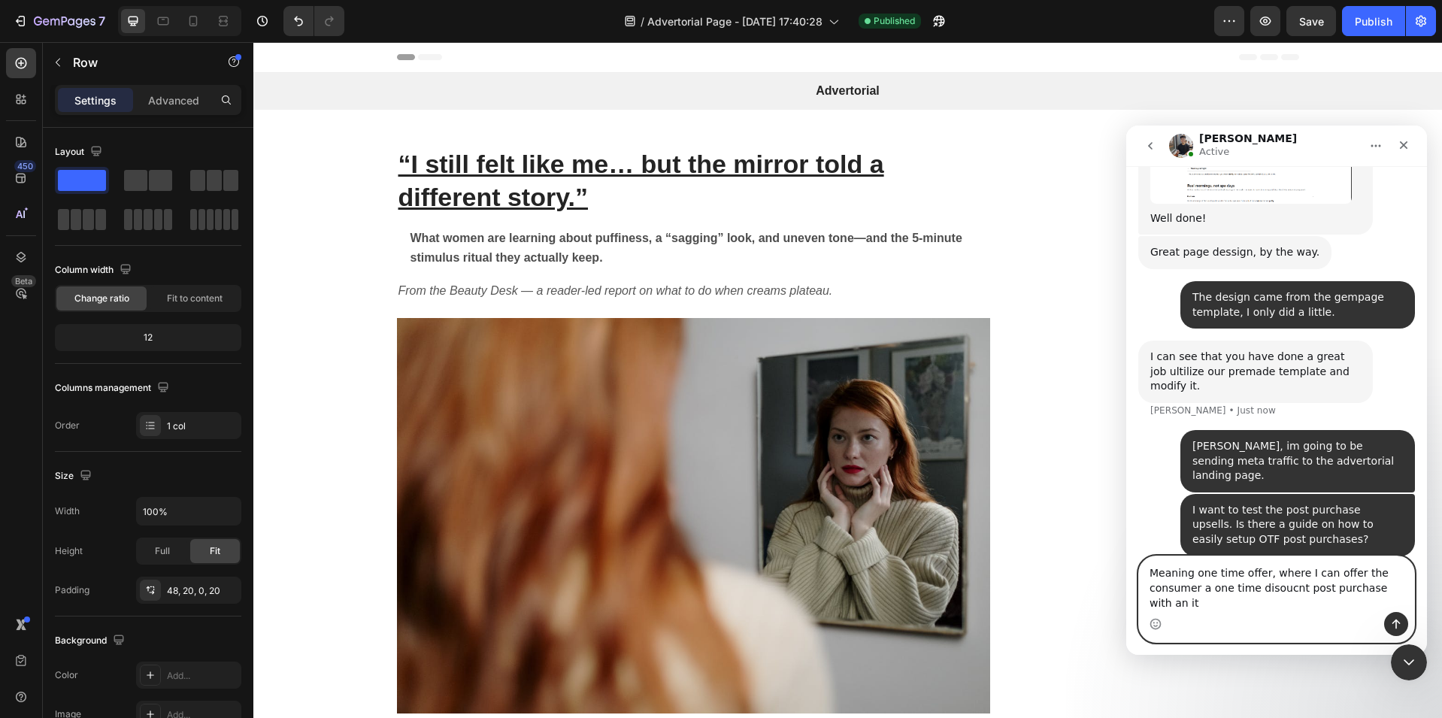
scroll to position [1632, 0]
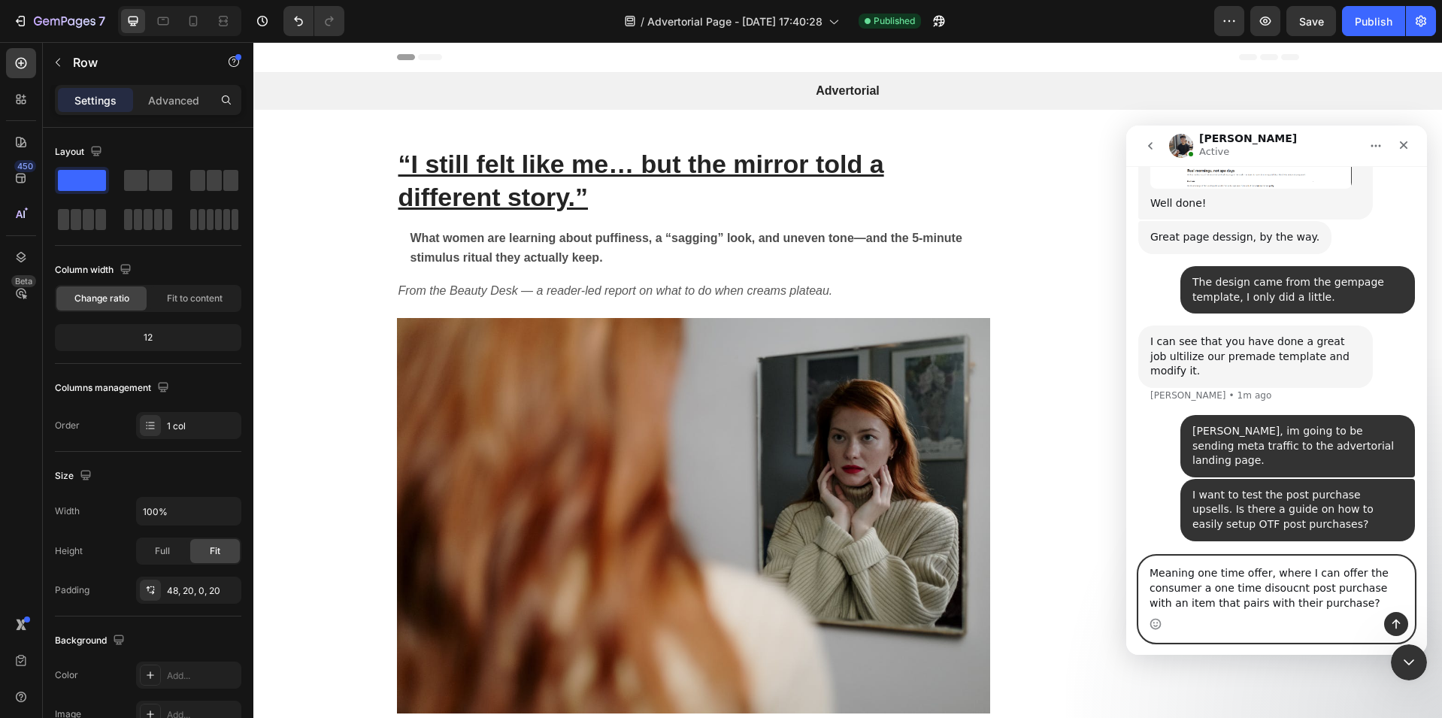
click at [1265, 588] on textarea "Meaning one time offer, where I can offer the consumer a one time disoucnt post…" at bounding box center [1276, 584] width 275 height 56
type textarea "Meaning one time offer, where I can offer the consumer a one time discount post…"
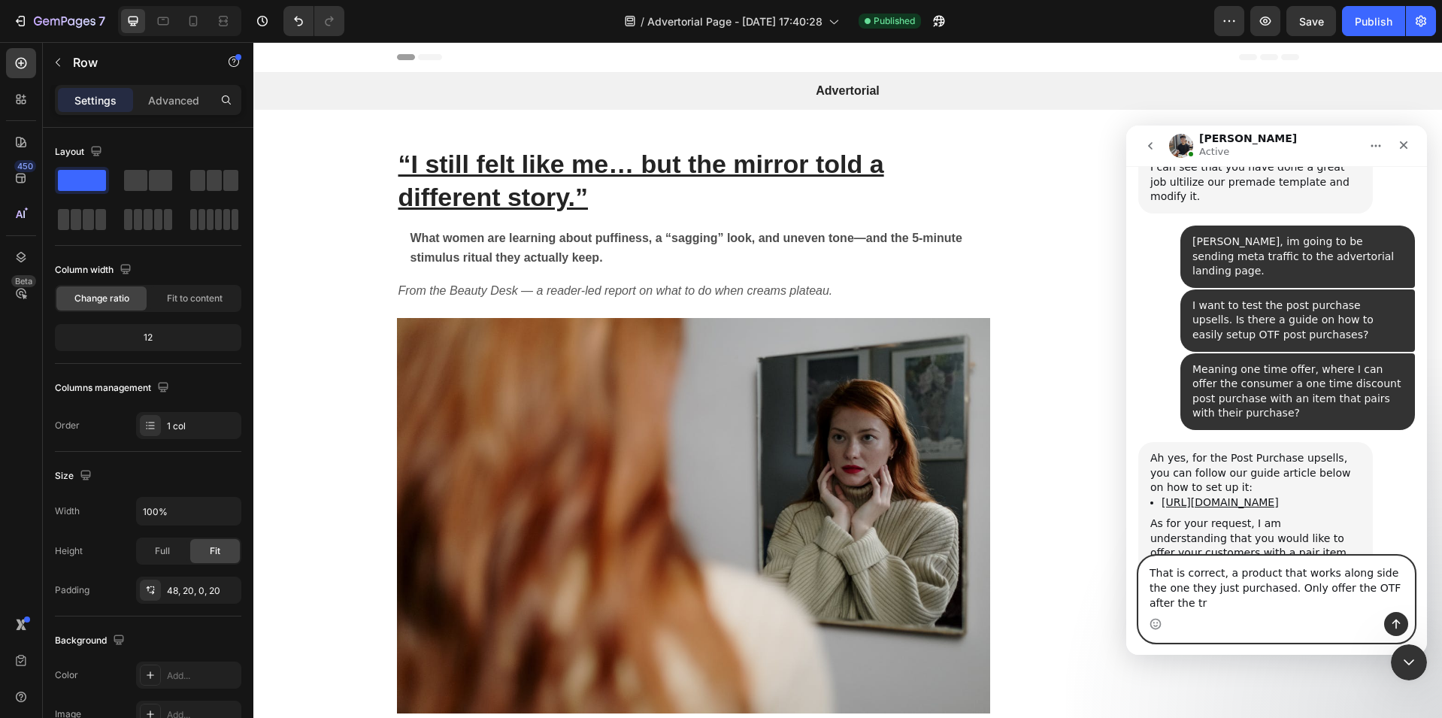
scroll to position [1822, 0]
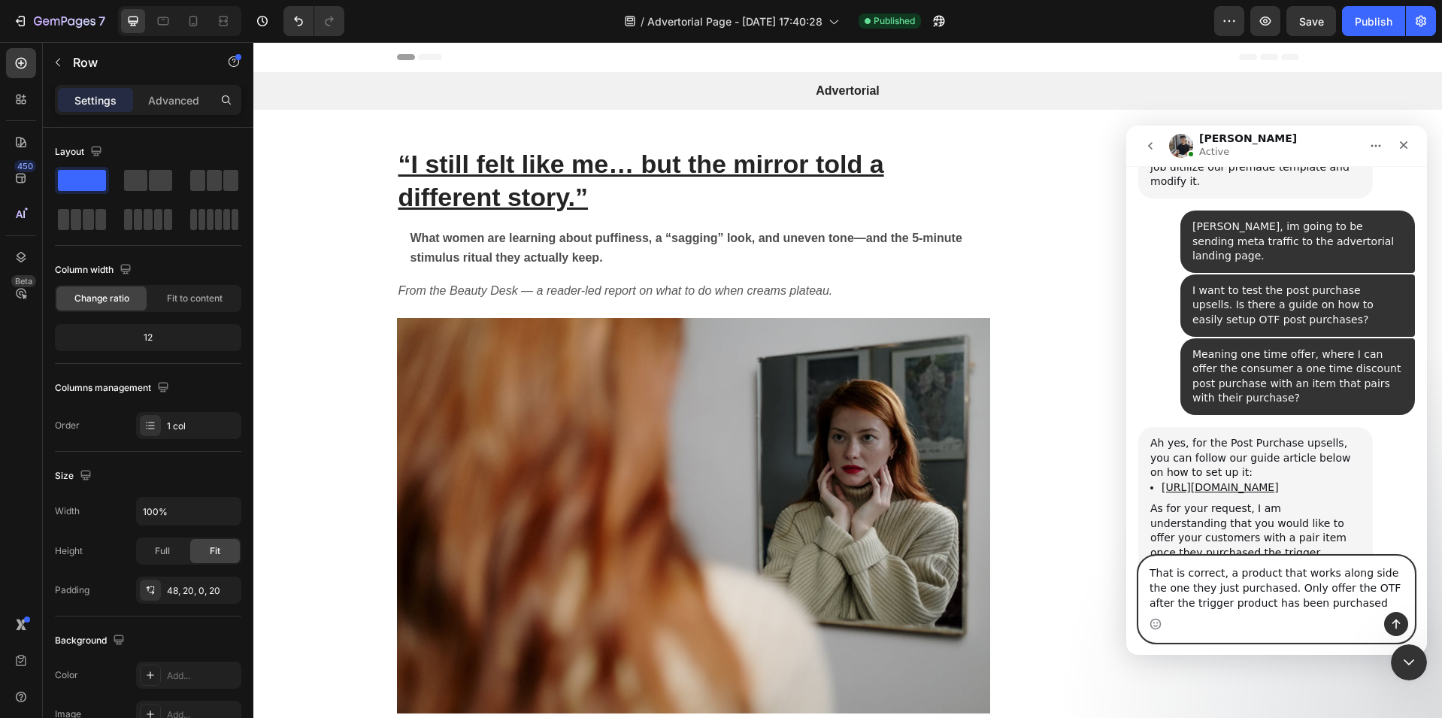
type textarea "That is correct, a product that works along side the one they just purchased. O…"
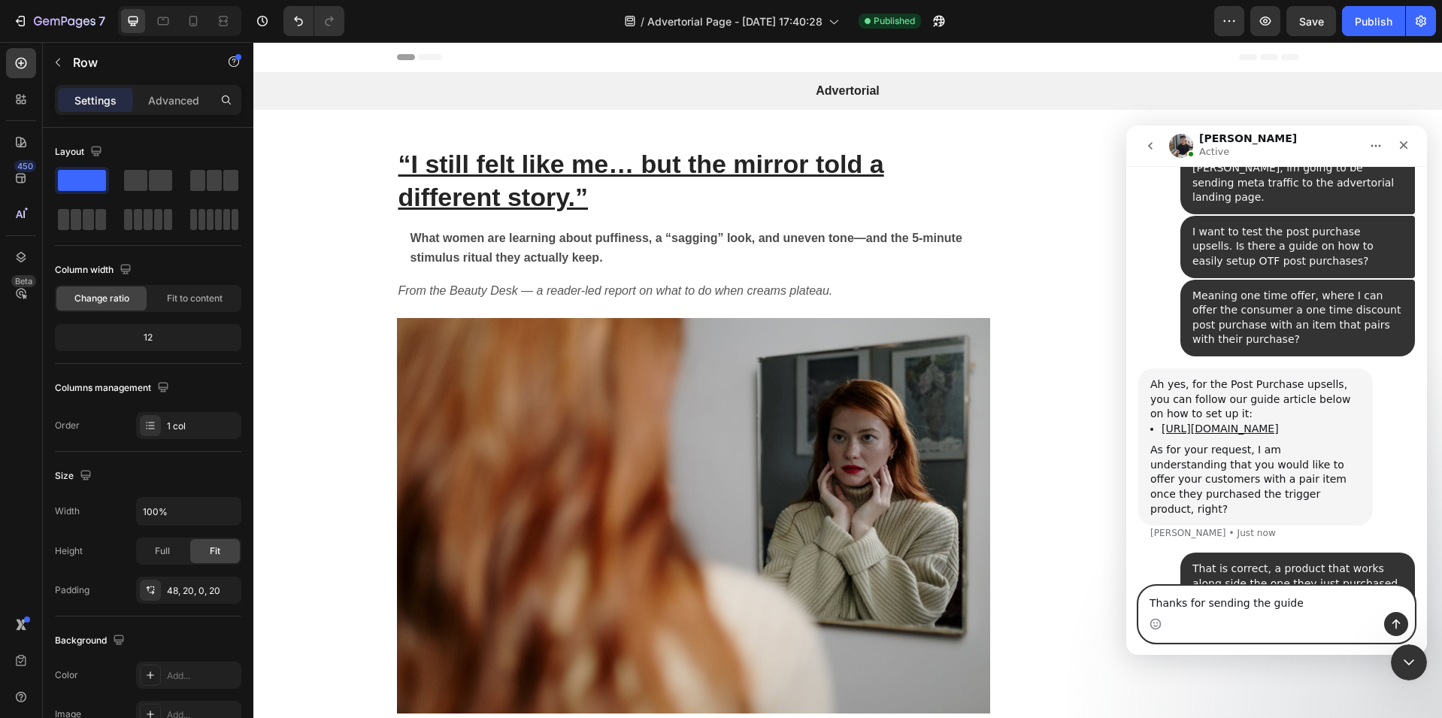
type textarea "Thanks for sending the guide!"
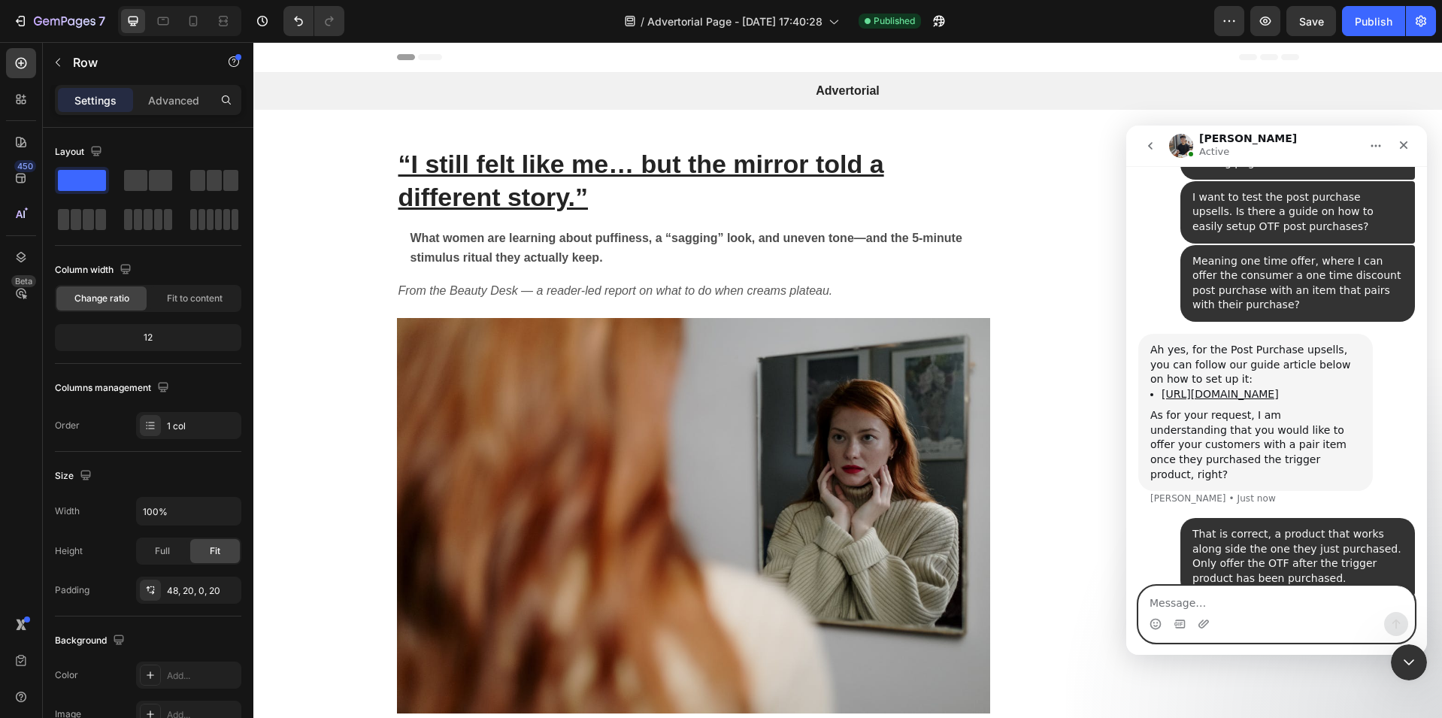
type textarea "I"
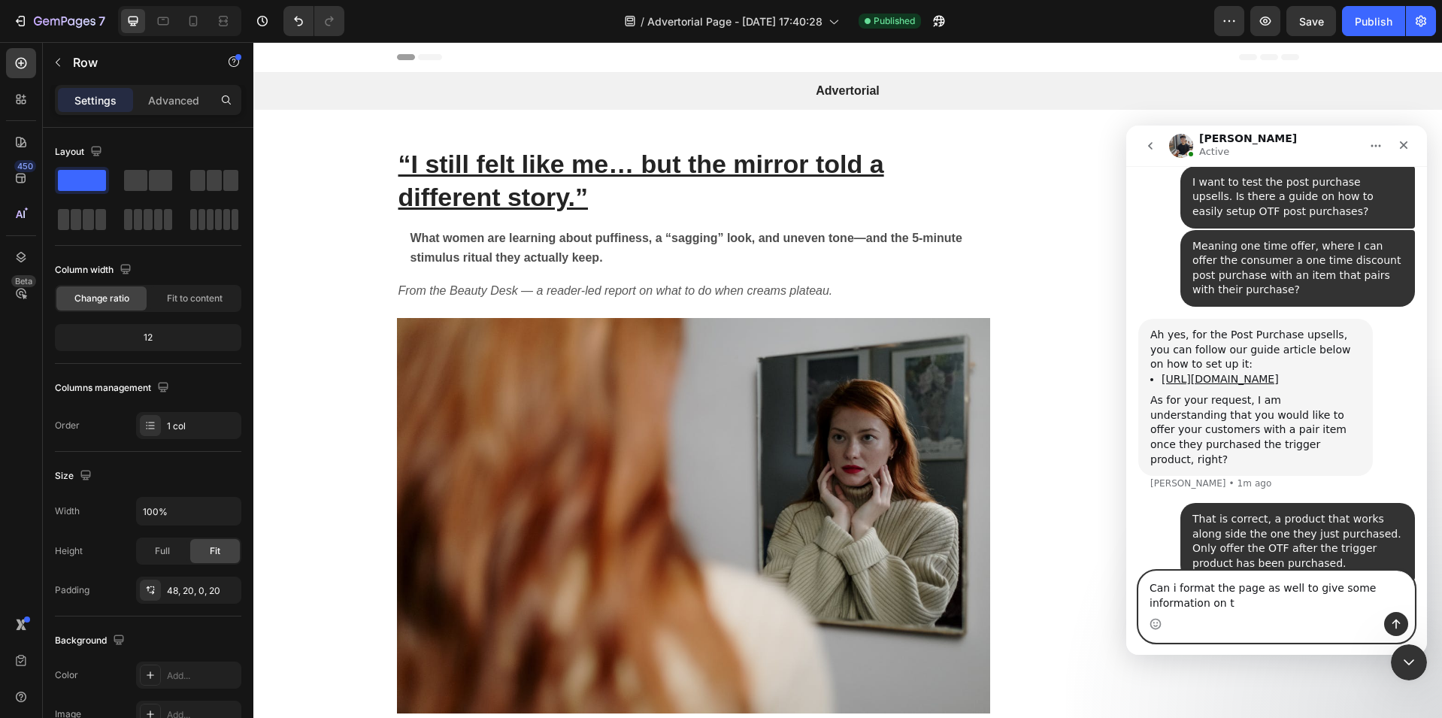
scroll to position [1988, 0]
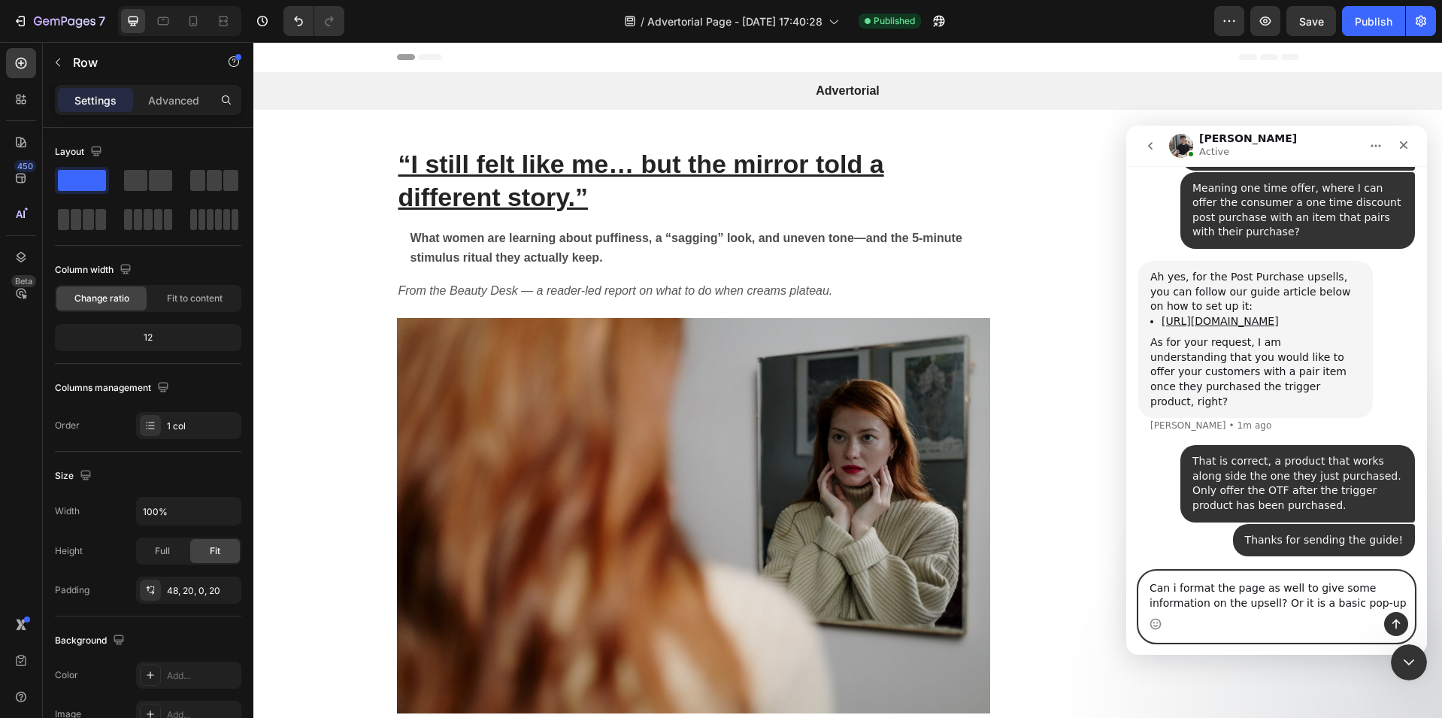
type textarea "Can i format the page as well to give some information on the upsell? Or it is …"
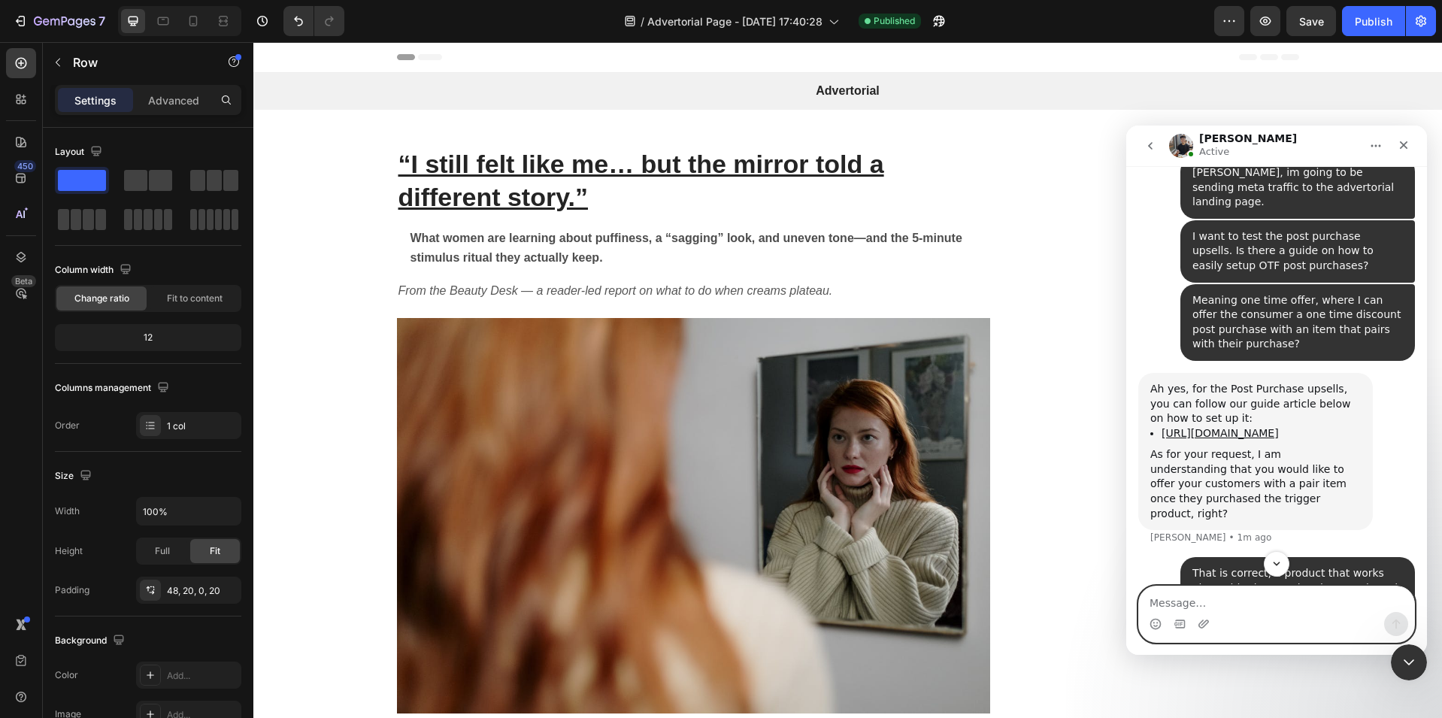
scroll to position [1868, 0]
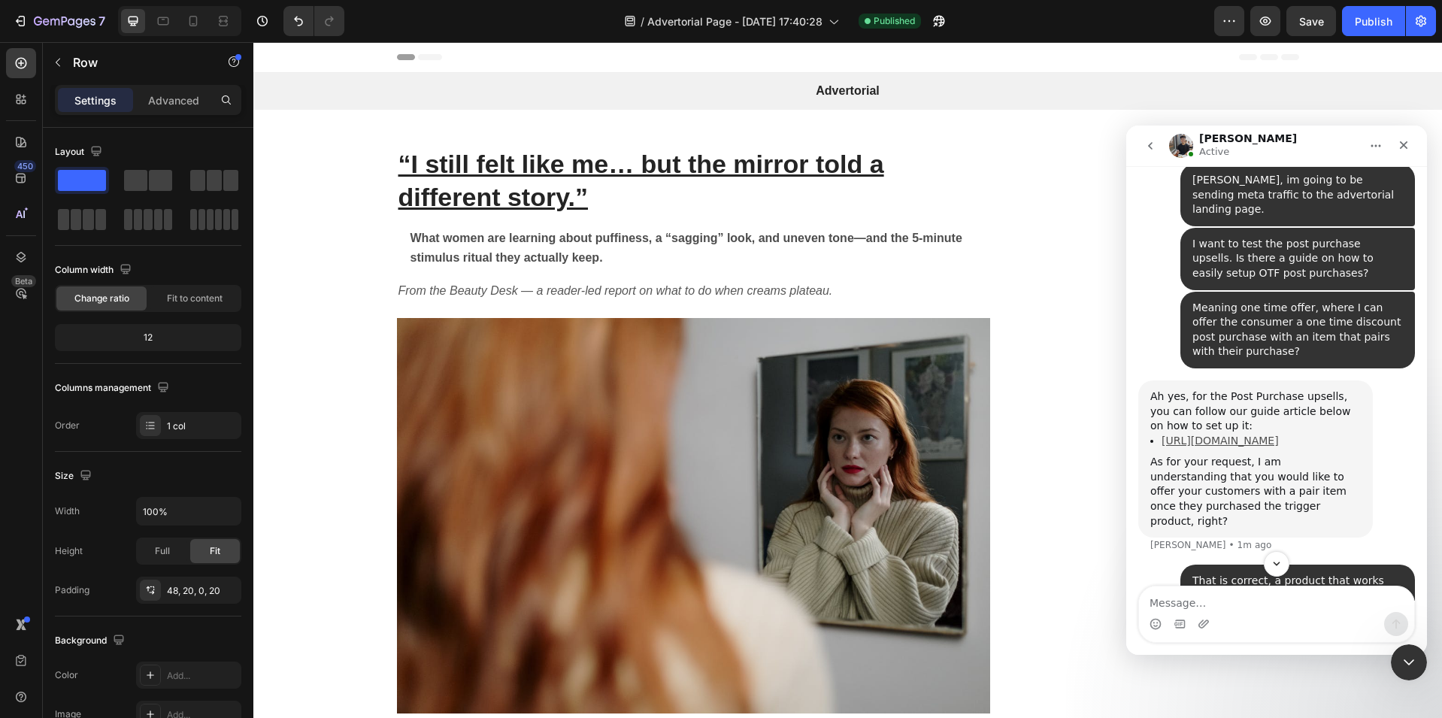
click at [1238, 434] on link "[URL][DOMAIN_NAME]" at bounding box center [1219, 440] width 117 height 12
